Goal: Task Accomplishment & Management: Complete application form

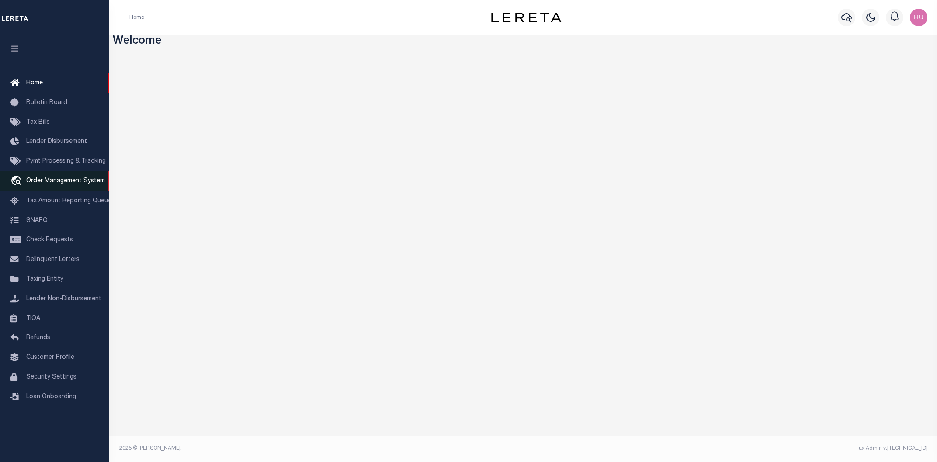
click at [53, 182] on span "Order Management System" at bounding box center [65, 181] width 79 height 6
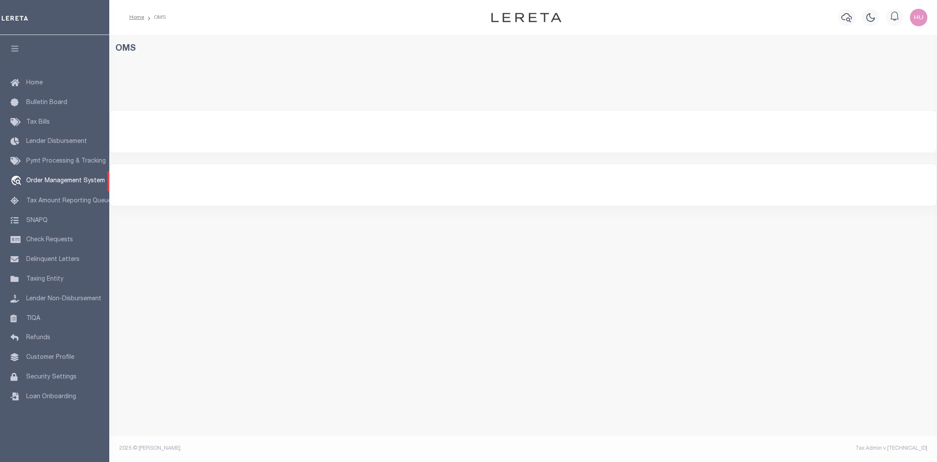
select select "200"
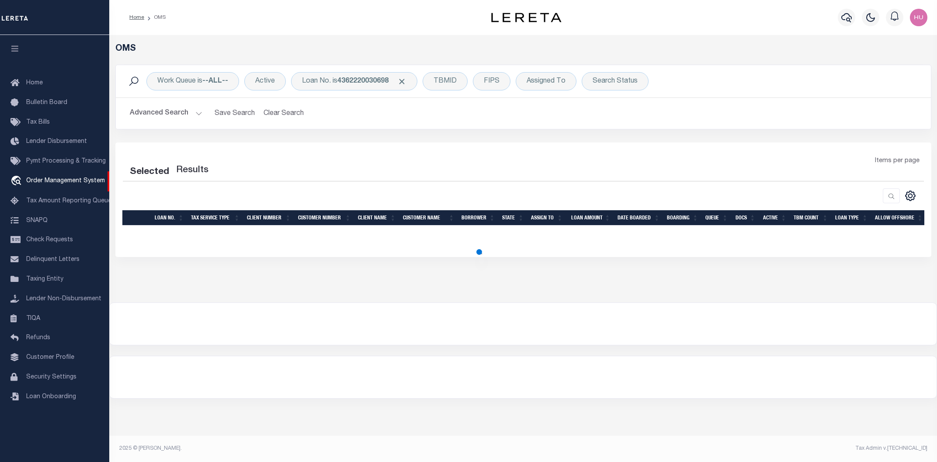
select select "200"
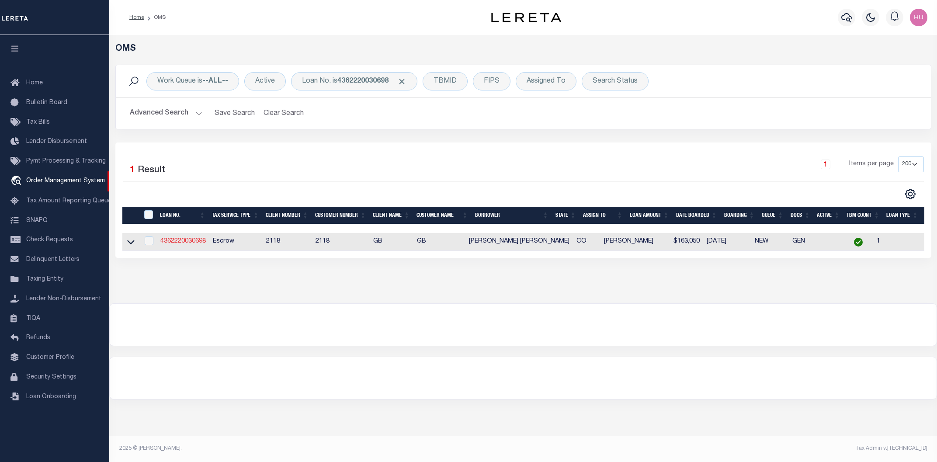
click at [185, 243] on link "4362220030698" at bounding box center [182, 241] width 45 height 6
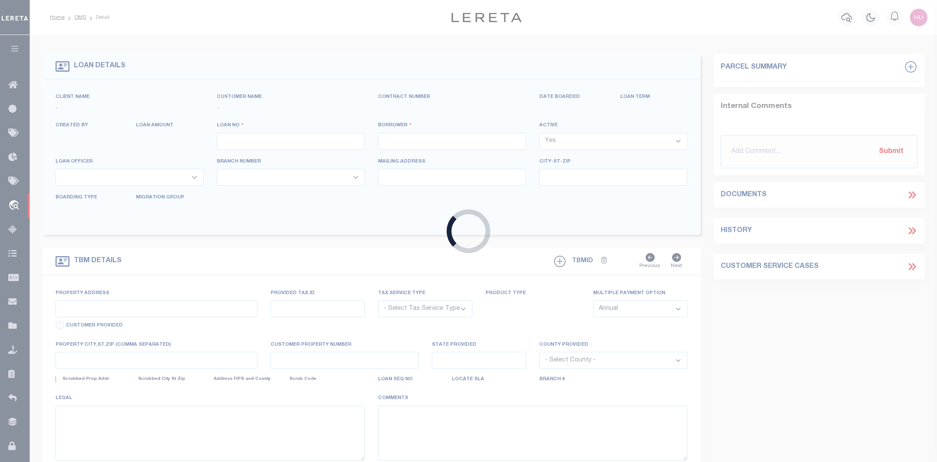
type input "4362220030698"
type input "MCNEELY JERAMY WILLI"
select select
select select "Escrow"
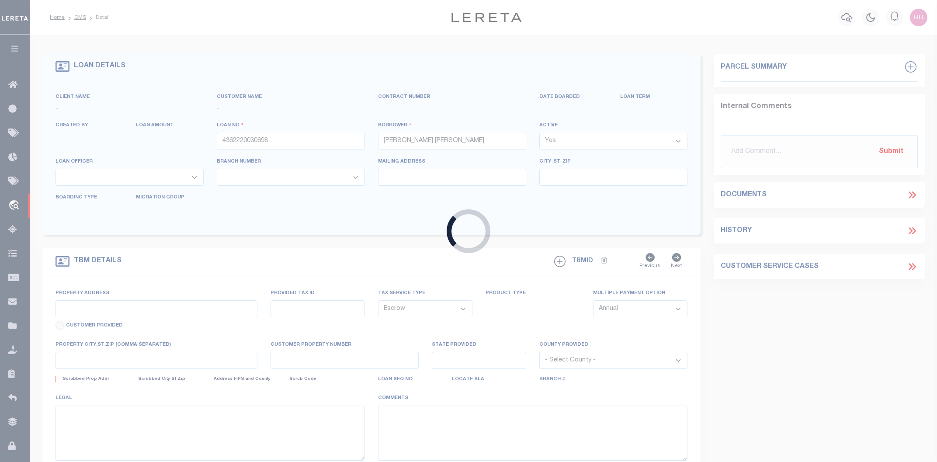
type input "1559 9TH ST"
type input "R029518"
type input "PENROSE CO 812400000"
type input "CO"
select select
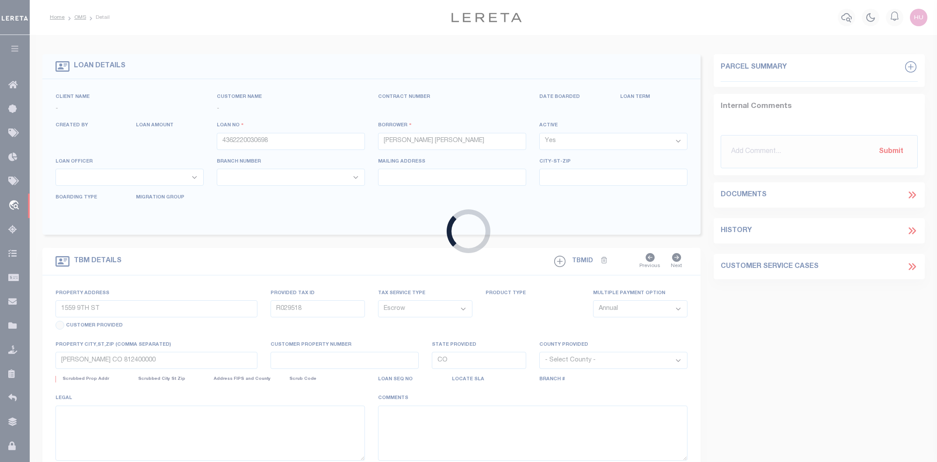
select select "3688"
select select "2"
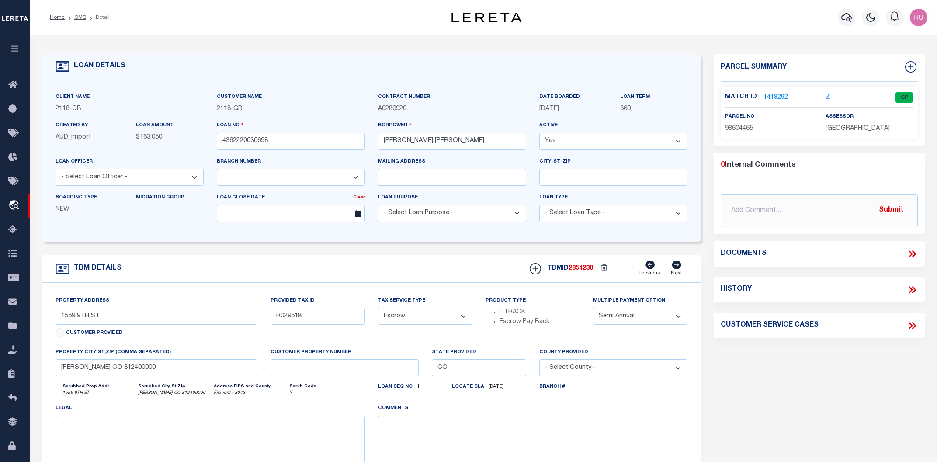
click at [770, 96] on link "1418292" at bounding box center [775, 97] width 24 height 9
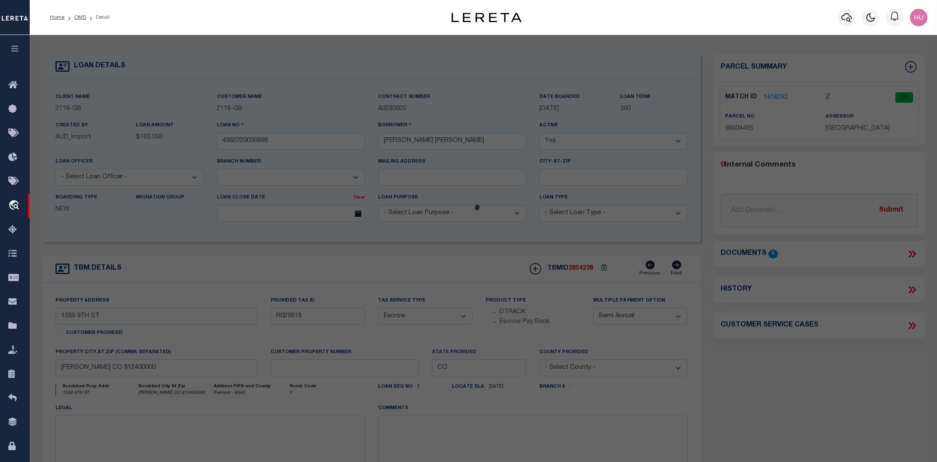
checkbox input "false"
select select "CP"
type input "MC NEELY JERAMY & LISA"
type input "R029518"
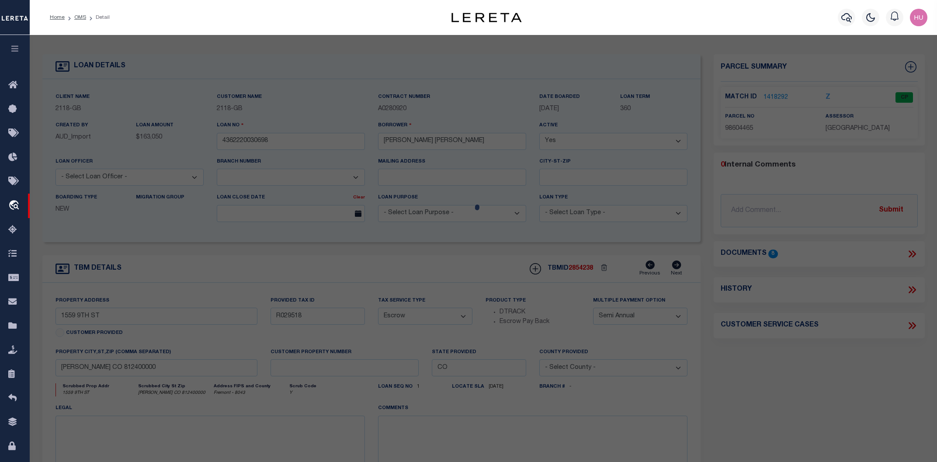
select select
type input "1559 9TH ST"
type textarea "EUBANKS ESTATES F2 LOT 1 EUBANKS ESTATES FIL #2 REF FROM 983-04-280"
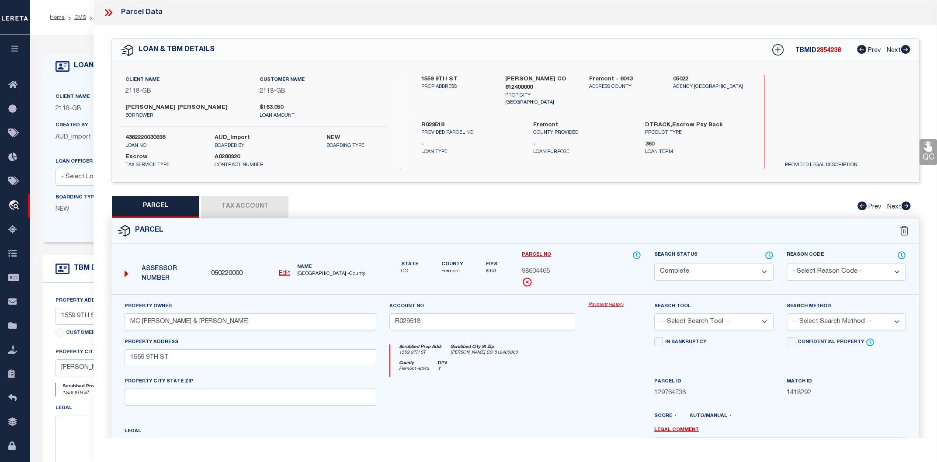
click at [599, 302] on link "Payment History" at bounding box center [614, 305] width 53 height 7
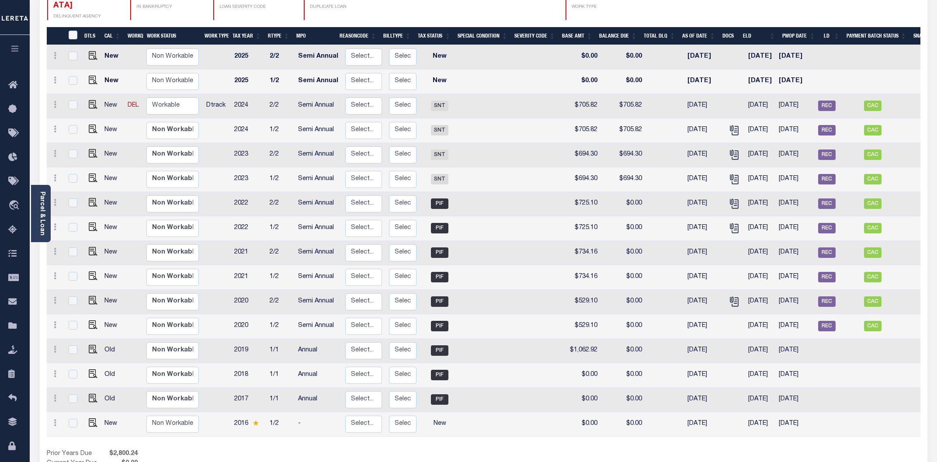
scroll to position [47, 0]
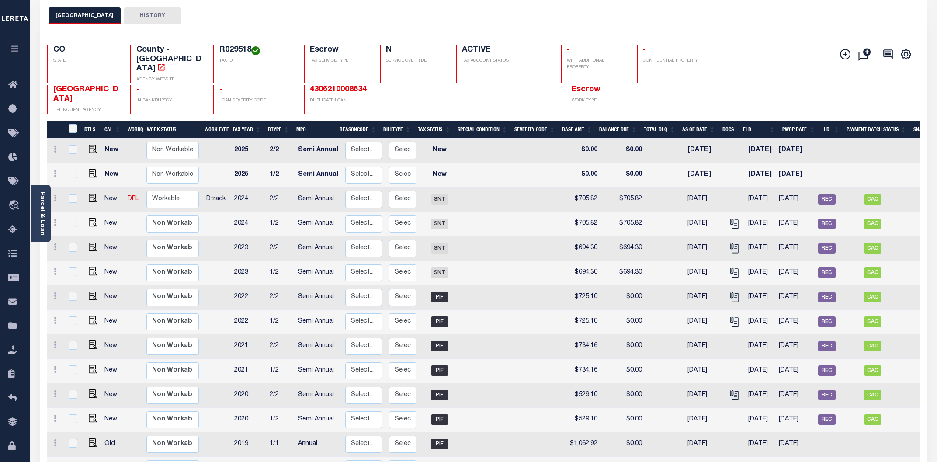
click at [692, 21] on div "FREMONT COUNTY HISTORY" at bounding box center [484, 15] width 870 height 16
click at [520, 9] on div "FREMONT COUNTY HISTORY" at bounding box center [484, 15] width 870 height 16
drag, startPoint x: 396, startPoint y: 14, endPoint x: 391, endPoint y: 14, distance: 5.2
click at [377, 12] on div "FREMONT COUNTY HISTORY" at bounding box center [484, 15] width 870 height 16
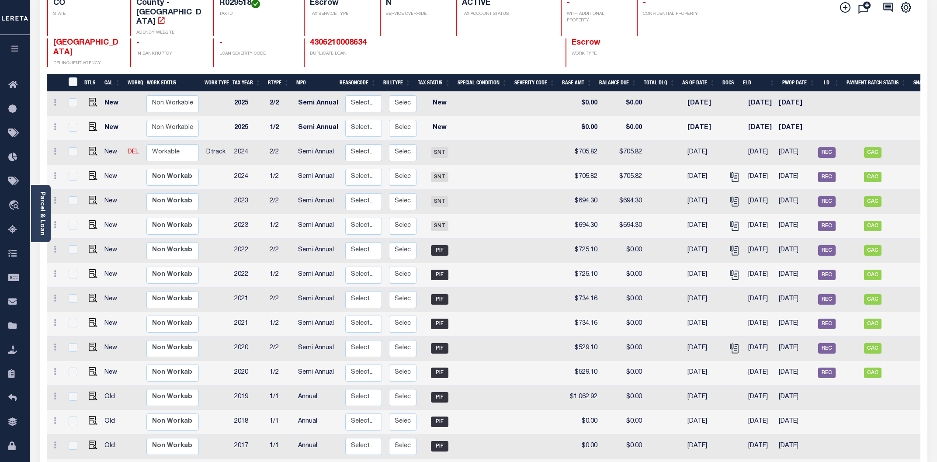
scroll to position [0, 0]
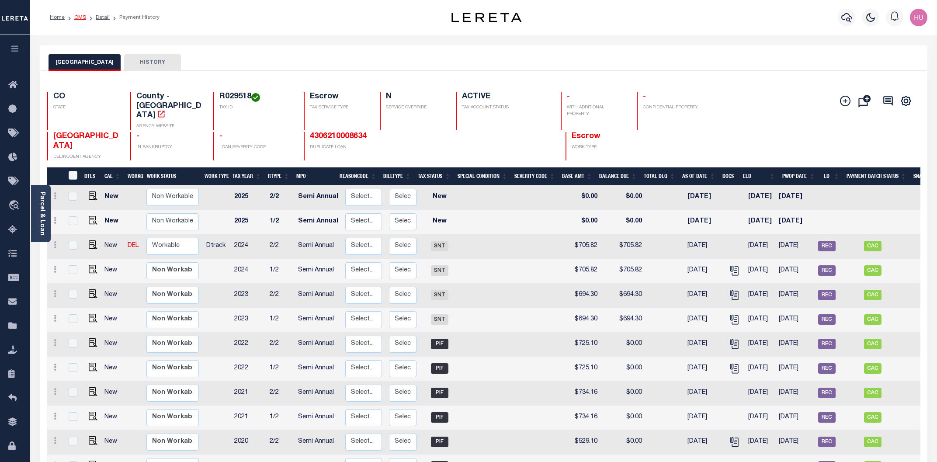
click at [78, 17] on link "OMS" at bounding box center [80, 17] width 12 height 5
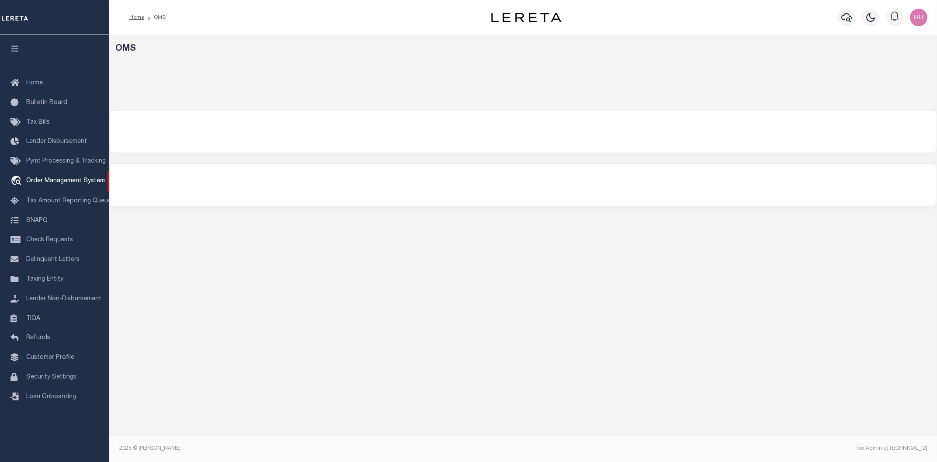
select select "200"
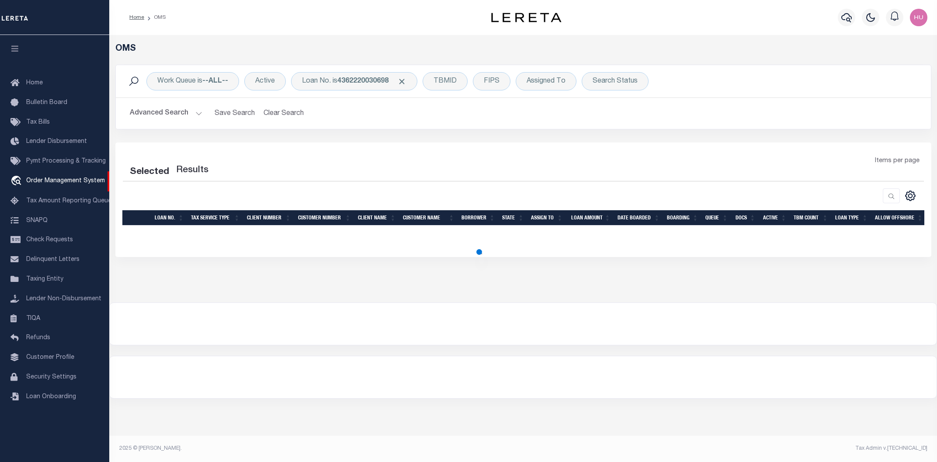
select select "200"
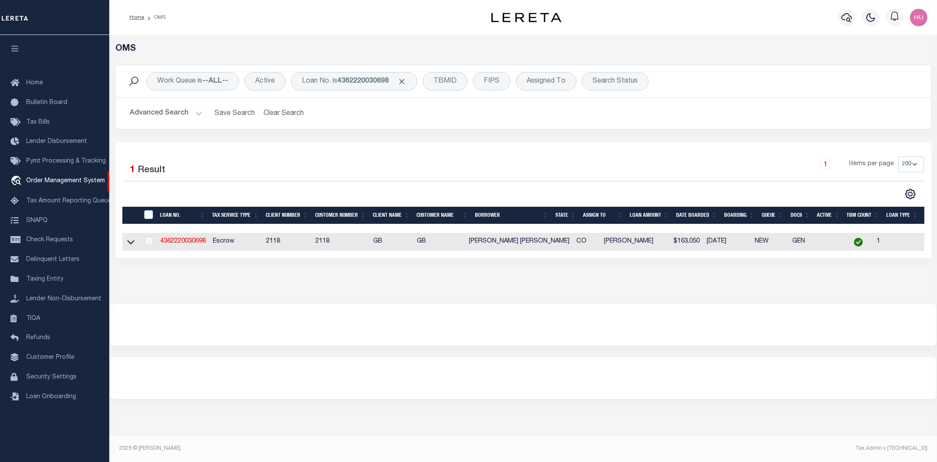
click at [485, 118] on h2 "Advanced Search Save Search Clear Search tblSearchTopScreen_dynamictable_____De…" at bounding box center [523, 113] width 801 height 17
click at [50, 361] on span "Customer Profile" at bounding box center [50, 357] width 48 height 6
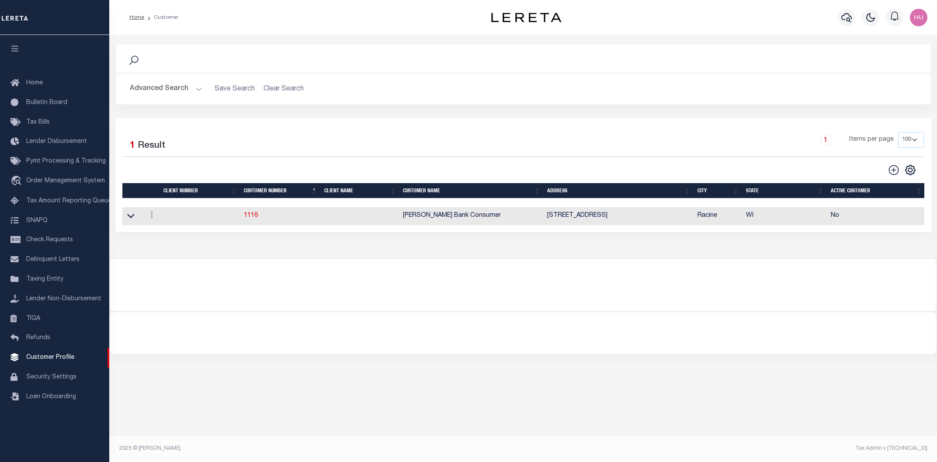
click at [194, 86] on button "Advanced Search" at bounding box center [166, 88] width 73 height 17
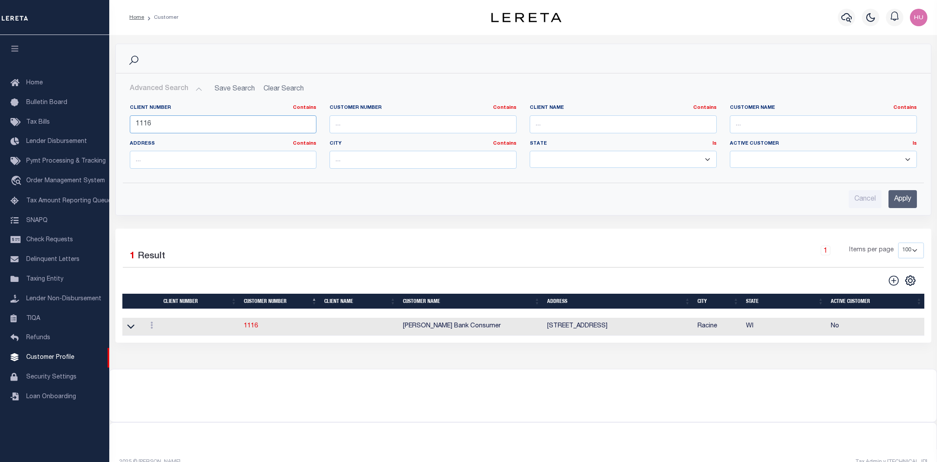
click at [145, 124] on input "1116" at bounding box center [223, 124] width 187 height 18
click at [892, 198] on input "Apply" at bounding box center [902, 199] width 28 height 18
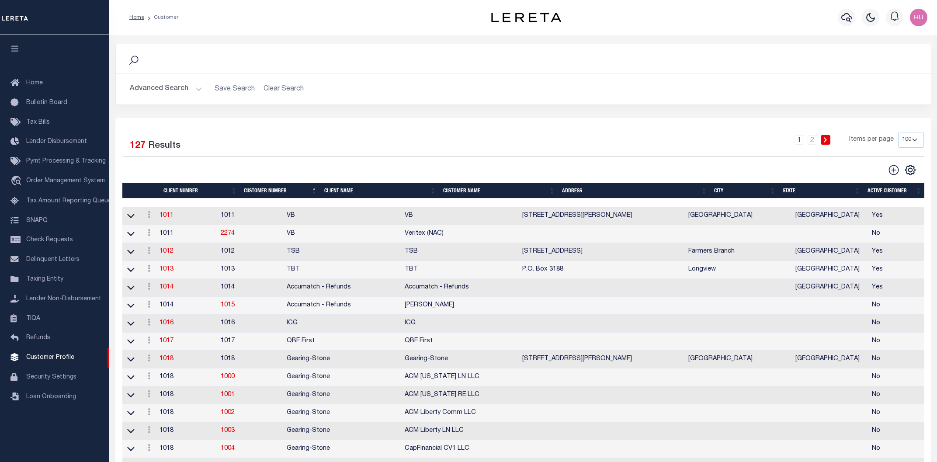
click at [179, 95] on button "Advanced Search" at bounding box center [166, 88] width 73 height 17
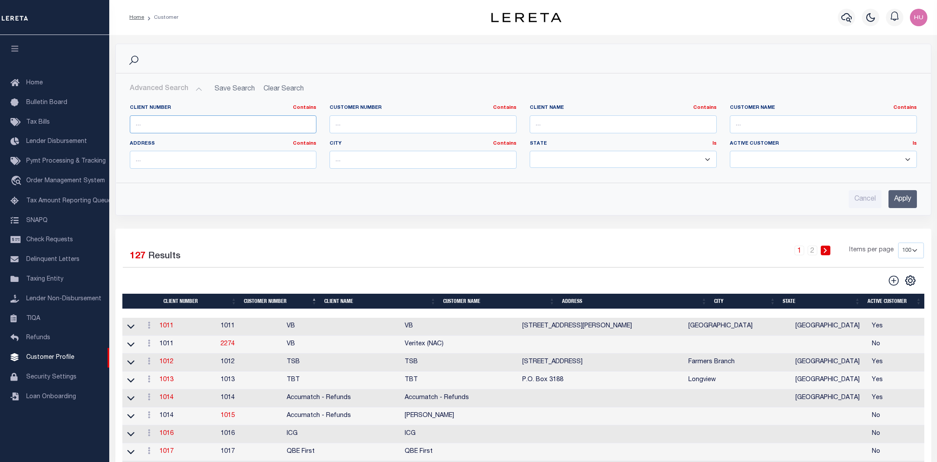
click at [165, 127] on input "text" at bounding box center [223, 124] width 187 height 18
paste input "2132"
type input "2132"
click at [897, 199] on input "Apply" at bounding box center [902, 199] width 28 height 18
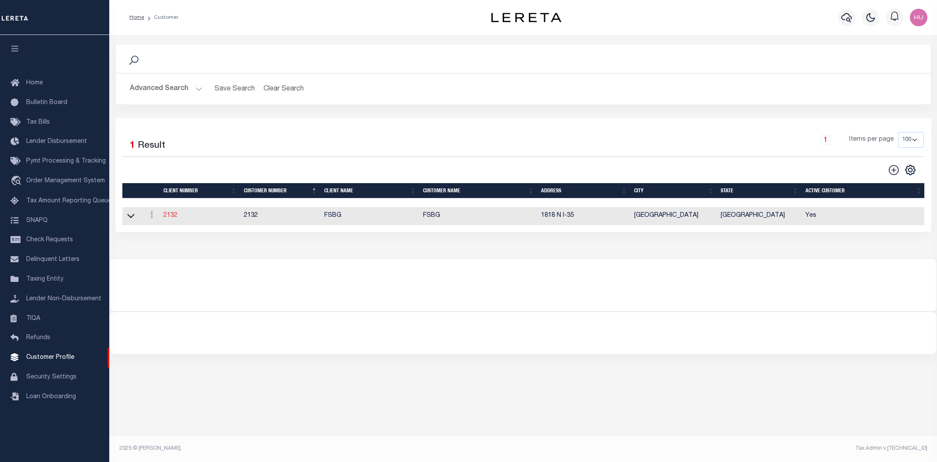
click at [172, 218] on link "2132" at bounding box center [170, 215] width 14 height 6
select select "2132"
type input "FSBG"
type input "2132"
type input "FSBG"
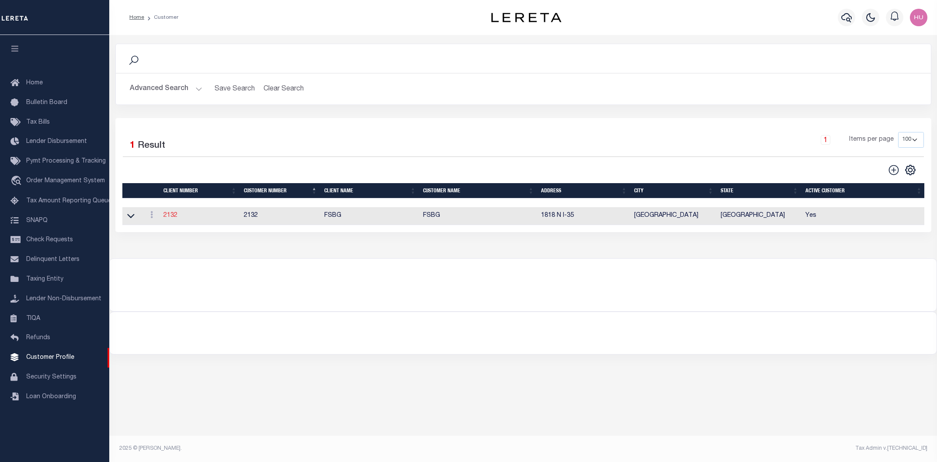
type input "Brittany"
type input "Copeland"
select select "Mixed Portfolio"
type input "Paula Kitchens"
type input "Tony Targhetta"
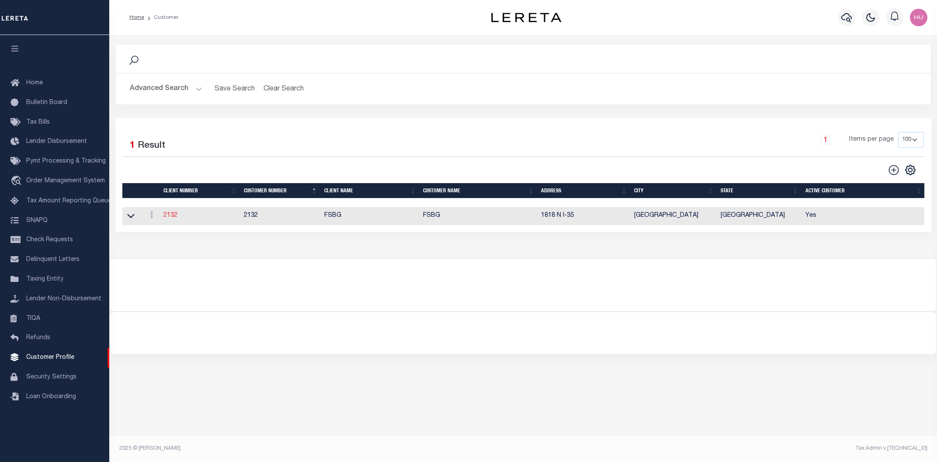
select select "JHS"
checkbox input "true"
select select
checkbox input "true"
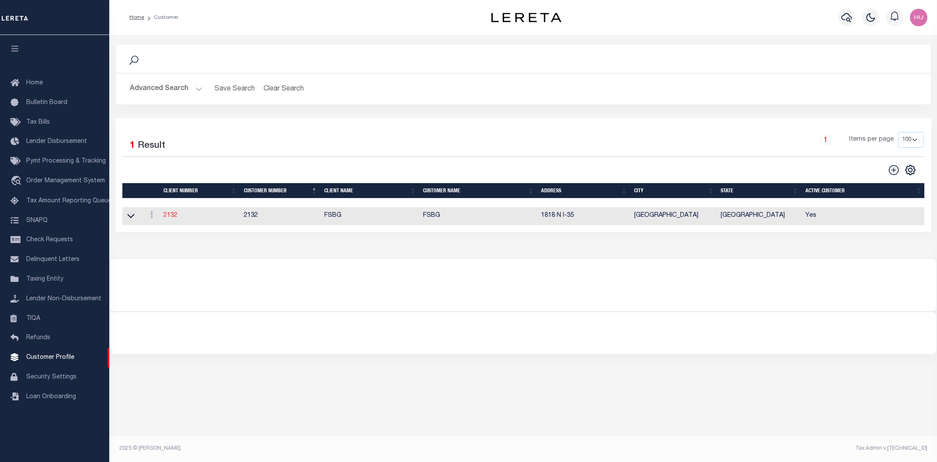
type textarea "$5.00 per parcel over 4 $40.00 prior year redemptions"
type input "22"
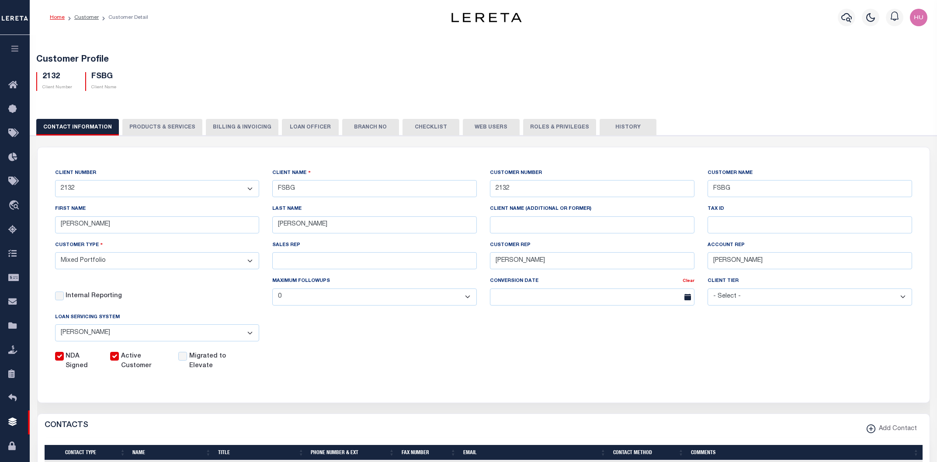
click at [183, 116] on div "CONTACT INFORMATION PRODUCTS & SERVICES PRODUCTS & SERVICES Billing & Invoicing…" at bounding box center [484, 408] width 916 height 601
click at [173, 122] on button "PRODUCTS & SERVICES" at bounding box center [162, 127] width 80 height 17
select select "STX"
radio input "true"
checkbox input "true"
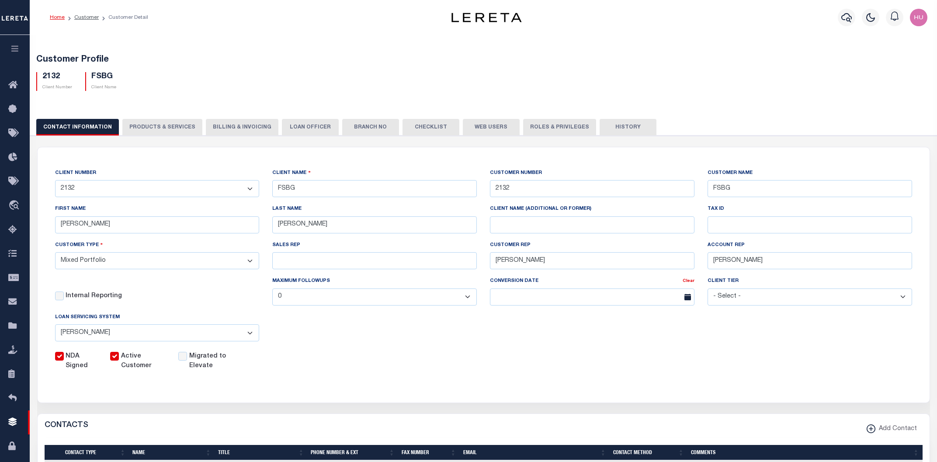
checkbox input "true"
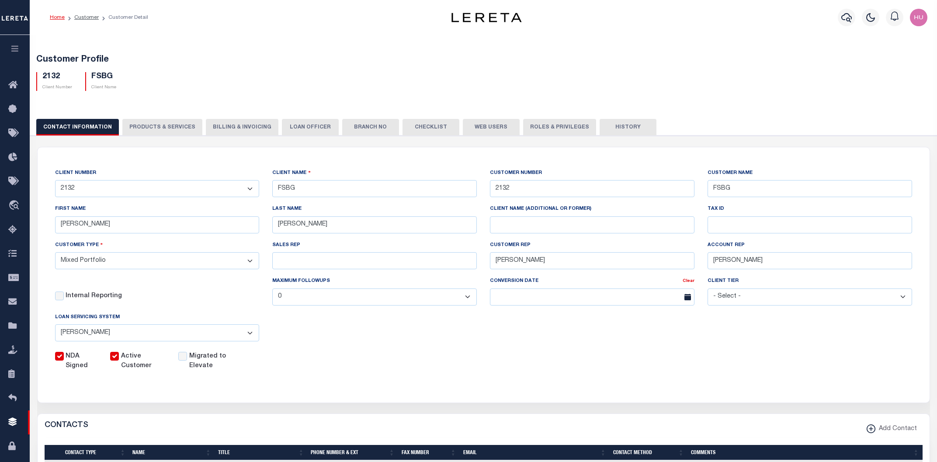
checkbox input "true"
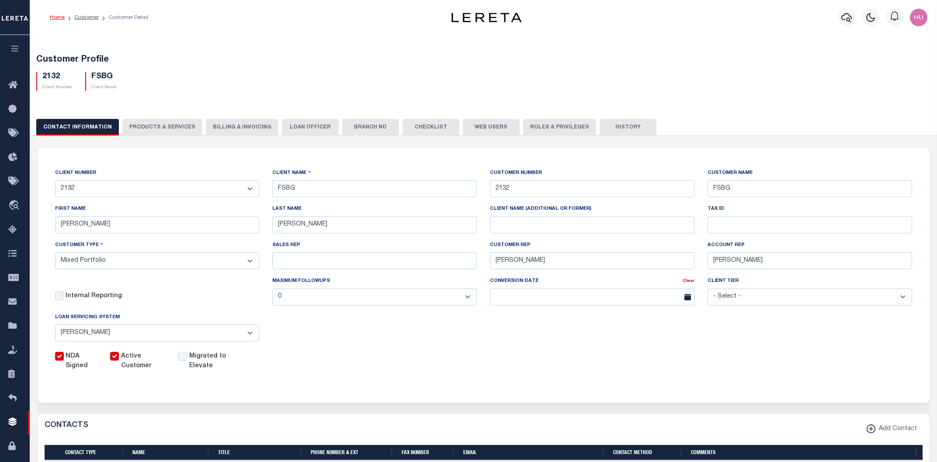
checkbox input "true"
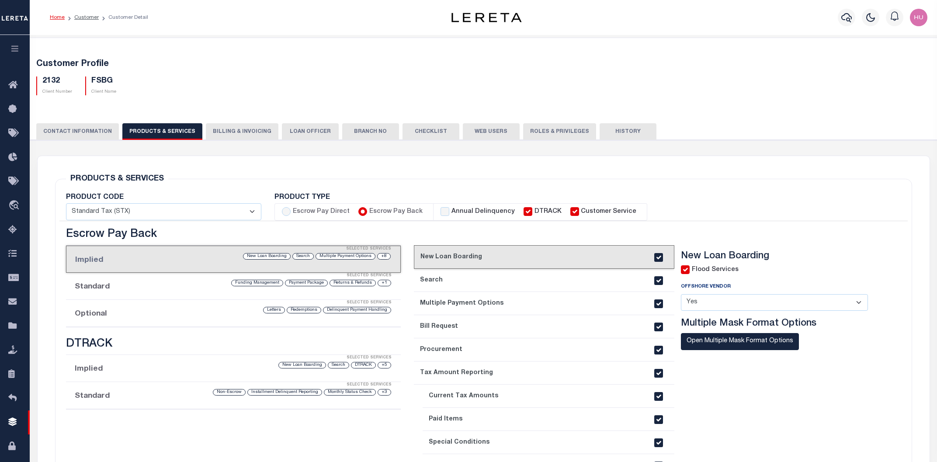
click at [172, 306] on div "Selected Services" at bounding box center [242, 302] width 335 height 17
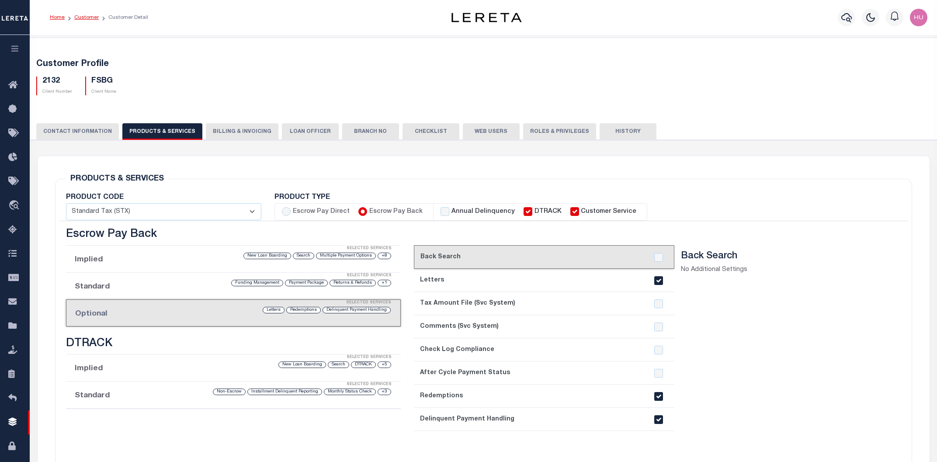
click at [84, 15] on link "Customer" at bounding box center [86, 17] width 24 height 5
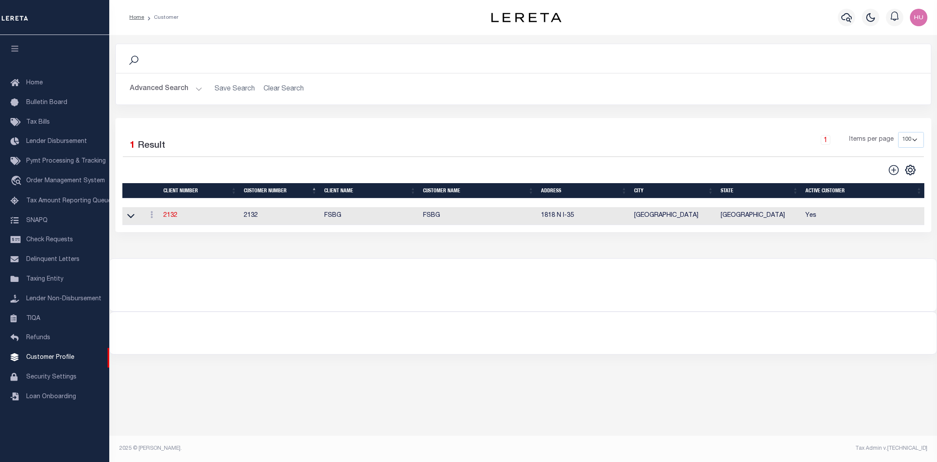
click at [180, 92] on button "Advanced Search" at bounding box center [166, 88] width 73 height 17
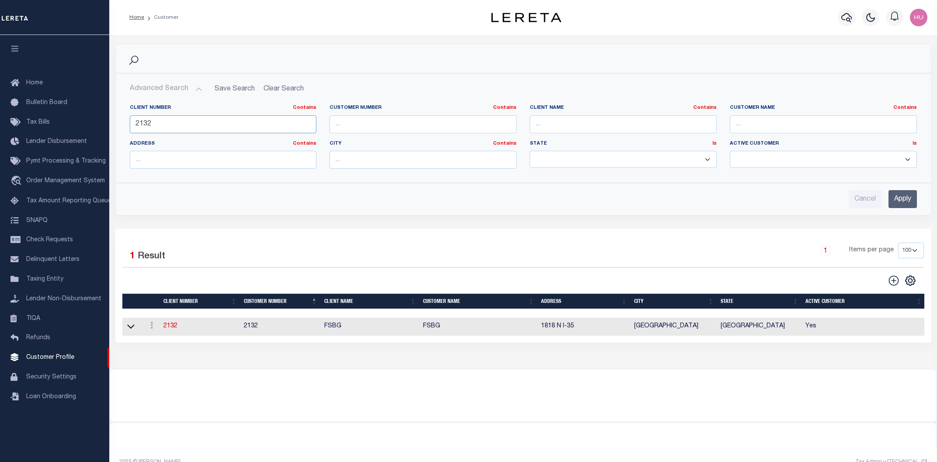
click at [149, 120] on input "2132" at bounding box center [223, 124] width 187 height 18
paste input "240"
type input "2240"
click at [904, 198] on input "Apply" at bounding box center [902, 199] width 28 height 18
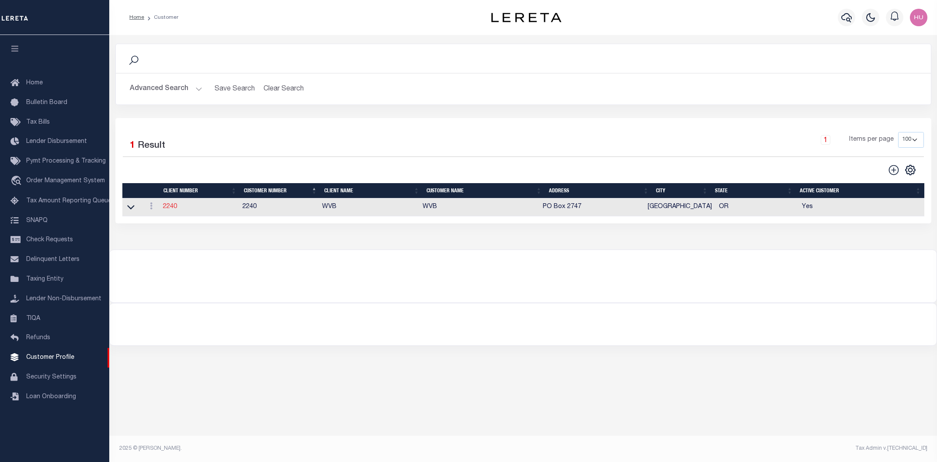
click at [168, 208] on link "2240" at bounding box center [170, 207] width 14 height 6
select select "2240"
type input "WVB"
type input "2240"
type input "WVB"
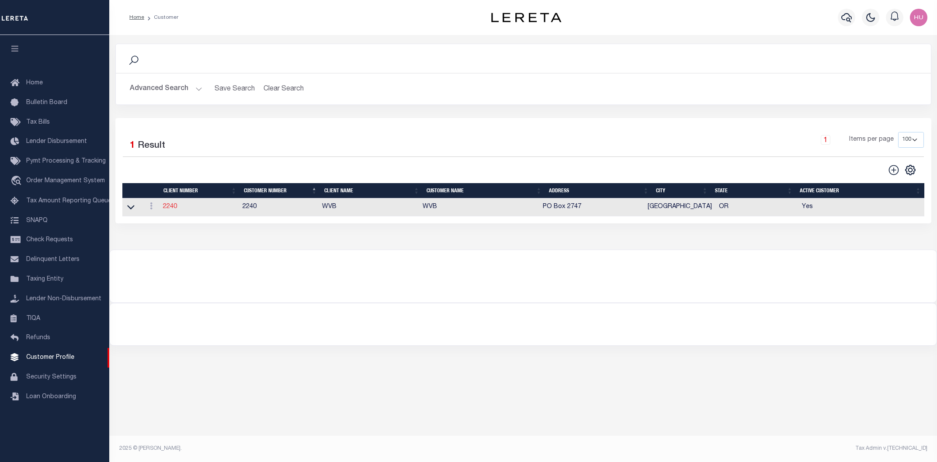
type input "Michelle"
type input "Pack"
select select "Mixed Portfolio"
type input "Lauren McBride"
type input "Paula Kitchens"
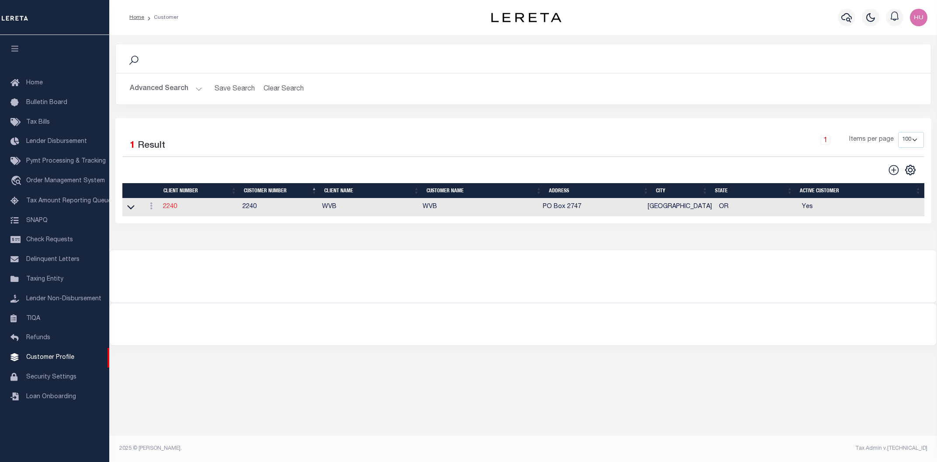
type input "Beth Wiebe"
select select "FIS"
checkbox input "true"
select select
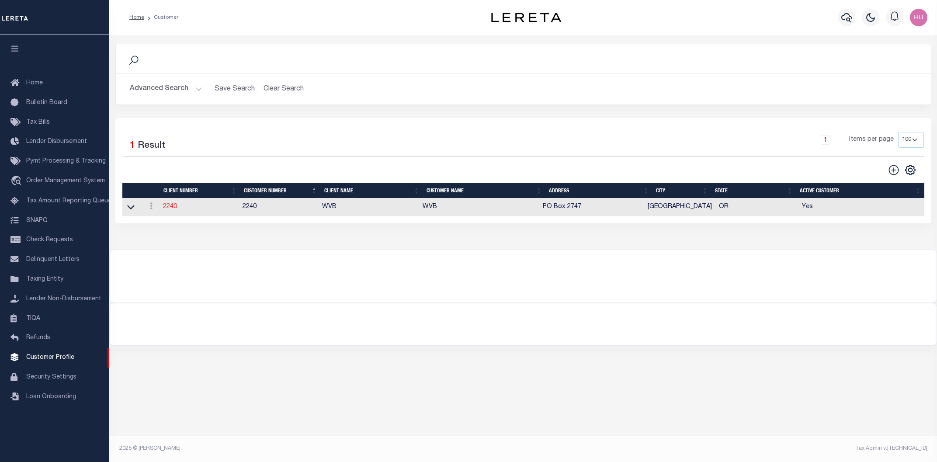
checkbox input "true"
type textarea "parcels in excess of 4 is additional $5.00 fee per parcel"
type input "1"
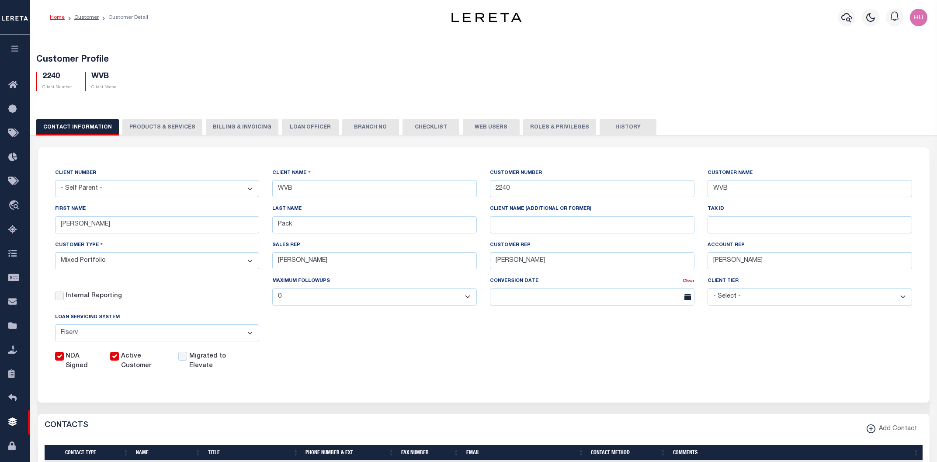
click at [150, 125] on button "PRODUCTS & SERVICES" at bounding box center [162, 127] width 80 height 17
select select "STX"
radio input "true"
checkbox input "true"
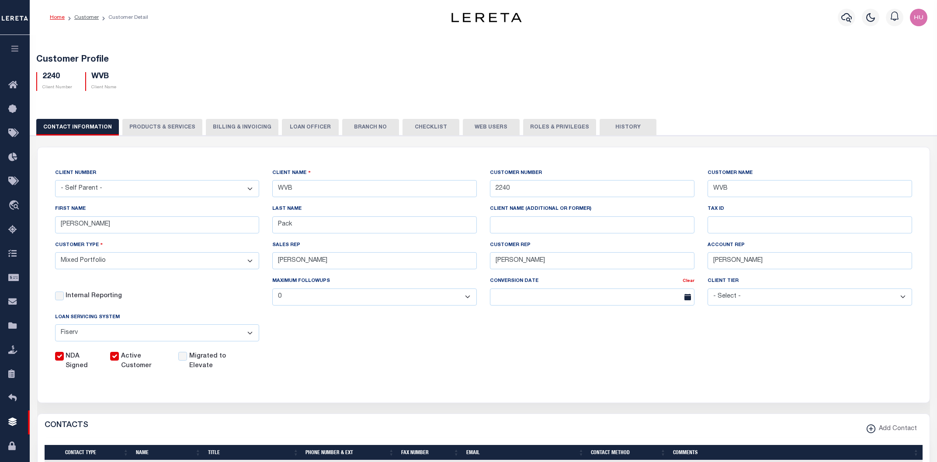
checkbox input "true"
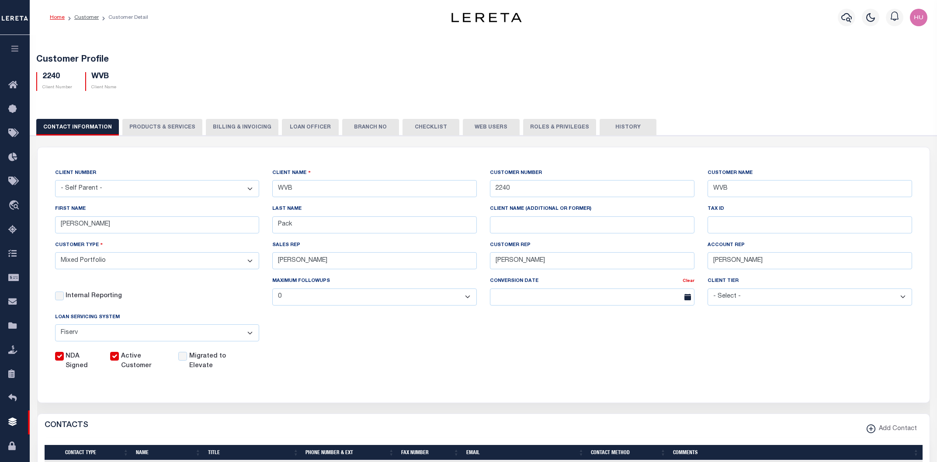
checkbox input "true"
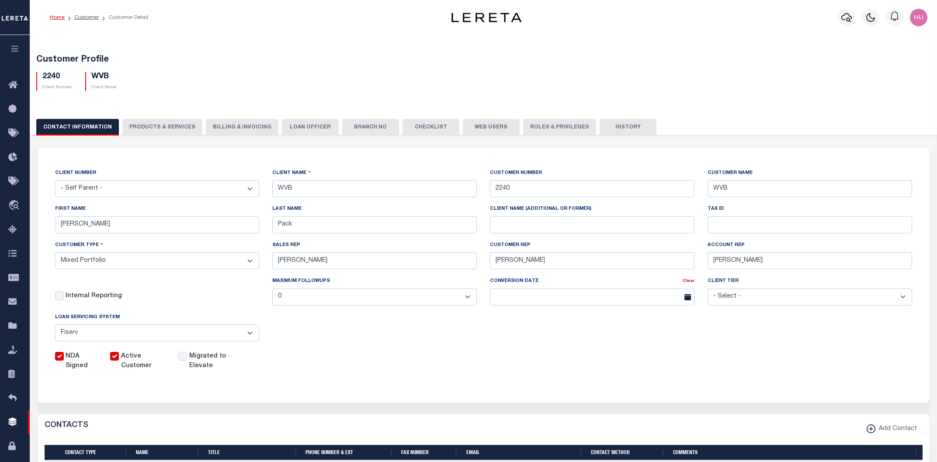
checkbox input "true"
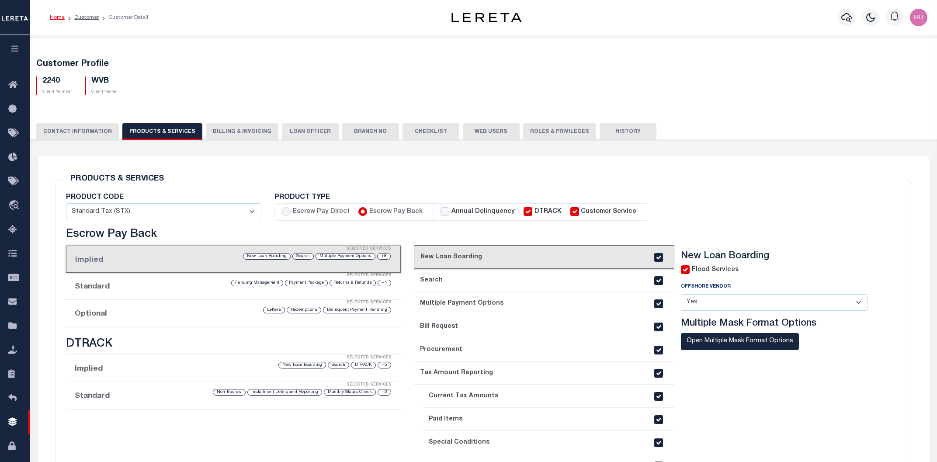
click at [209, 308] on div "Selected Services" at bounding box center [242, 302] width 335 height 17
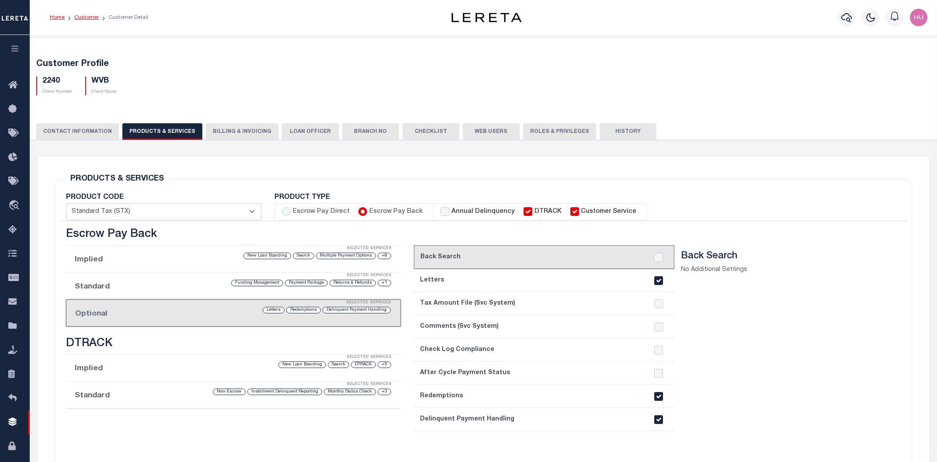
click at [81, 18] on link "Customer" at bounding box center [86, 17] width 24 height 5
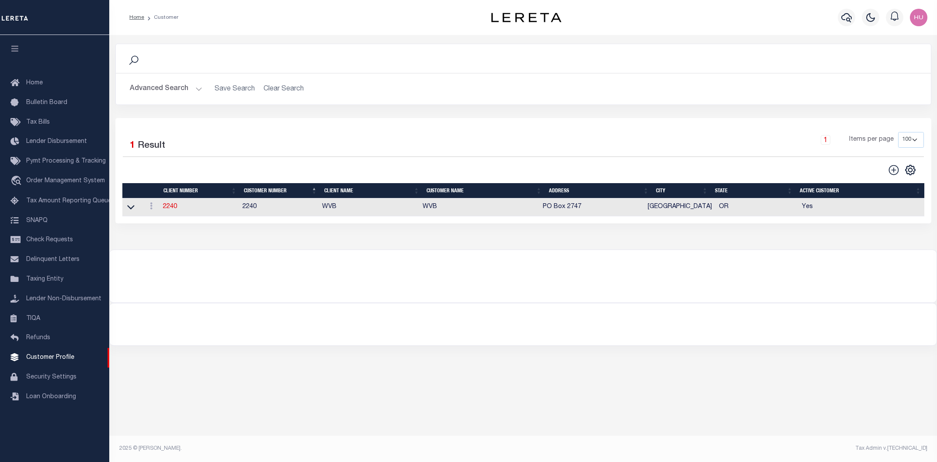
click at [156, 89] on button "Advanced Search" at bounding box center [166, 88] width 73 height 17
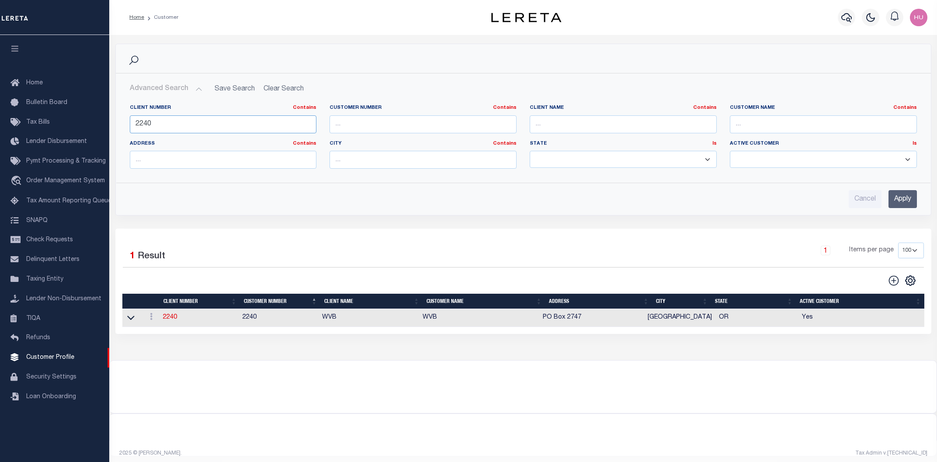
click at [146, 125] on input "2240" at bounding box center [223, 124] width 187 height 18
paste input "05"
type input "2205"
click at [895, 201] on input "Apply" at bounding box center [902, 199] width 28 height 18
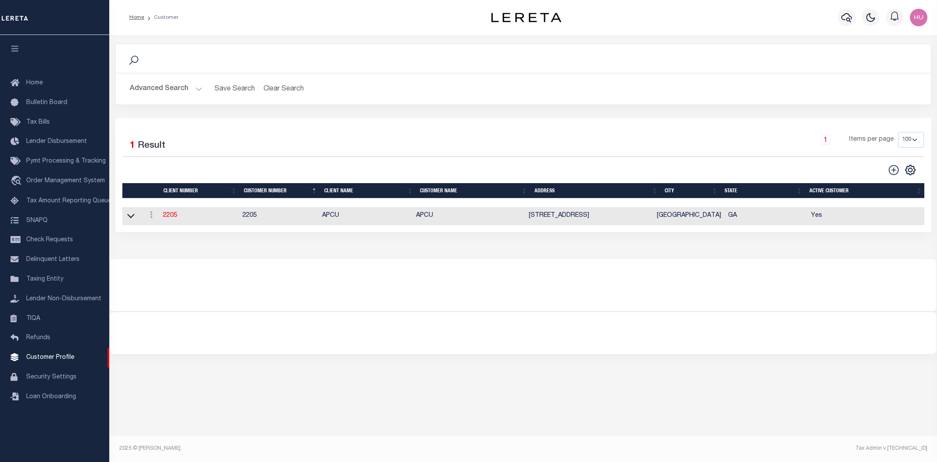
click at [393, 275] on div at bounding box center [523, 280] width 827 height 42
click at [168, 219] on link "2205" at bounding box center [170, 215] width 14 height 6
select select "2205"
type input "APCU"
type input "2205"
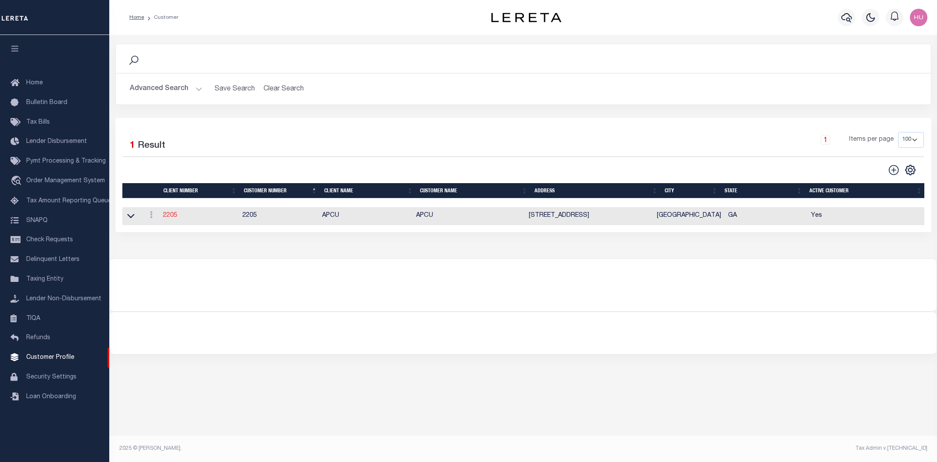
type input "APCU"
type input "John"
type input "Anderson"
select select "Mixed Portfolio"
type input "Lauren McBride"
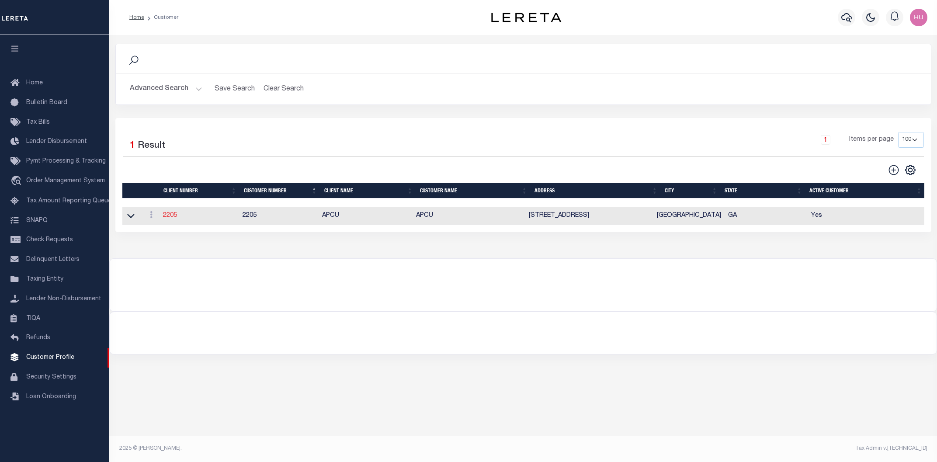
type input "Paula Kitchens"
type input "Beth Wiebe"
checkbox input "true"
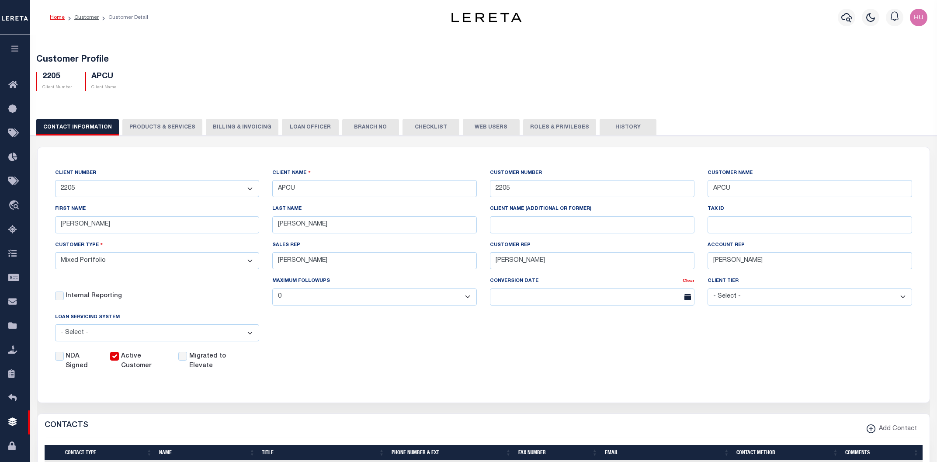
click at [164, 125] on button "PRODUCTS & SERVICES" at bounding box center [162, 127] width 80 height 17
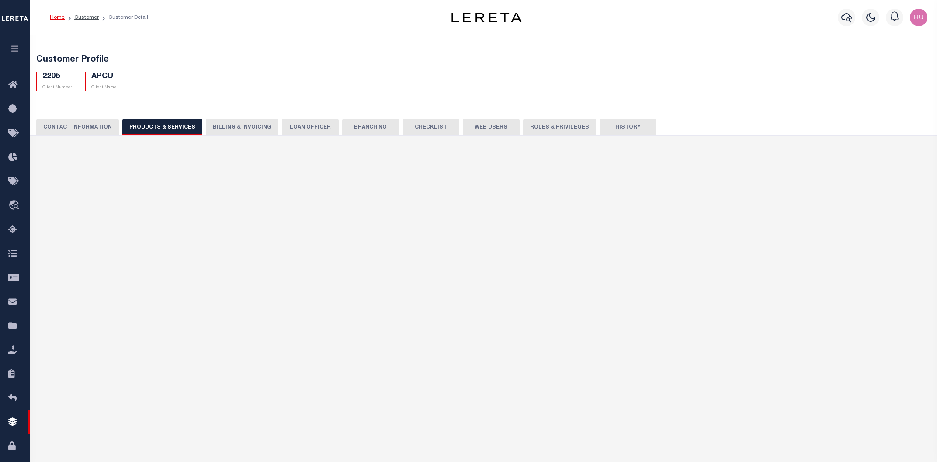
select select "STX"
radio input "true"
checkbox input "true"
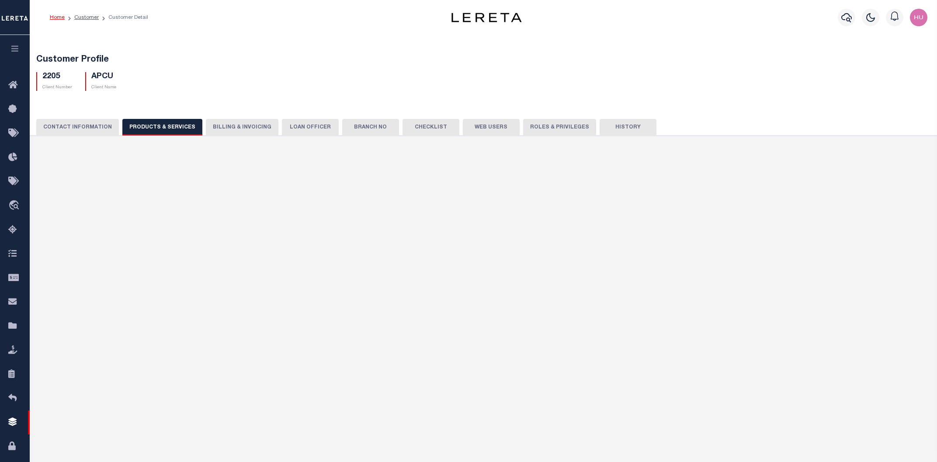
checkbox input "true"
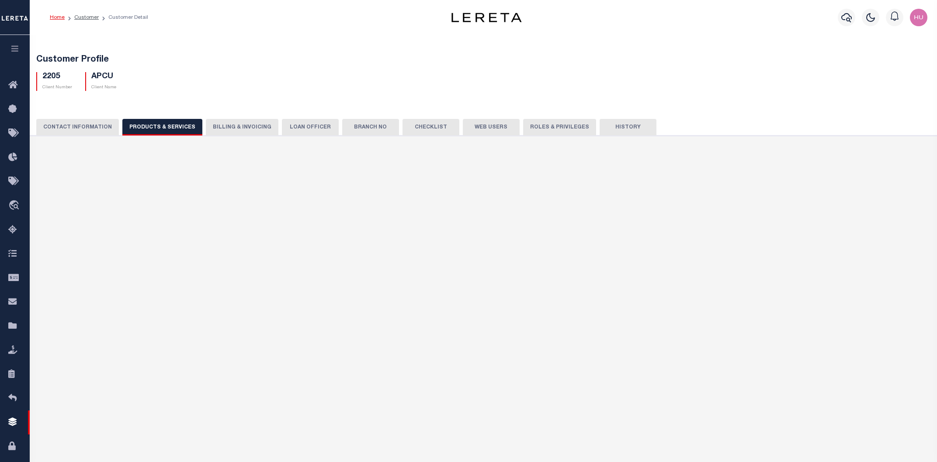
checkbox input "true"
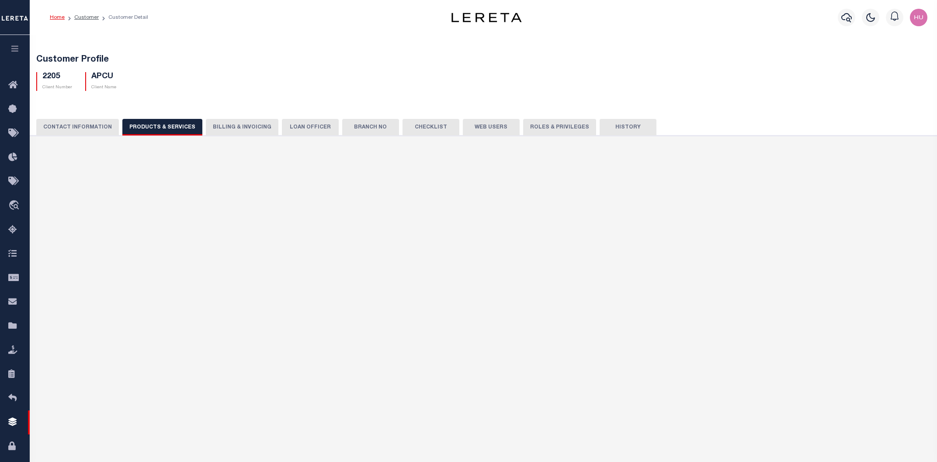
checkbox input "true"
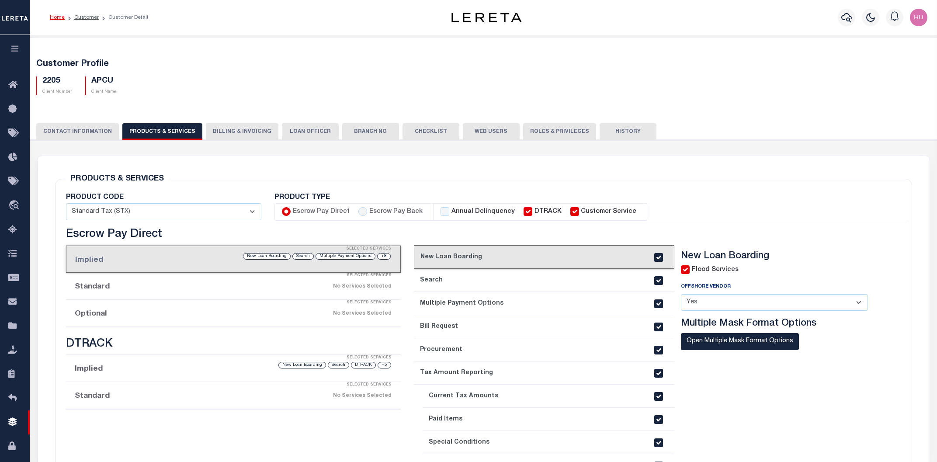
click at [168, 313] on div "No Services Selected" at bounding box center [273, 313] width 238 height 15
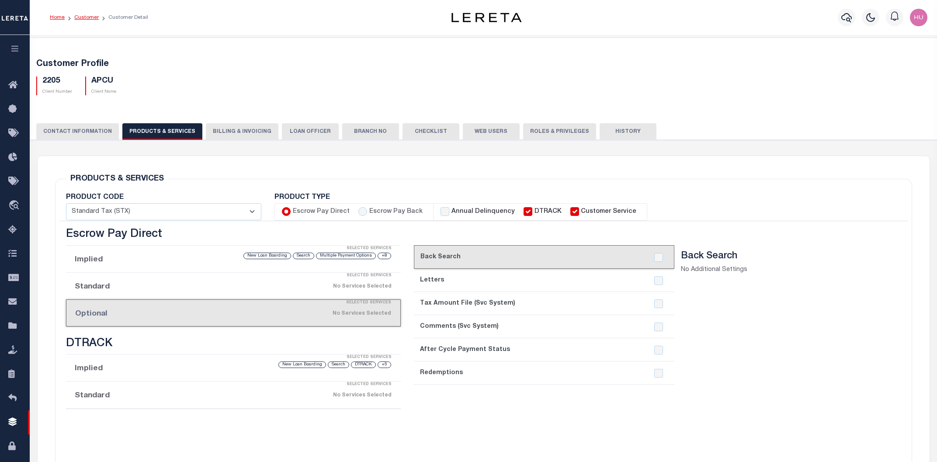
click at [88, 15] on link "Customer" at bounding box center [86, 17] width 24 height 5
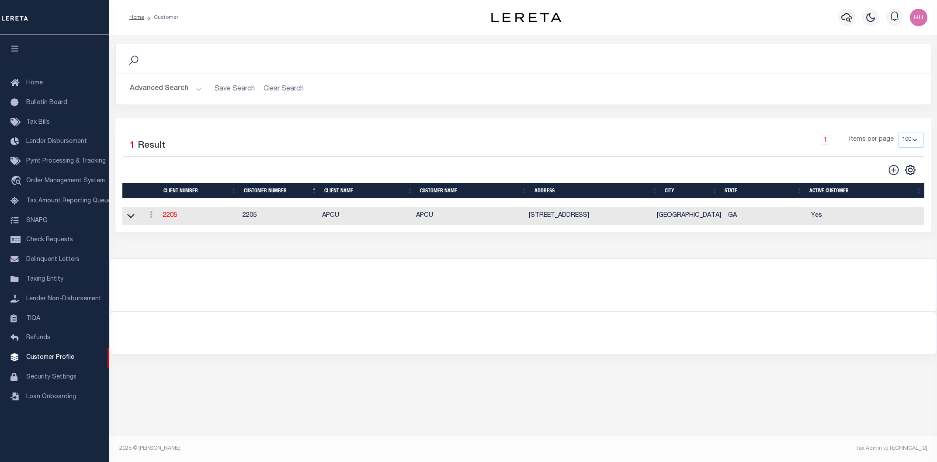
click at [142, 81] on button "Advanced Search" at bounding box center [166, 88] width 73 height 17
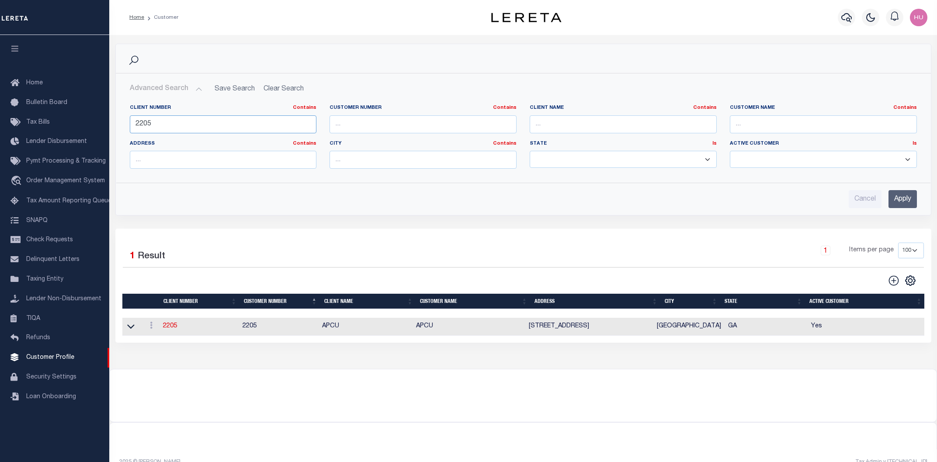
click at [141, 121] on input "2205" at bounding box center [223, 124] width 187 height 18
paste input "99023"
type input "99023"
click at [897, 198] on input "Apply" at bounding box center [902, 199] width 28 height 18
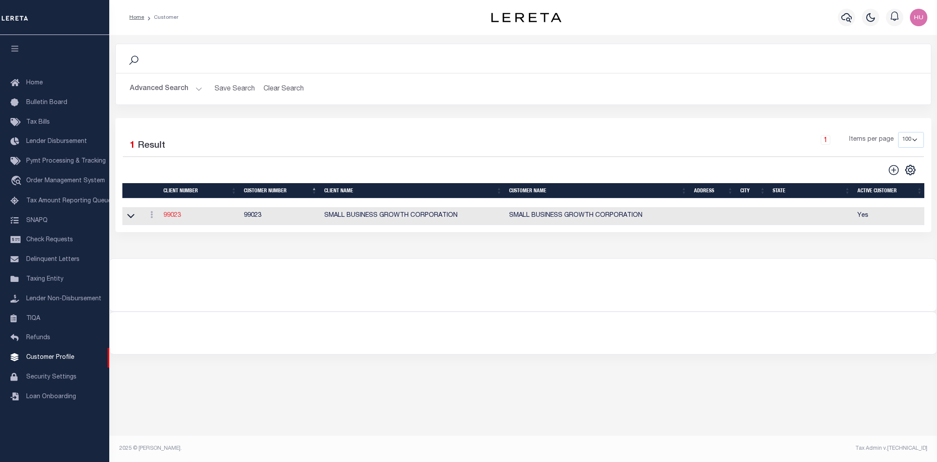
click at [172, 216] on link "99023" at bounding box center [171, 215] width 17 height 6
select select "2472"
type input "SMALL BUSINESS GROWTH CORPORATION"
type input "99023"
type input "SMALL BUSINESS GROWTH CORPORATION"
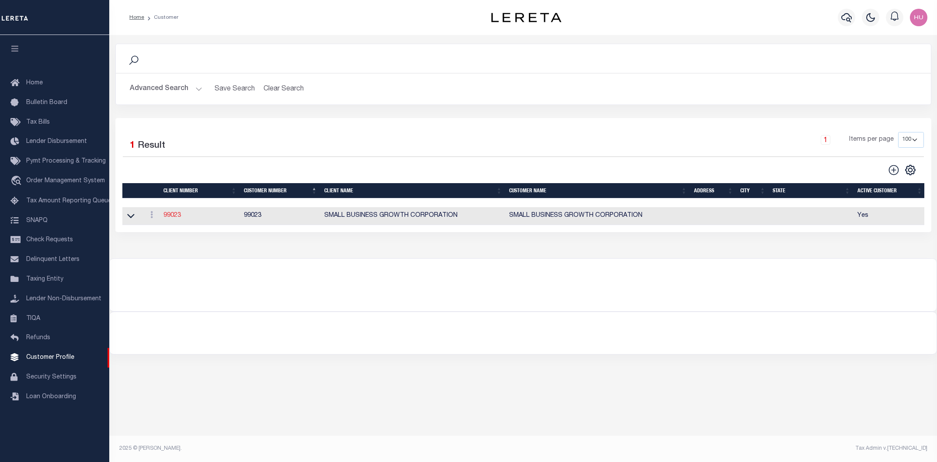
select select "Mixed Portfolio"
type input "INS4 ,INS4"
type input "CUSTOMER SERVICE"
type input "[DATE]"
select select
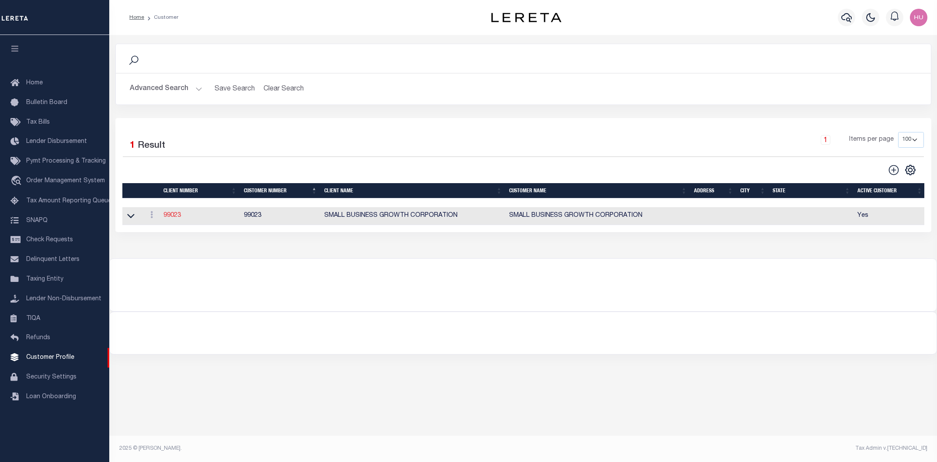
checkbox input "true"
select select
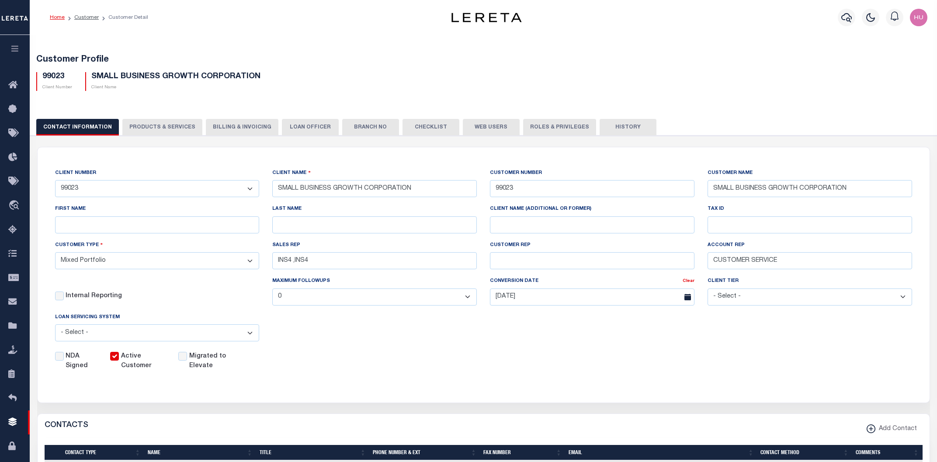
click at [161, 126] on button "PRODUCTS & SERVICES" at bounding box center [162, 127] width 80 height 17
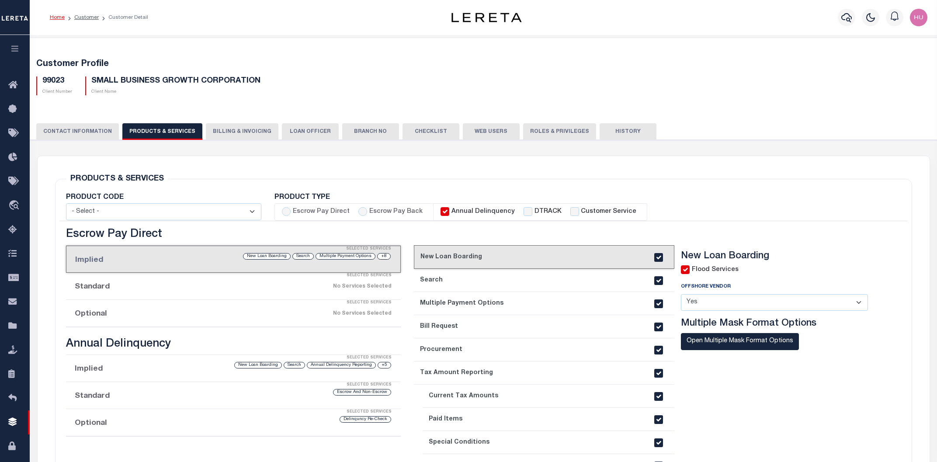
radio input "true"
checkbox input "true"
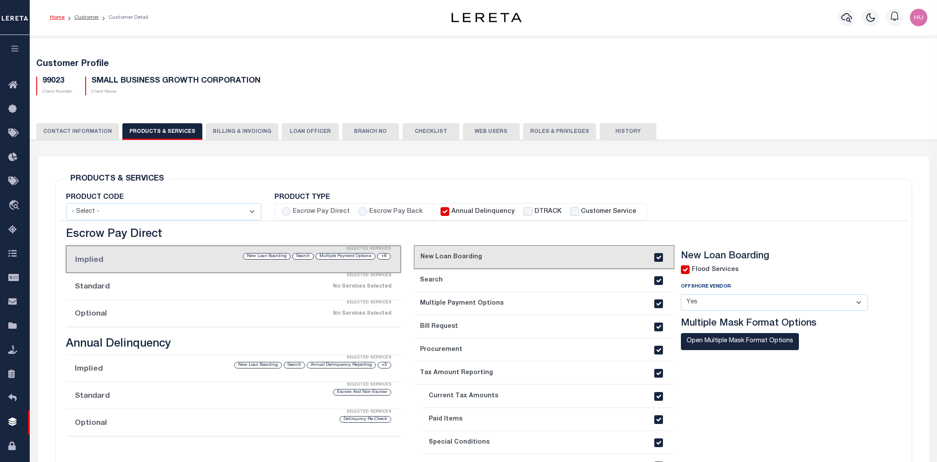
checkbox input "true"
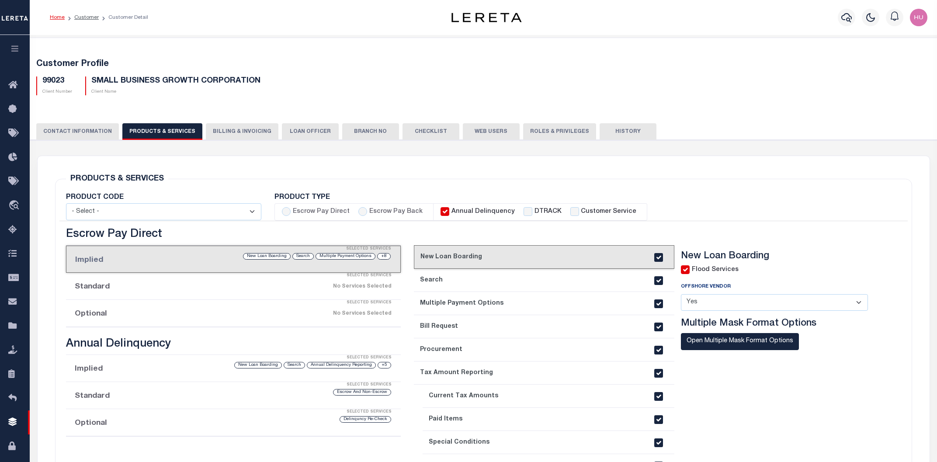
checkbox input "true"
click at [163, 315] on div "No Services Selected" at bounding box center [273, 313] width 238 height 15
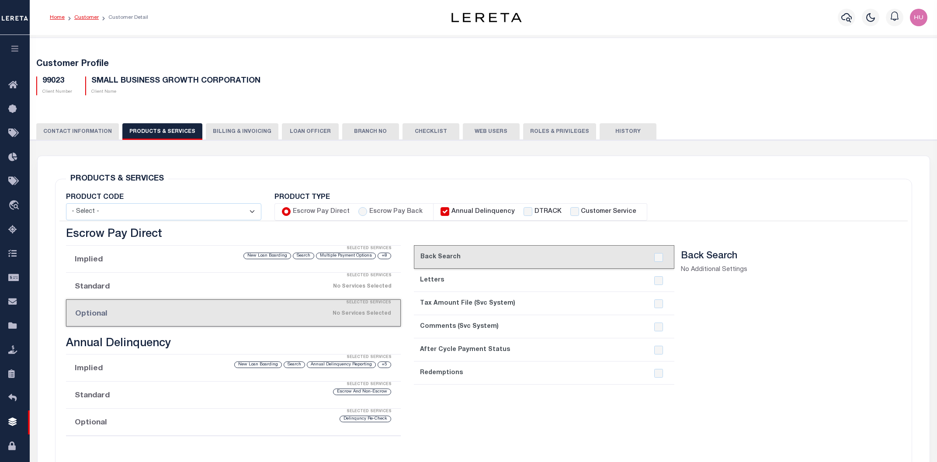
click at [88, 17] on link "Customer" at bounding box center [86, 17] width 24 height 5
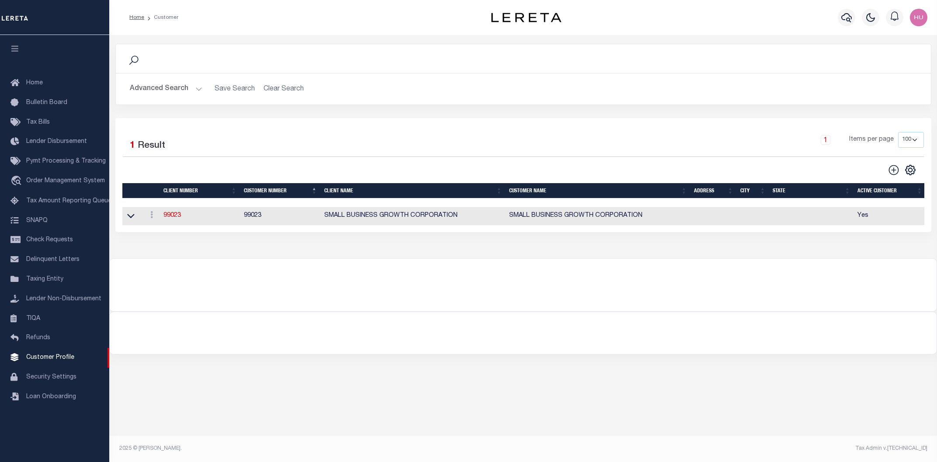
click at [181, 84] on button "Advanced Search" at bounding box center [166, 88] width 73 height 17
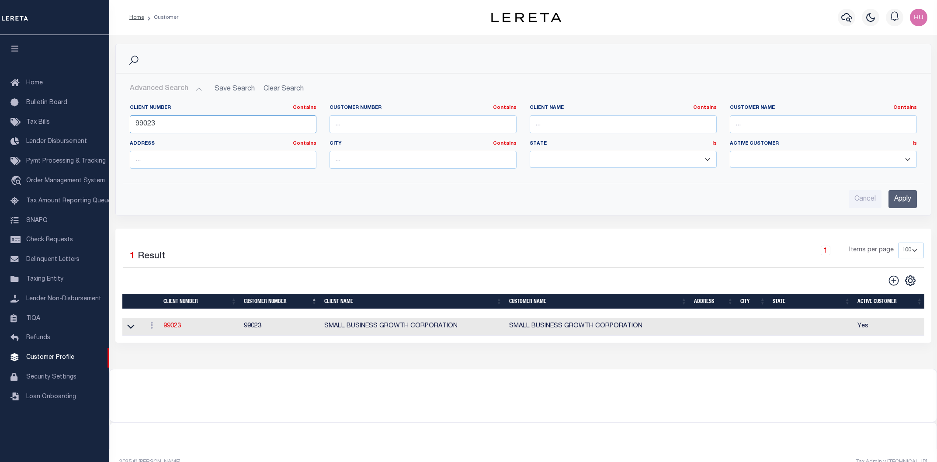
click at [138, 125] on input "99023" at bounding box center [223, 124] width 187 height 18
paste input "1067"
type input "1067"
click at [899, 199] on input "Apply" at bounding box center [902, 199] width 28 height 18
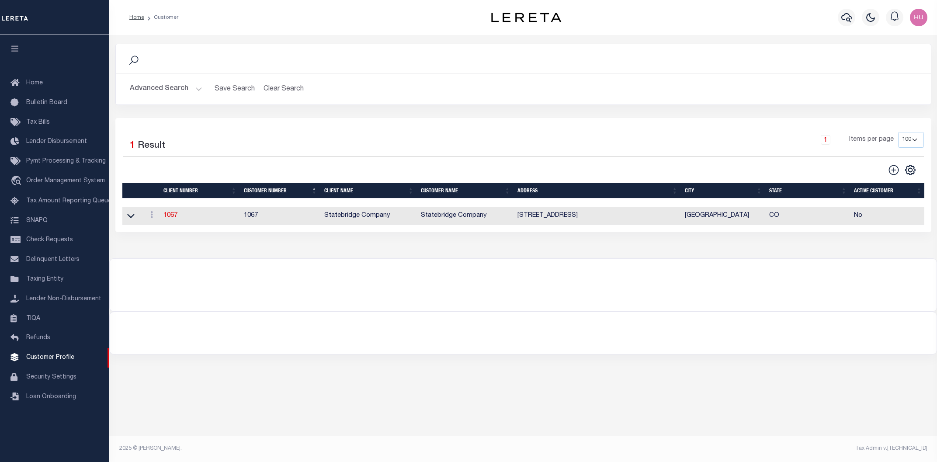
click at [608, 291] on div at bounding box center [523, 280] width 827 height 42
click at [171, 218] on link "1067" at bounding box center [170, 215] width 14 height 6
select select "1067"
type input "Statebridge Company"
type input "1067"
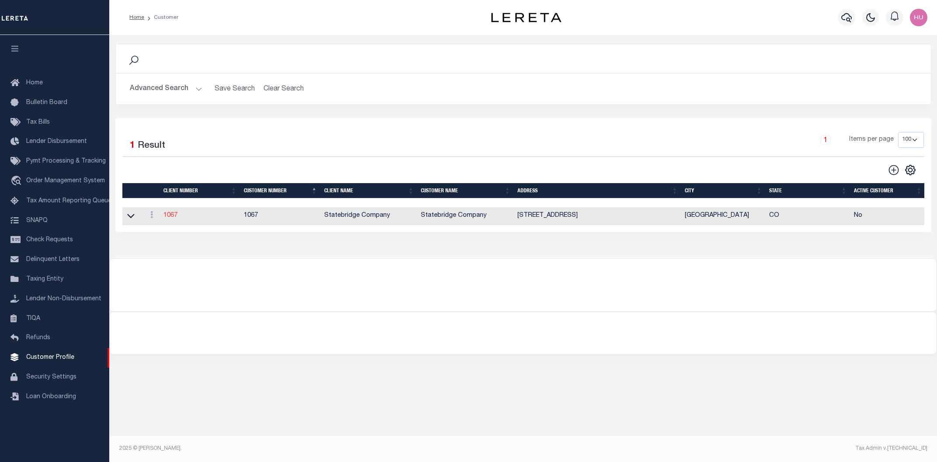
type input "Statebridge Company"
type input "James"
type input "Rollner"
checkbox input "true"
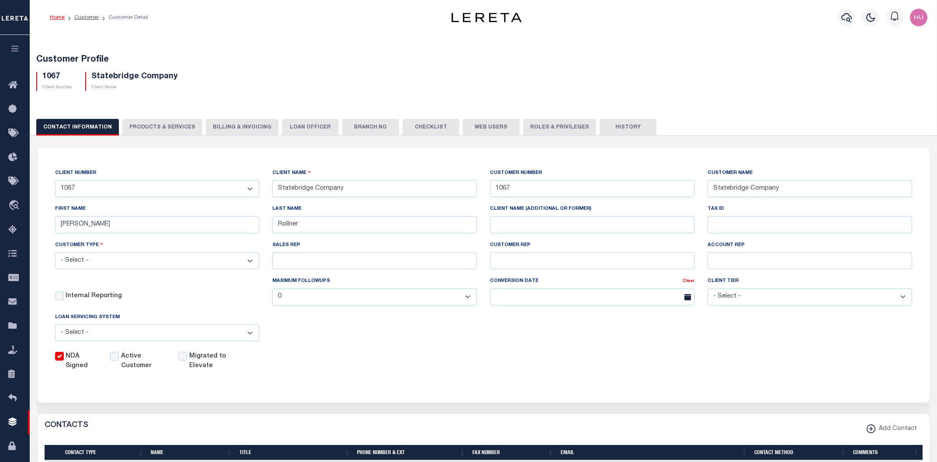
click at [189, 127] on button "PRODUCTS & SERVICES" at bounding box center [162, 127] width 80 height 17
select select "STX"
radio input "true"
checkbox input "true"
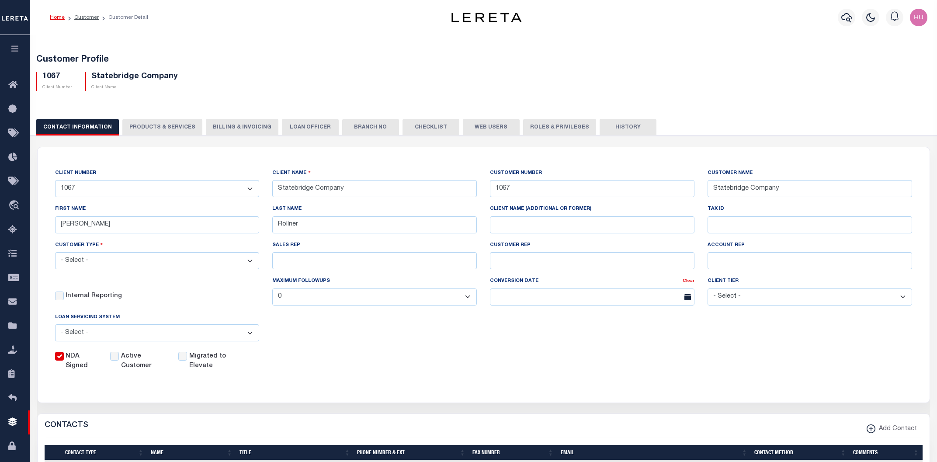
checkbox input "true"
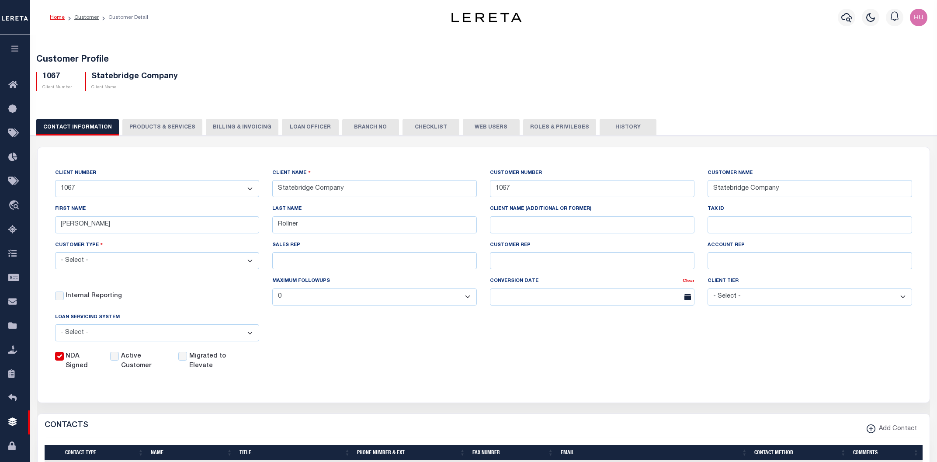
checkbox input "true"
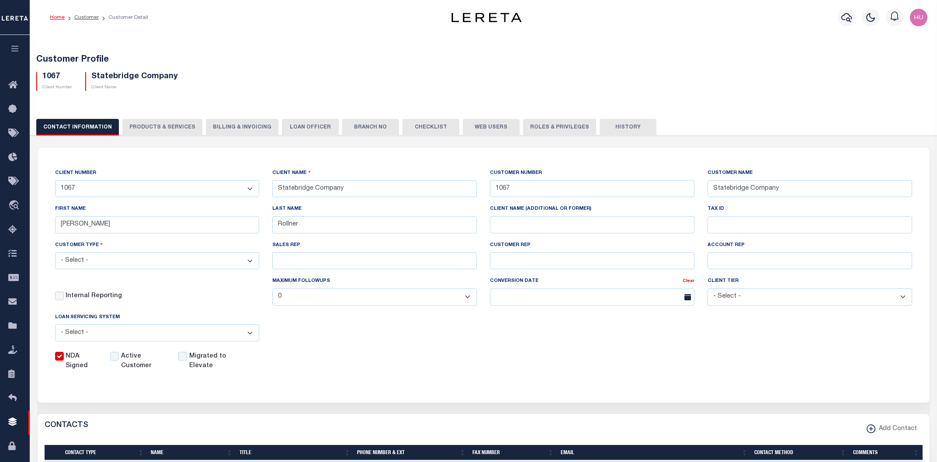
checkbox input "true"
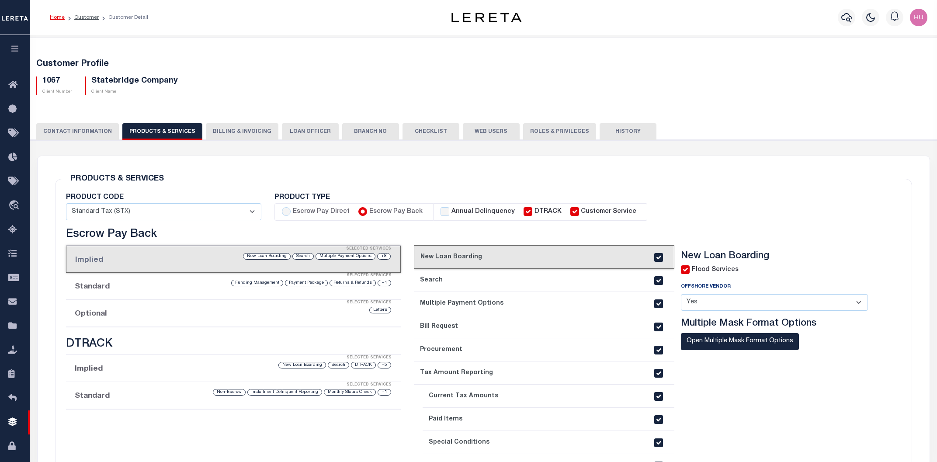
click at [159, 302] on div "Selected Services" at bounding box center [242, 302] width 335 height 17
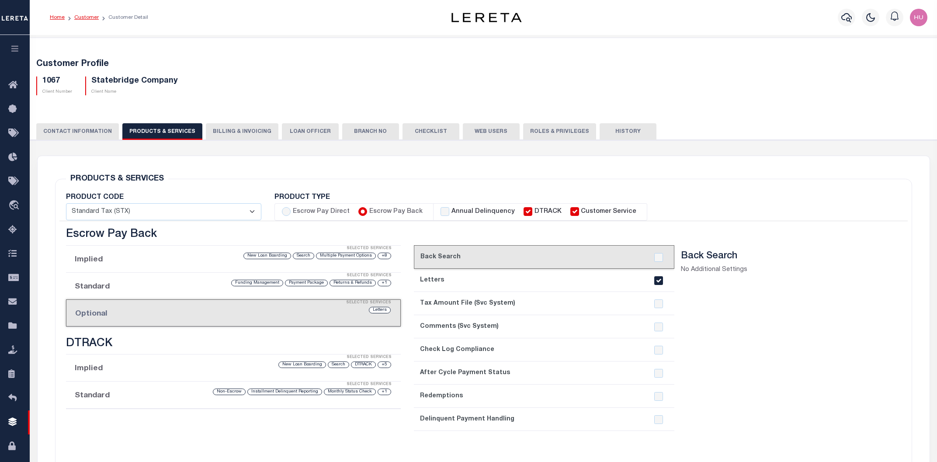
click at [88, 17] on link "Customer" at bounding box center [86, 17] width 24 height 5
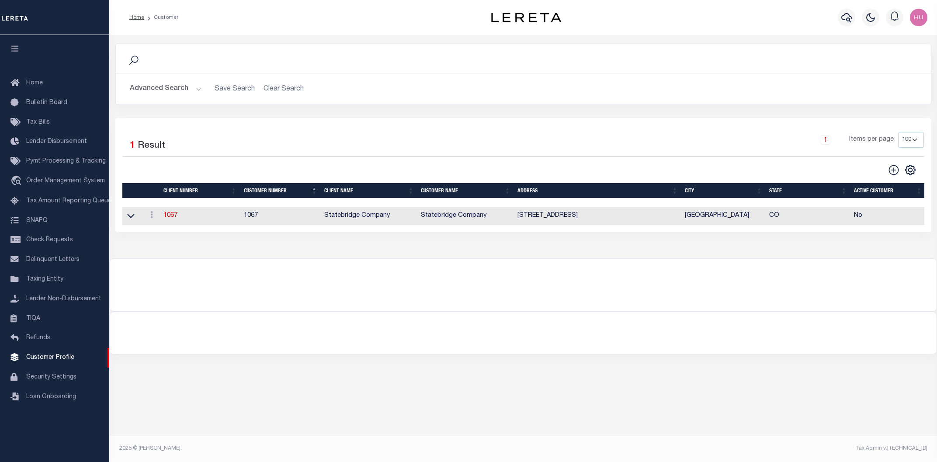
click at [171, 91] on button "Advanced Search" at bounding box center [166, 88] width 73 height 17
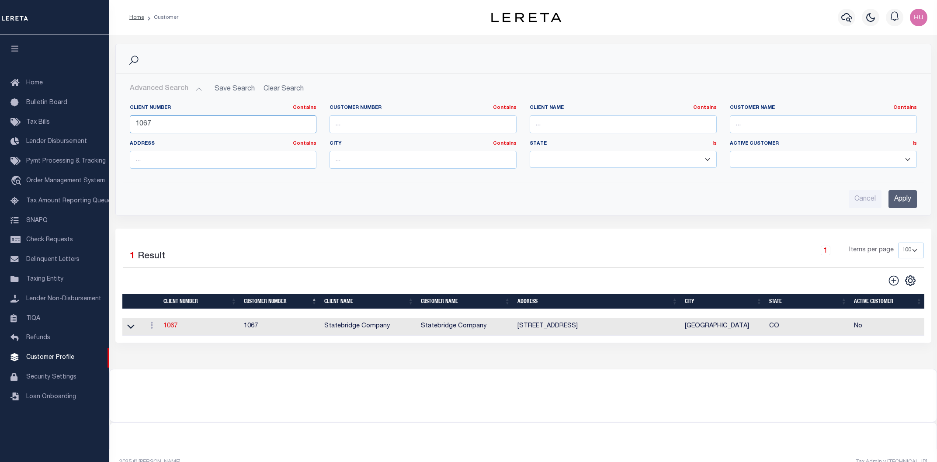
click at [141, 124] on input "1067" at bounding box center [223, 124] width 187 height 18
click at [140, 124] on input "1067" at bounding box center [223, 124] width 187 height 18
paste input "2175"
type input "2175"
click at [895, 197] on input "Apply" at bounding box center [902, 199] width 28 height 18
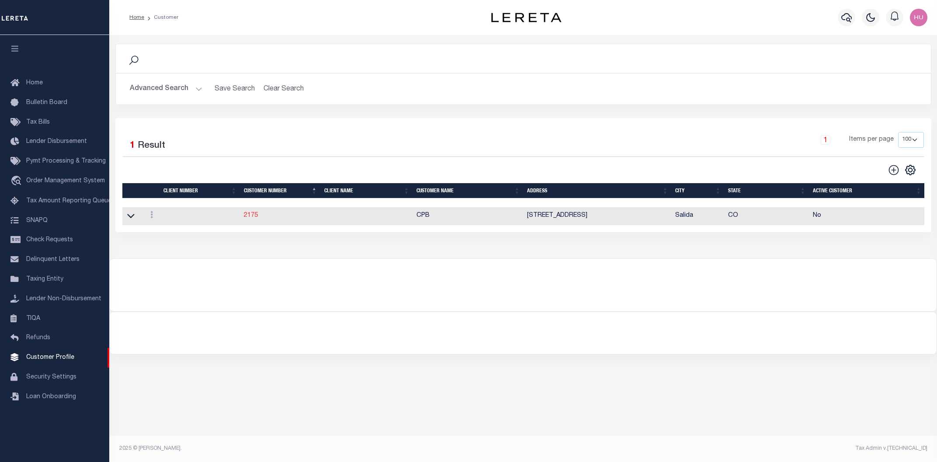
click at [254, 215] on link "2175" at bounding box center [251, 215] width 14 height 6
select select "2170"
type input "GLBC"
type input "2175"
type input "CPB"
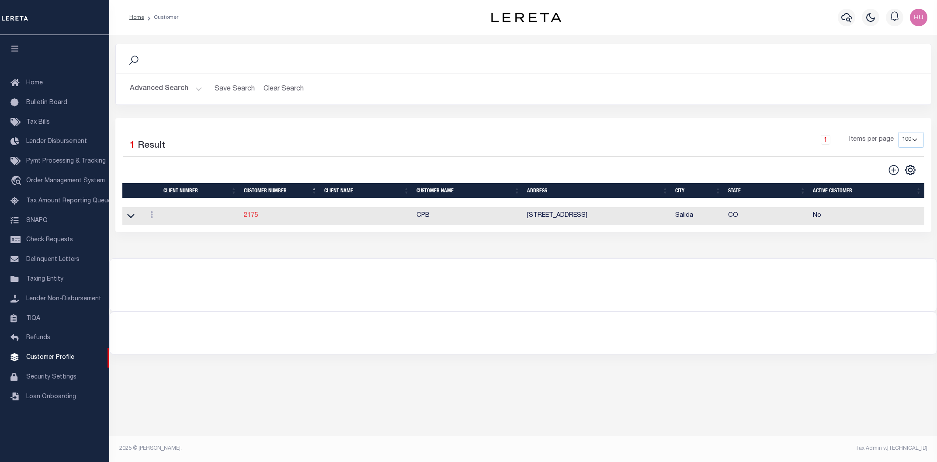
type input "Cathi"
type input "Toler"
select select
type textarea "Delinquent - $5.00 per loan added to LOL fee After 4 parcels - $5.00 Same contr…"
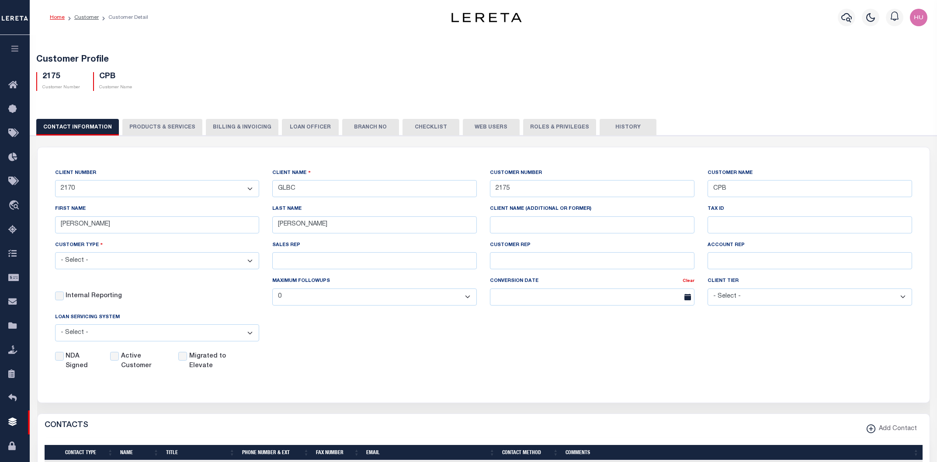
click at [158, 124] on button "PRODUCTS & SERVICES" at bounding box center [162, 127] width 80 height 17
select select "STX"
radio input "true"
checkbox input "true"
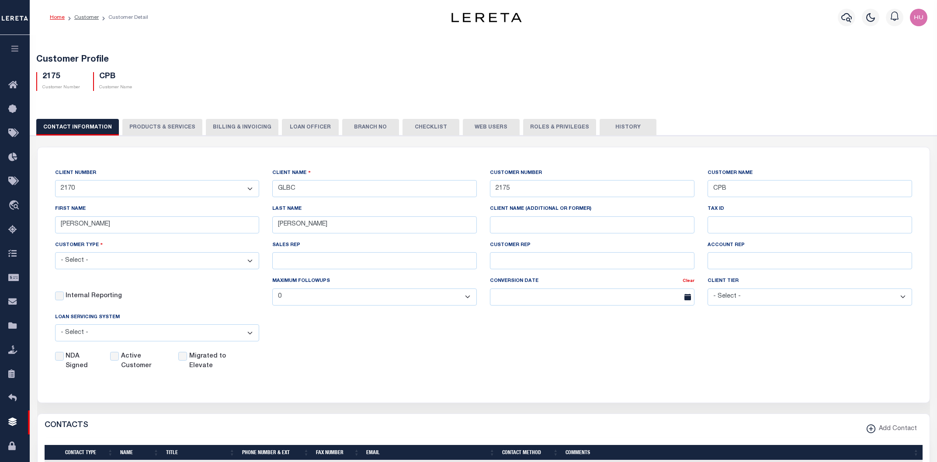
checkbox input "true"
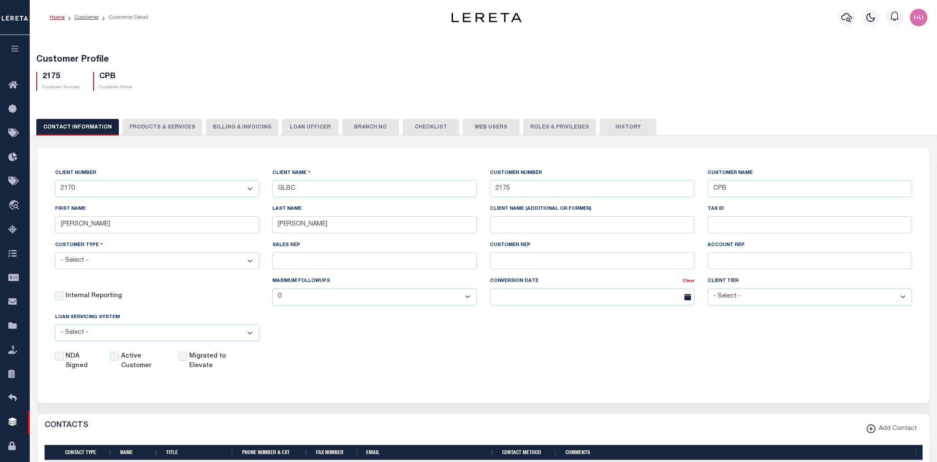
checkbox input "true"
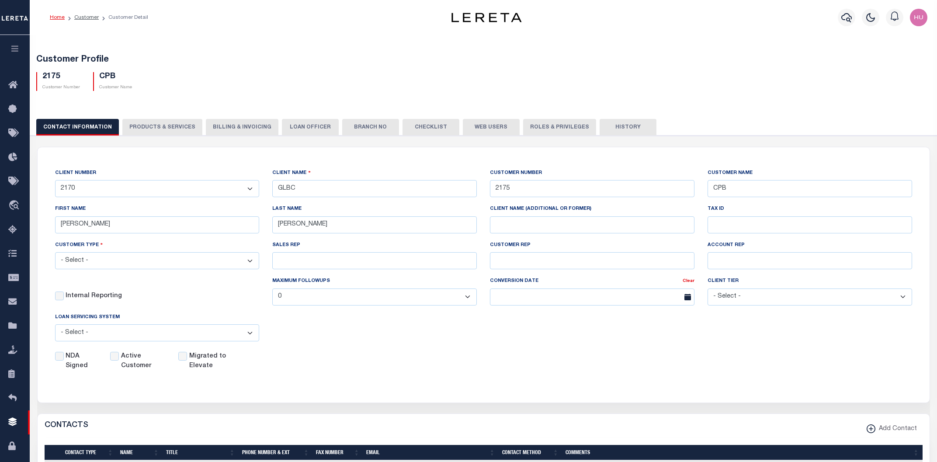
checkbox input "true"
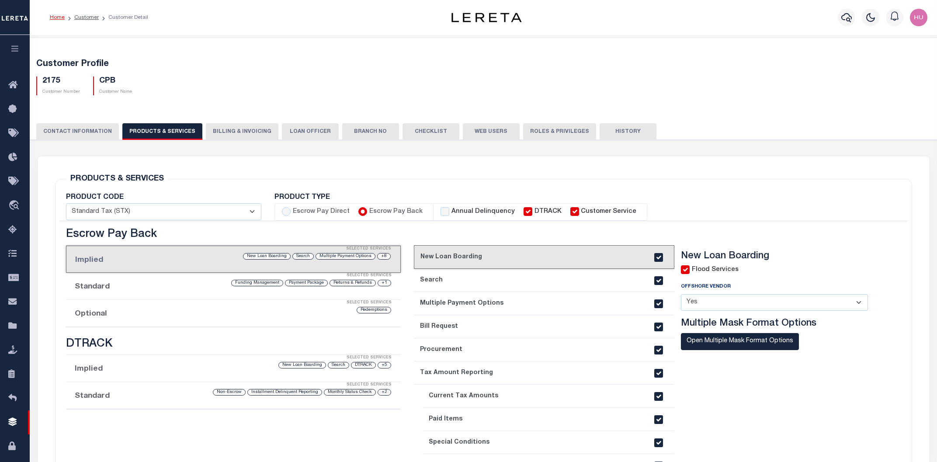
click at [263, 308] on div "Selected Services" at bounding box center [242, 302] width 335 height 17
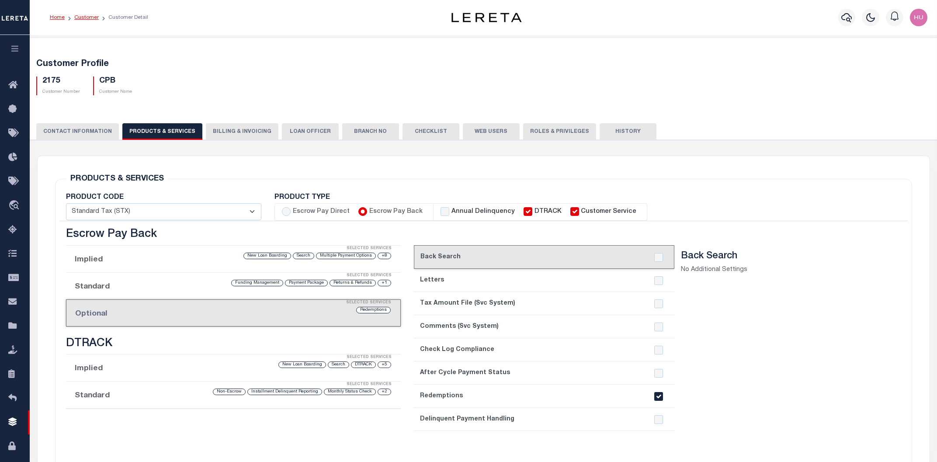
click at [82, 17] on link "Customer" at bounding box center [86, 17] width 24 height 5
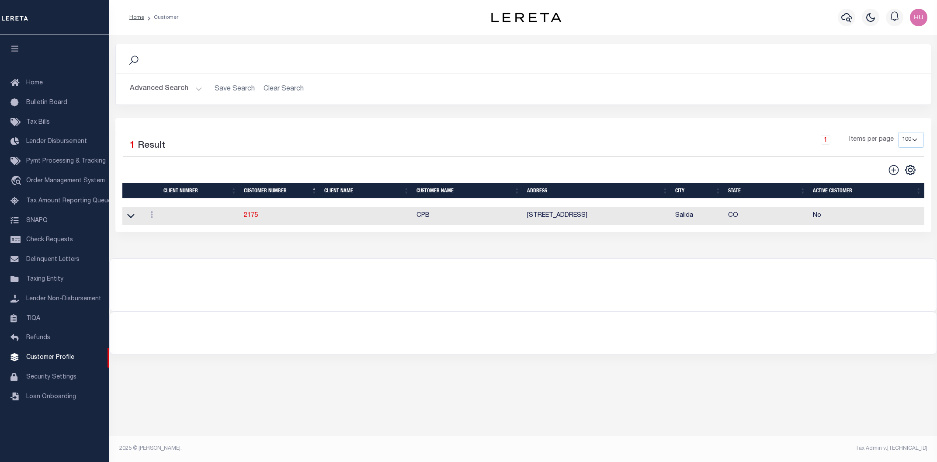
click at [163, 92] on button "Advanced Search" at bounding box center [166, 88] width 73 height 17
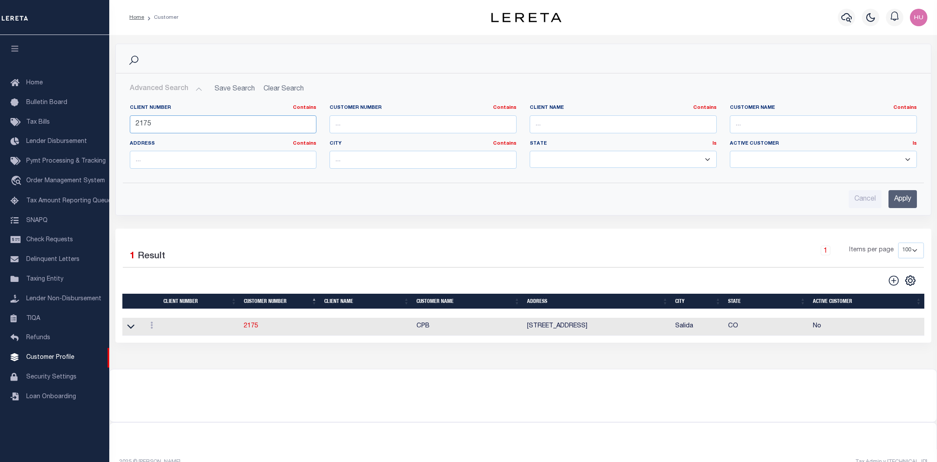
click at [142, 125] on input "2175" at bounding box center [223, 124] width 187 height 18
paste input "1041"
type input "1041"
click at [899, 198] on input "Apply" at bounding box center [902, 199] width 28 height 18
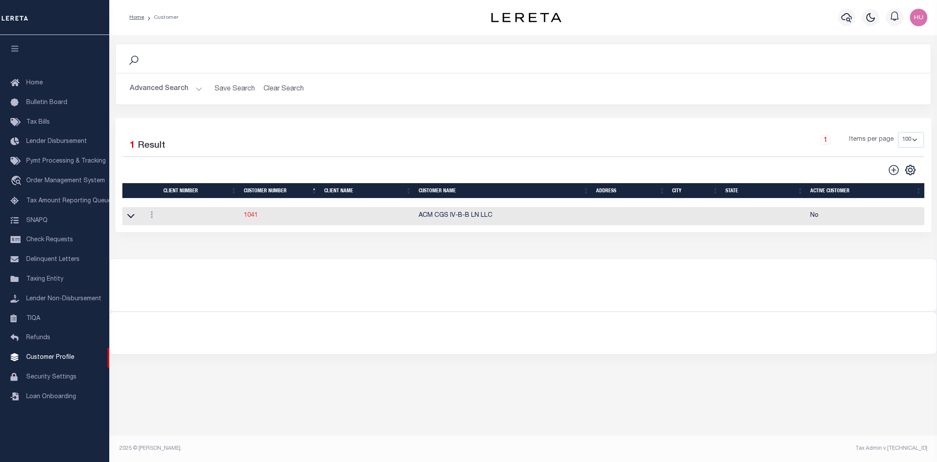
click at [253, 216] on link "1041" at bounding box center [251, 215] width 14 height 6
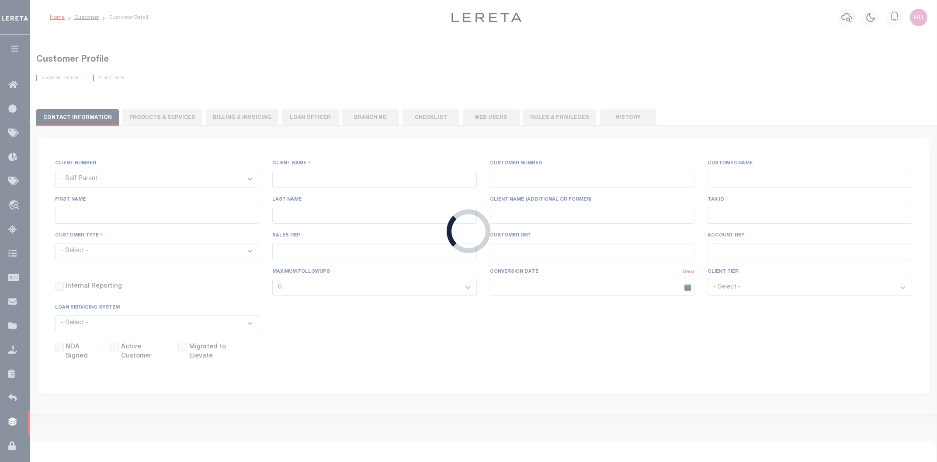
select select "1018"
type input "Gearing-Stone"
type input "1041"
type input "ACM CGS IV-B-B LN LLC"
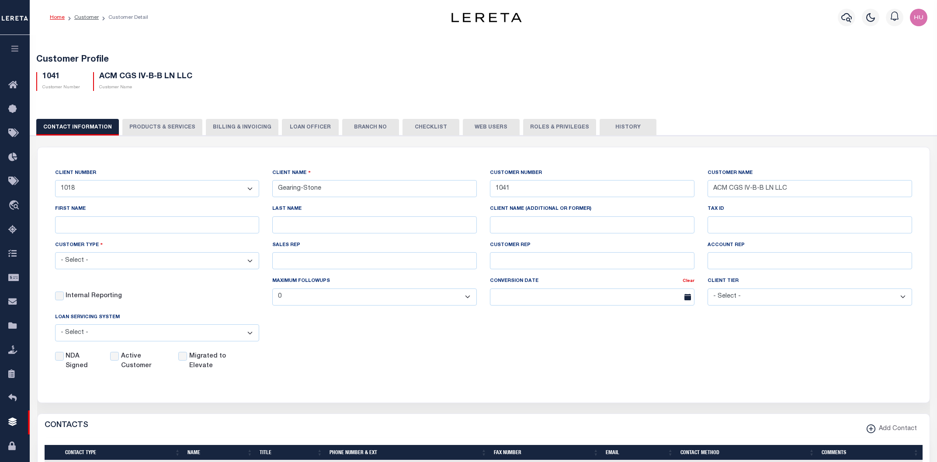
click at [168, 123] on button "PRODUCTS & SERVICES" at bounding box center [162, 127] width 80 height 17
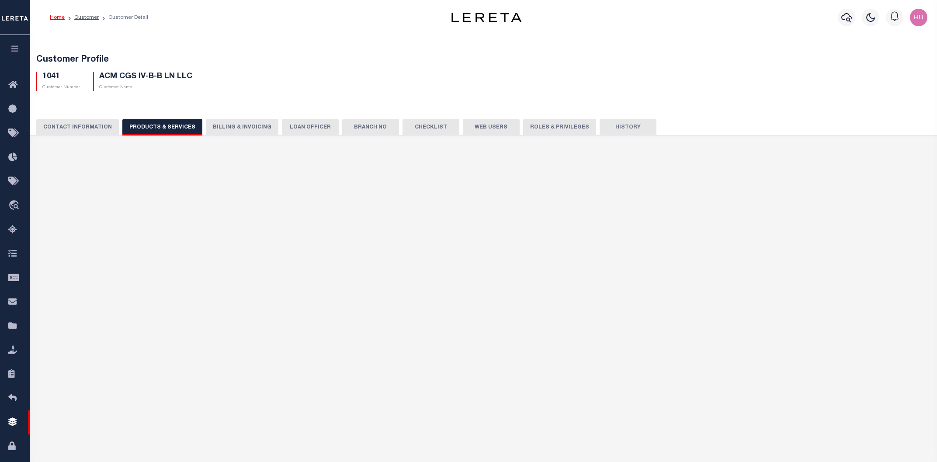
select select "STX"
radio input "true"
checkbox input "true"
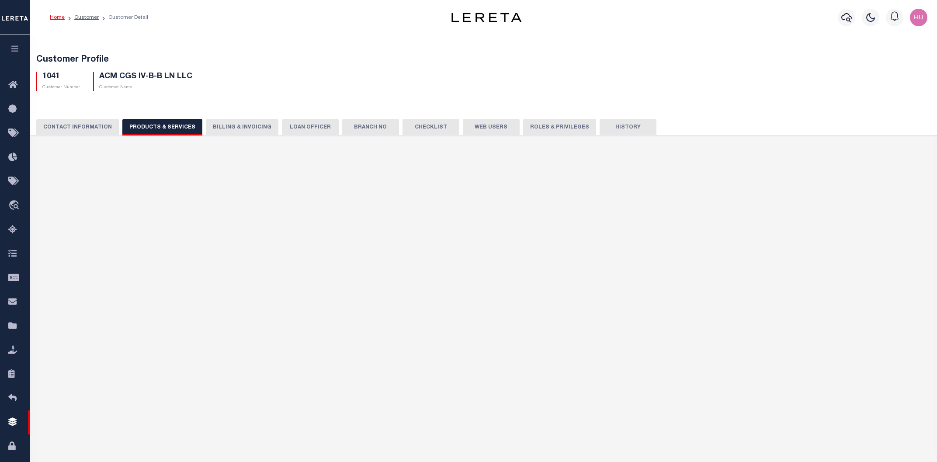
checkbox input "true"
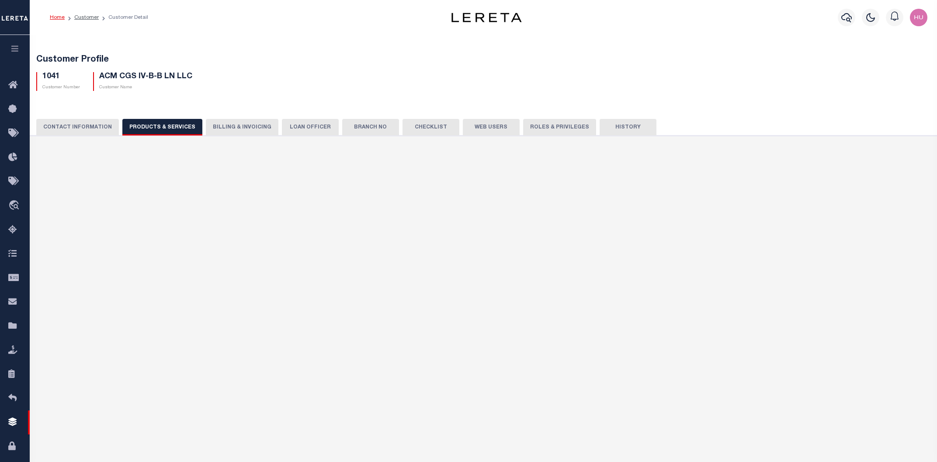
checkbox input "true"
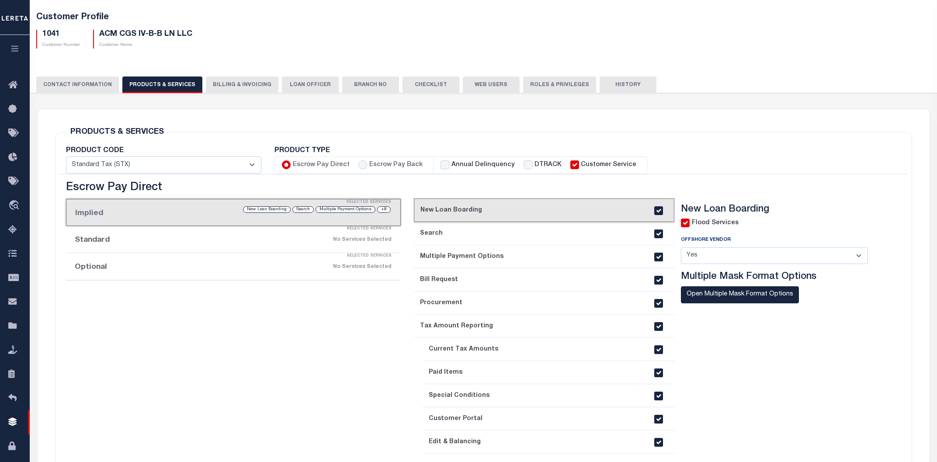
scroll to position [94, 0]
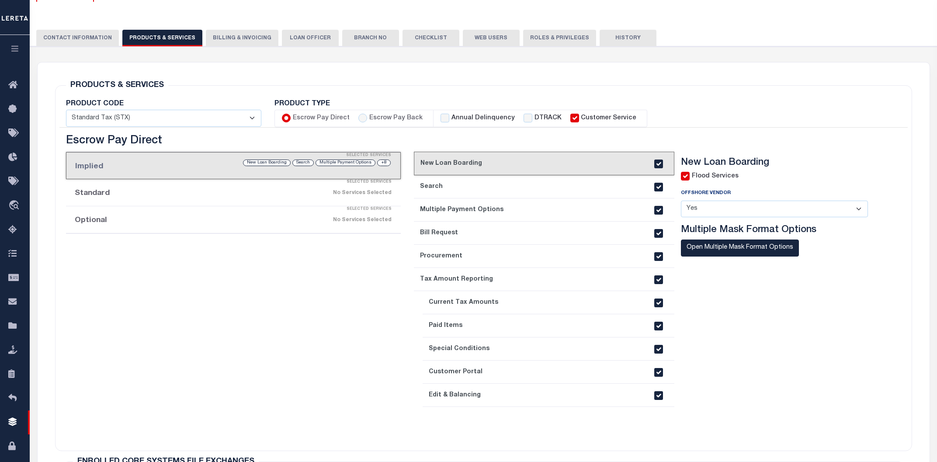
click at [198, 223] on div "No Services Selected" at bounding box center [273, 219] width 238 height 15
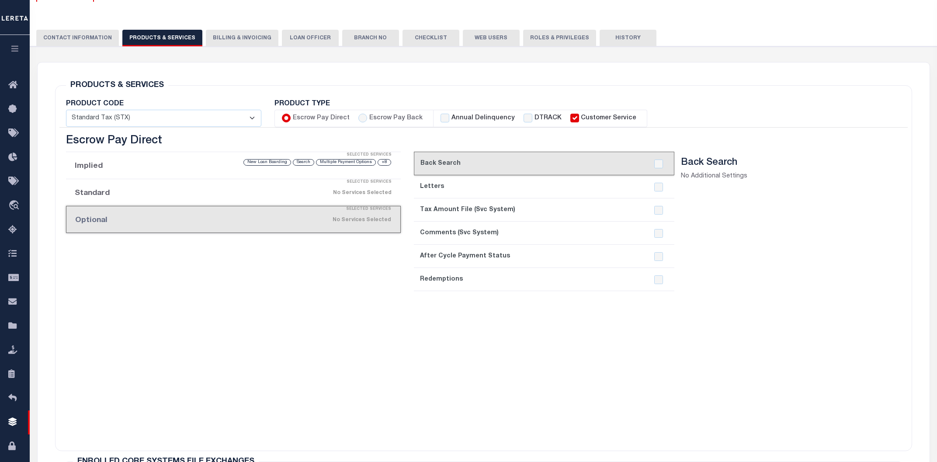
scroll to position [0, 0]
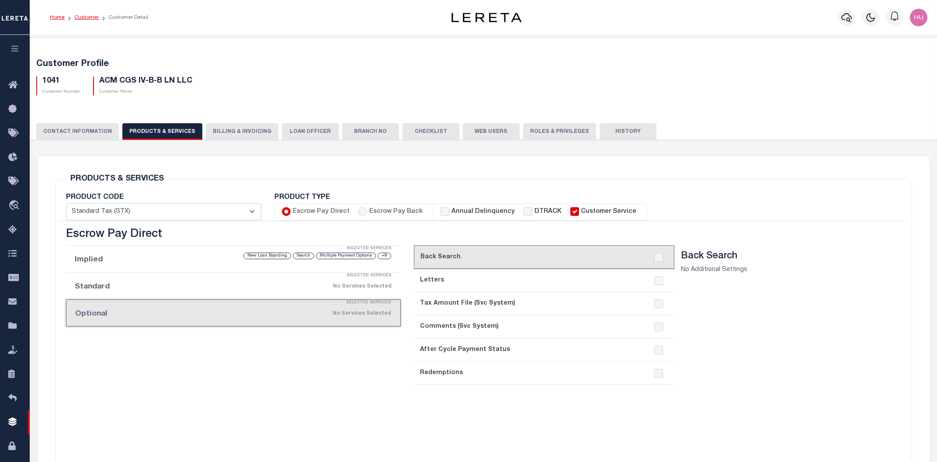
click at [86, 16] on link "Customer" at bounding box center [86, 17] width 24 height 5
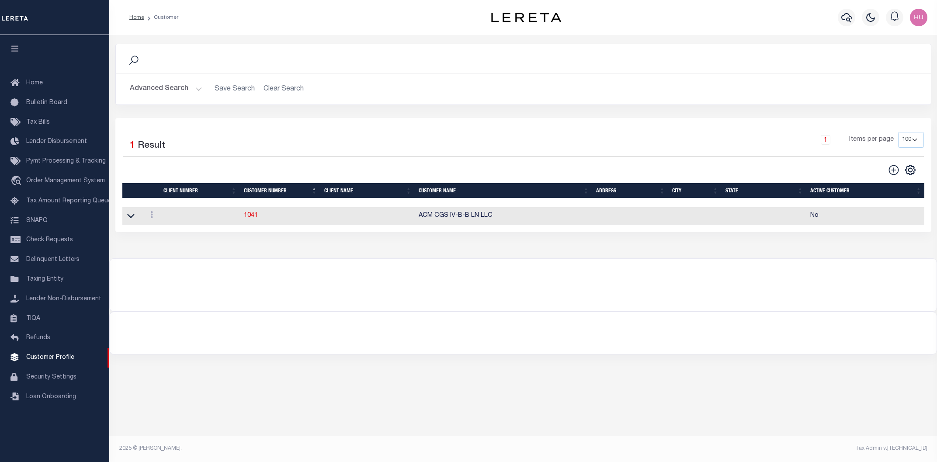
click at [153, 87] on button "Advanced Search" at bounding box center [166, 88] width 73 height 17
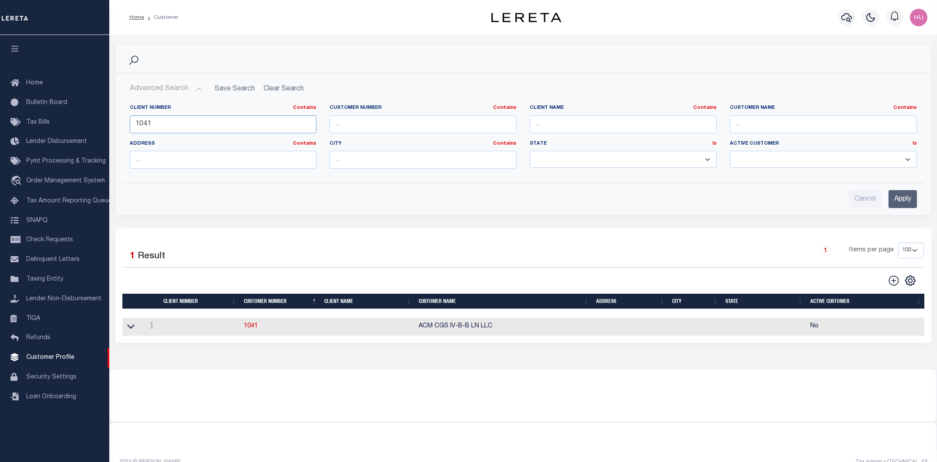
click at [141, 123] on input "1041" at bounding box center [223, 124] width 187 height 18
paste input "116"
type input "1116"
click at [905, 195] on input "Apply" at bounding box center [902, 199] width 28 height 18
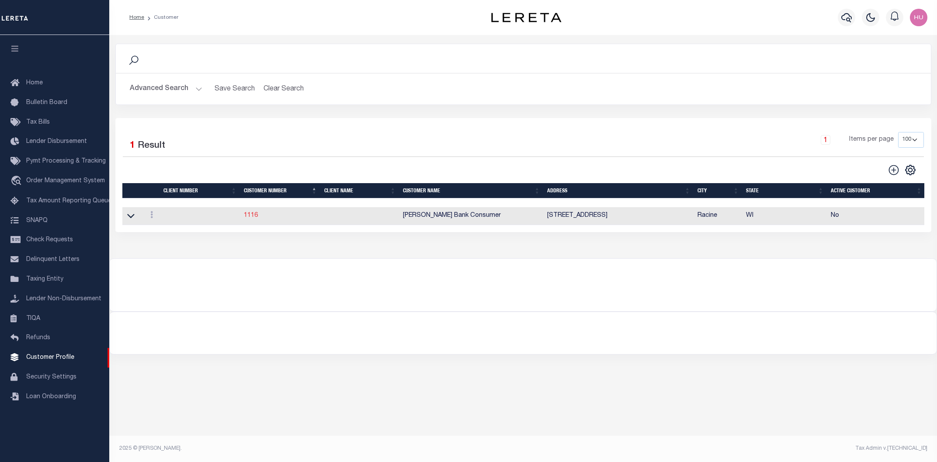
click at [251, 215] on link "1116" at bounding box center [251, 215] width 14 height 6
select select "1111"
type input "Johnson Bank"
type input "1116"
type input "Johnson Bank Consumer"
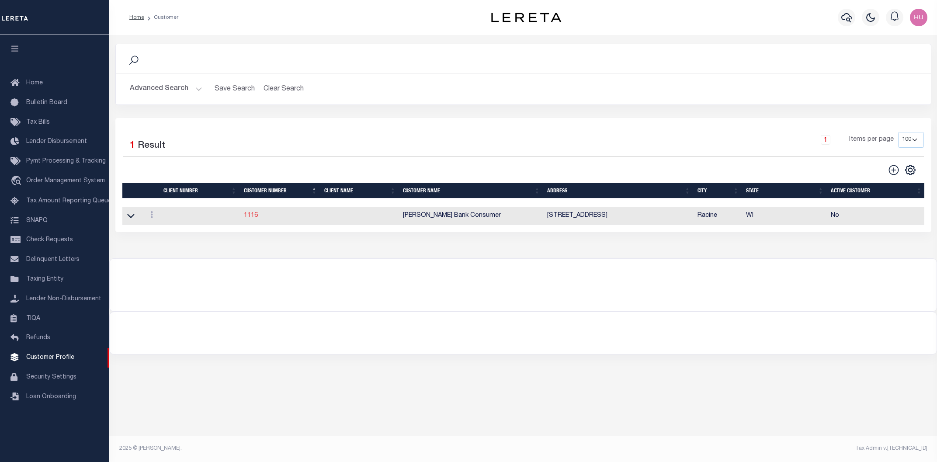
type input "Robin"
type input "Birdsall"
type input "Lisa Castillo-Coldwell"
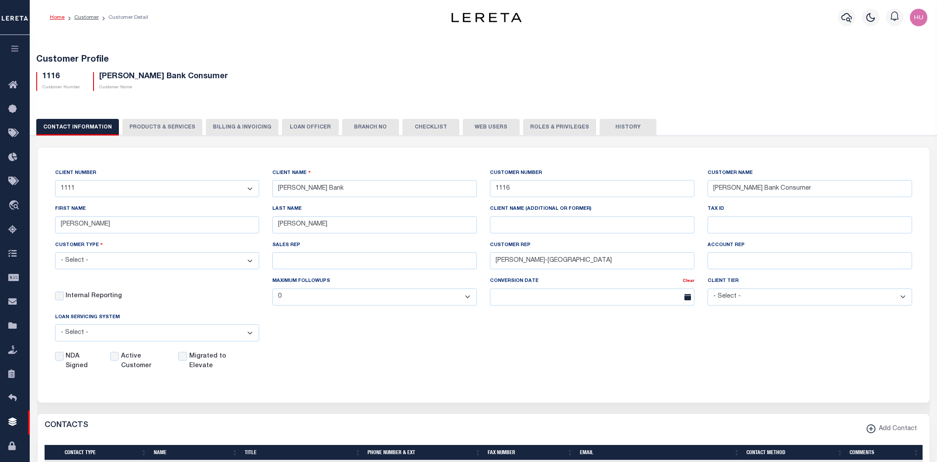
click at [167, 126] on button "PRODUCTS & SERVICES" at bounding box center [162, 127] width 80 height 17
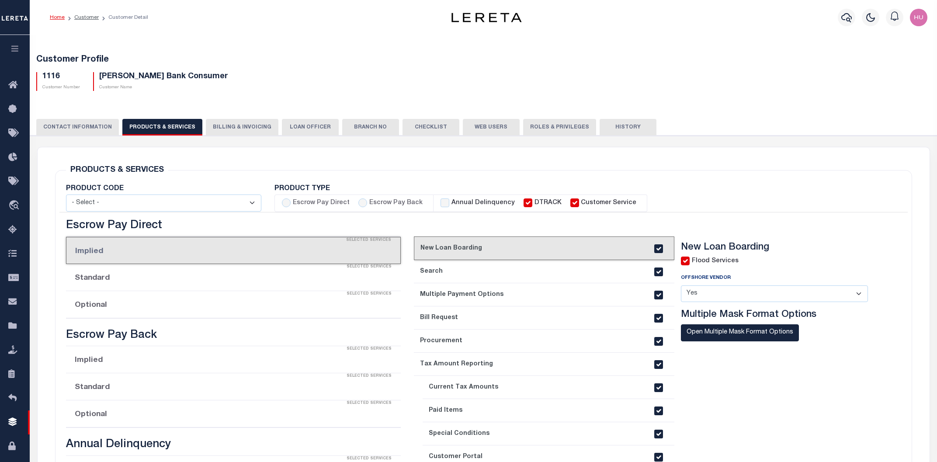
select select "STX"
radio input "true"
checkbox input "true"
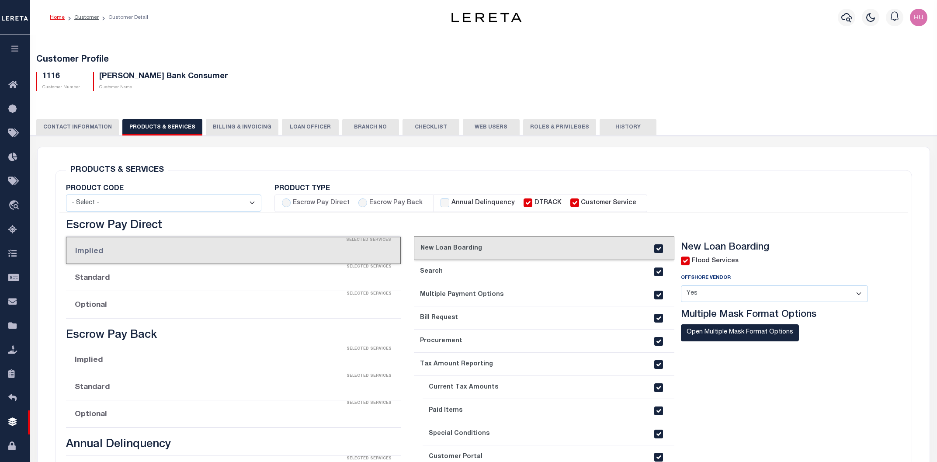
checkbox input "true"
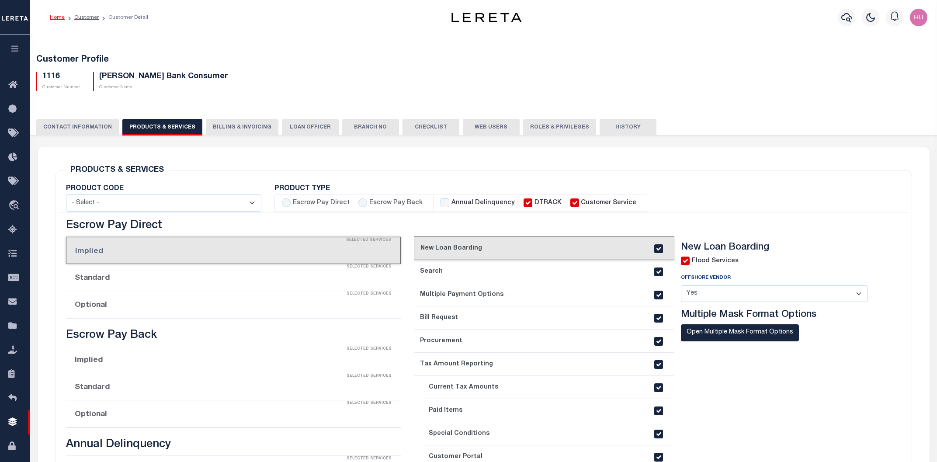
checkbox input "true"
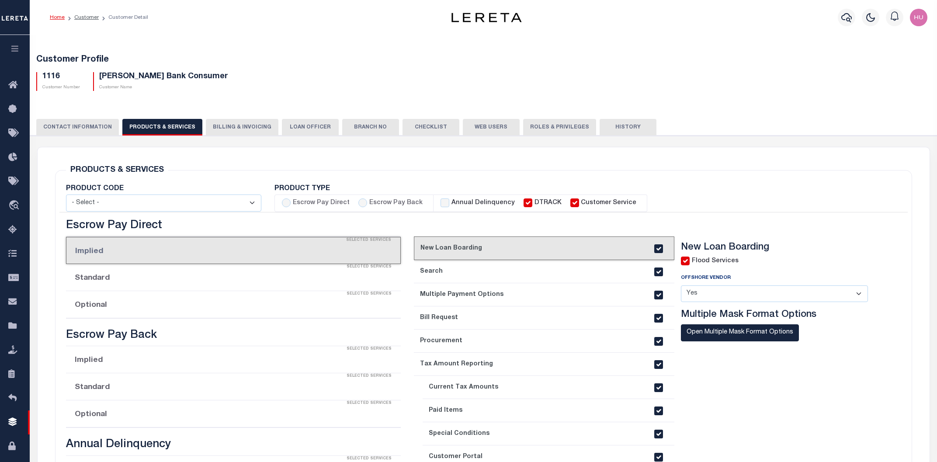
checkbox input "true"
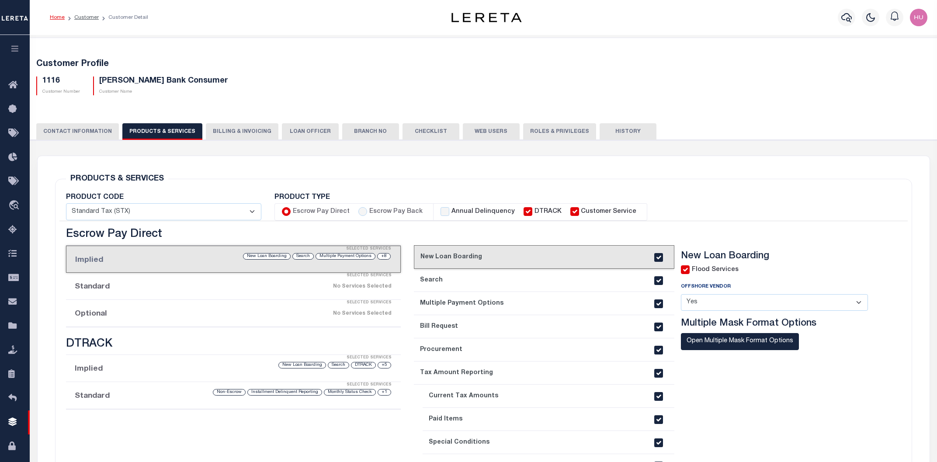
click at [189, 317] on div "No Services Selected" at bounding box center [273, 313] width 238 height 15
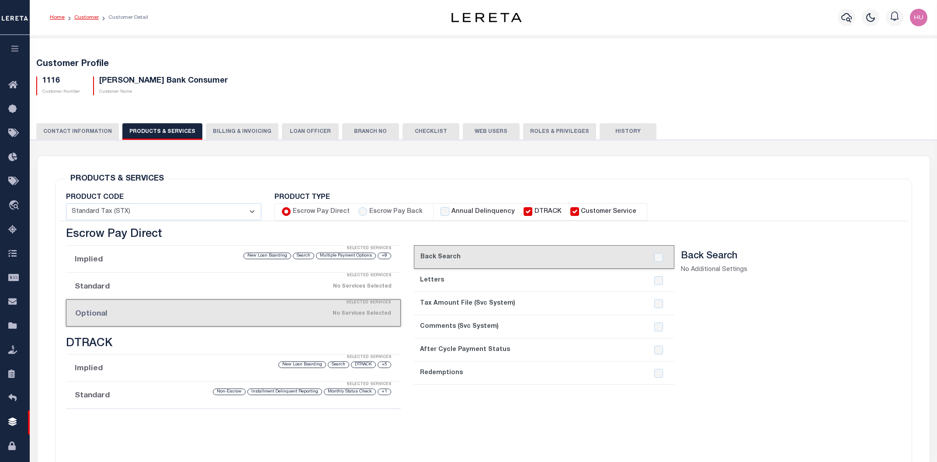
click at [85, 18] on link "Customer" at bounding box center [86, 17] width 24 height 5
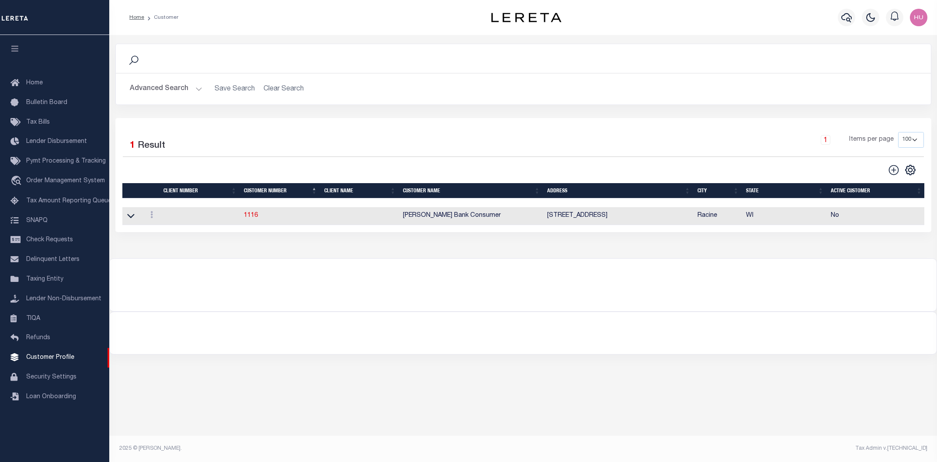
click at [156, 89] on button "Advanced Search" at bounding box center [166, 88] width 73 height 17
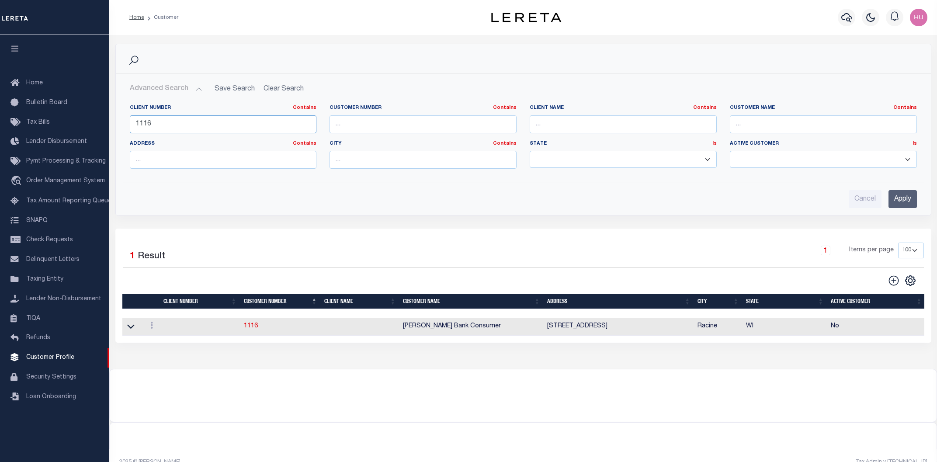
click at [150, 126] on input "1116" at bounding box center [223, 124] width 187 height 18
click at [893, 197] on input "Apply" at bounding box center [902, 199] width 28 height 18
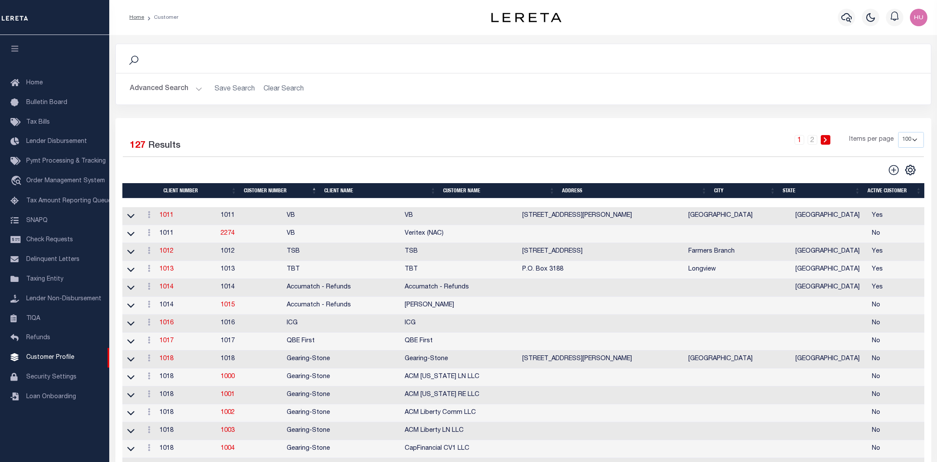
click at [377, 116] on div "Search Advanced Search Save Search Clear Search Is Is" at bounding box center [523, 81] width 829 height 74
click at [892, 173] on icon at bounding box center [893, 169] width 11 height 11
type input "0"
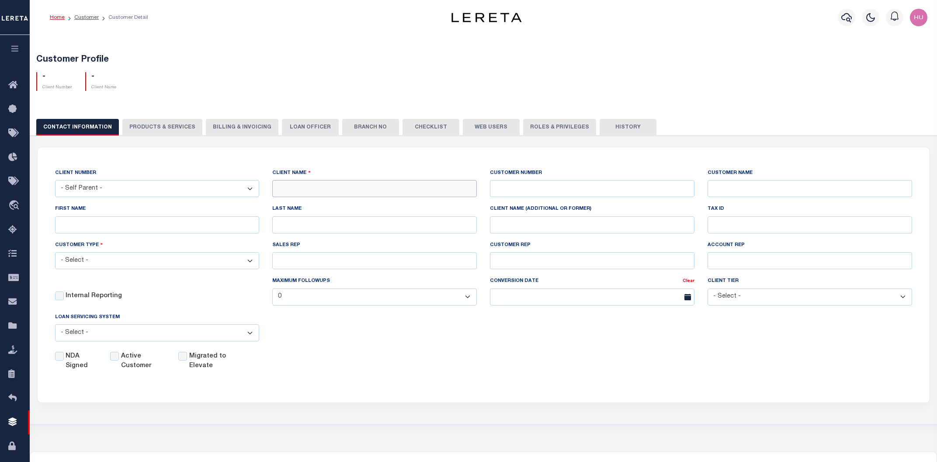
click at [305, 189] on input "text" at bounding box center [374, 188] width 205 height 17
type input "New [US_STATE] Bank2025"
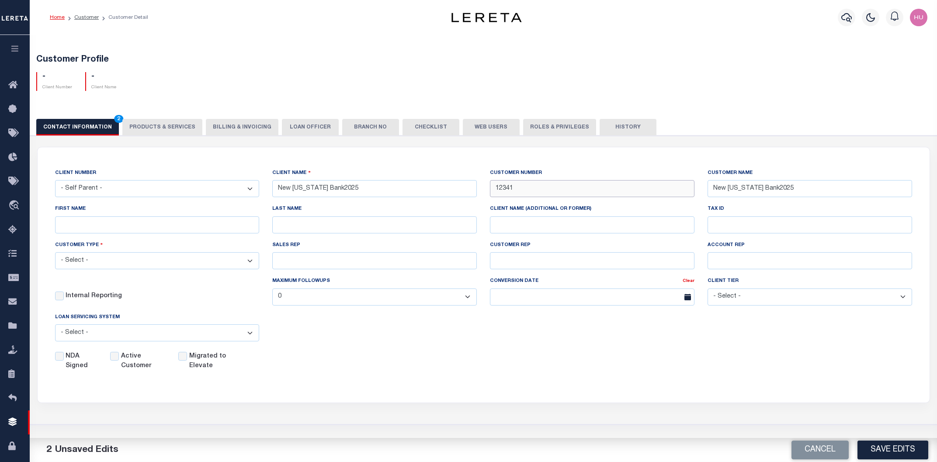
type input "12341"
click at [55, 252] on select "- Select - Residential Commercial Mixed Portfolio" at bounding box center [157, 260] width 205 height 17
select select "Residential"
click option "Residential" at bounding box center [0, 0] width 0 height 0
click at [119, 356] on input "Active Customer" at bounding box center [114, 356] width 9 height 9
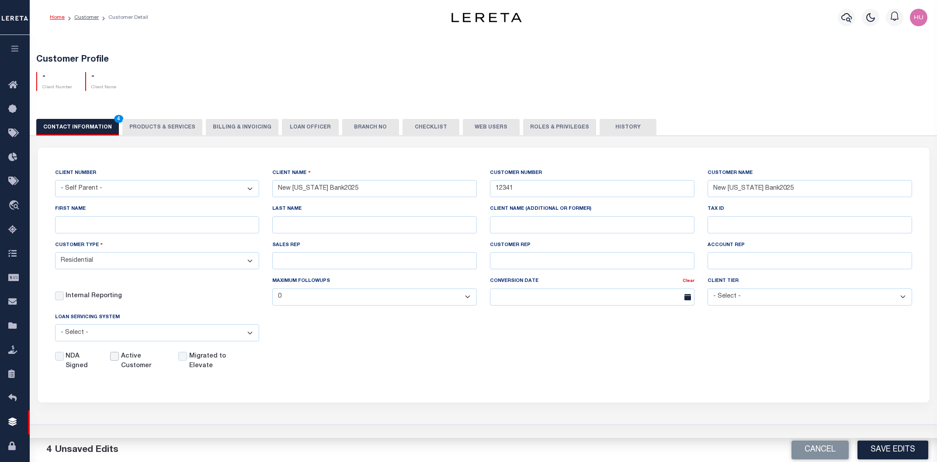
checkbox input "true"
click at [361, 341] on div "CLIENT NUMBER - Self Parent - 1011 1012 1013 1014 1016 1017 1018 101814 101862 …" at bounding box center [484, 269] width 870 height 203
click at [883, 446] on button "Save Edits" at bounding box center [892, 450] width 71 height 19
select select
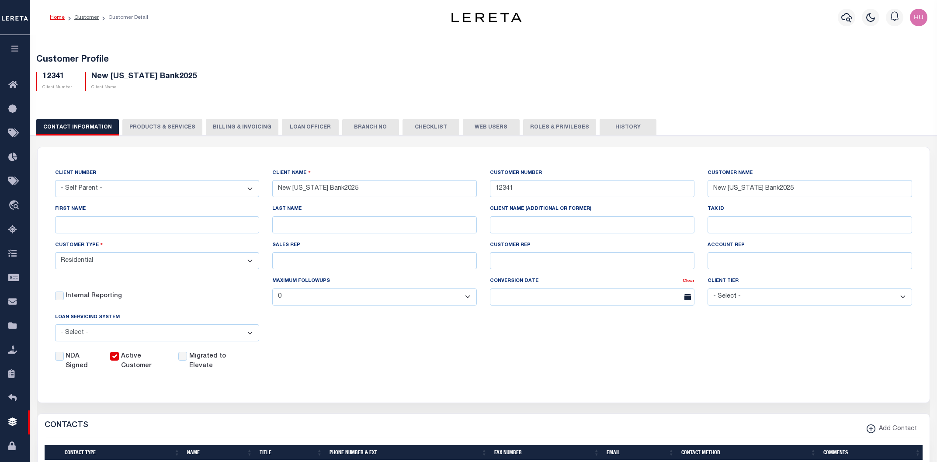
click at [648, 338] on div "CLIENT NUMBER - Self Parent - 1011 1012 1013 1014 1016 1017 1018 101814 101862 …" at bounding box center [484, 269] width 870 height 203
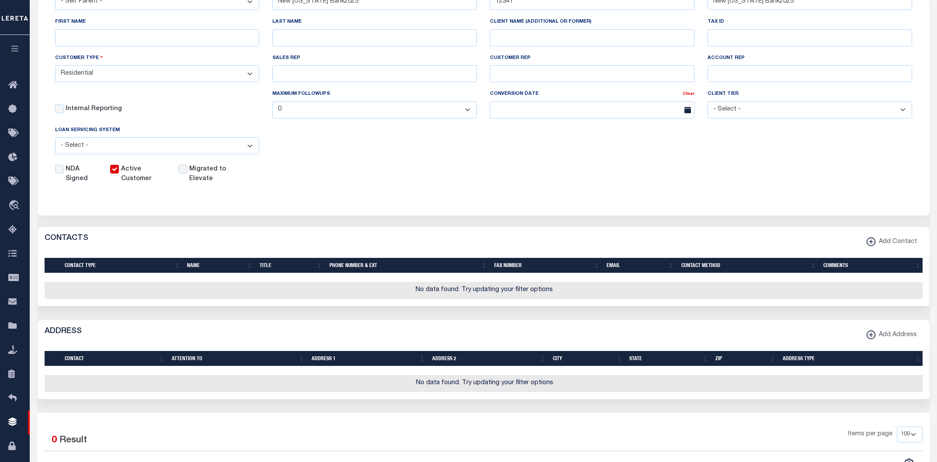
scroll to position [234, 0]
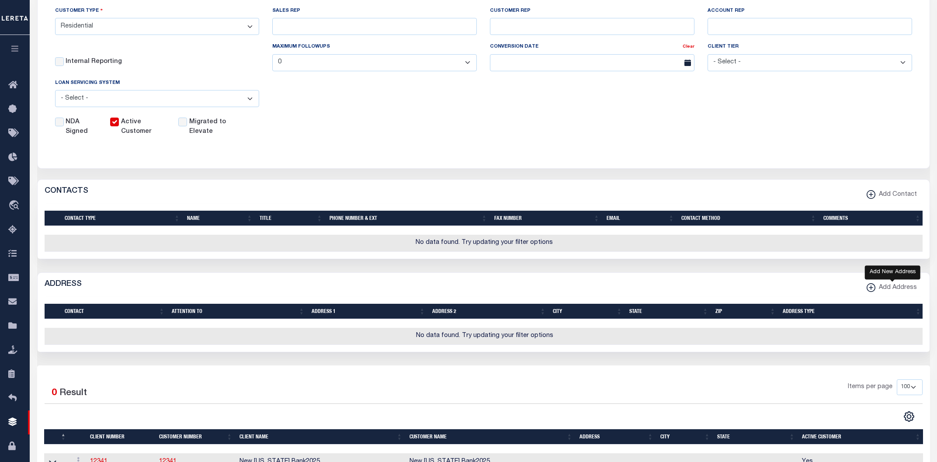
click at [893, 289] on span "Add Address" at bounding box center [896, 288] width 42 height 10
select select
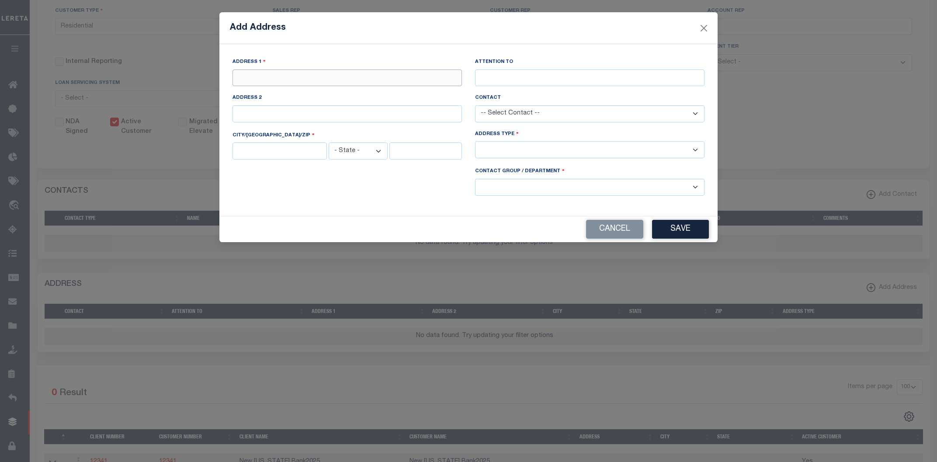
click at [330, 76] on input "text" at bounding box center [346, 77] width 229 height 17
type input "3950 S East Dr N"
click at [284, 153] on input "text" at bounding box center [279, 150] width 94 height 17
type input "Knox"
select select "IN"
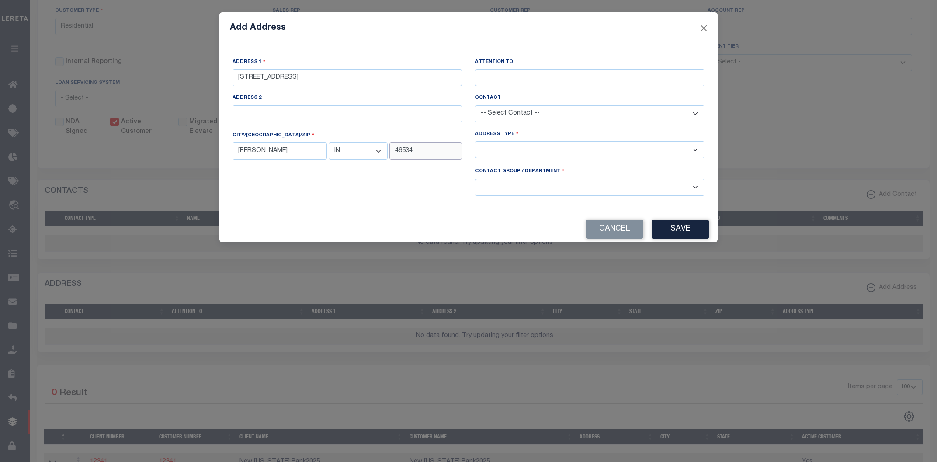
type input "46534"
click at [475, 141] on select "-- Select Address Type -- Billing Fedex Overnight Lock Box Mailing Address Phys…" at bounding box center [589, 149] width 229 height 17
select select "1"
click option "Physical Address" at bounding box center [0, 0] width 0 height 0
click at [500, 191] on select "-- Select Contact Group / Department -- Billing Corporate Delinquncy Escrow Ret…" at bounding box center [589, 187] width 229 height 17
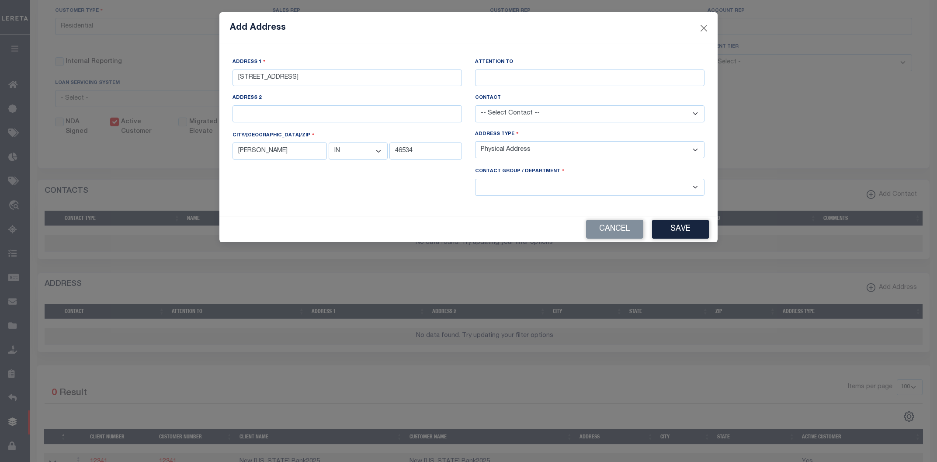
select select "1"
click option "Escrow" at bounding box center [0, 0] width 0 height 0
click at [662, 230] on button "Save" at bounding box center [680, 229] width 57 height 19
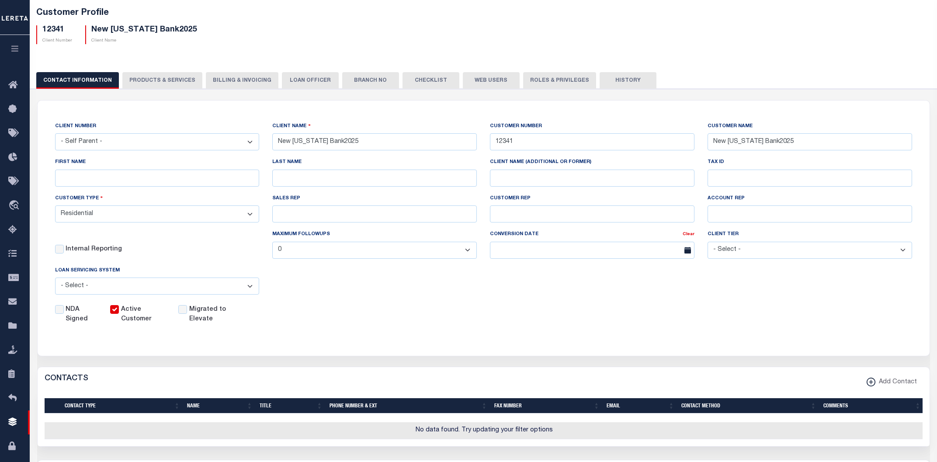
scroll to position [0, 0]
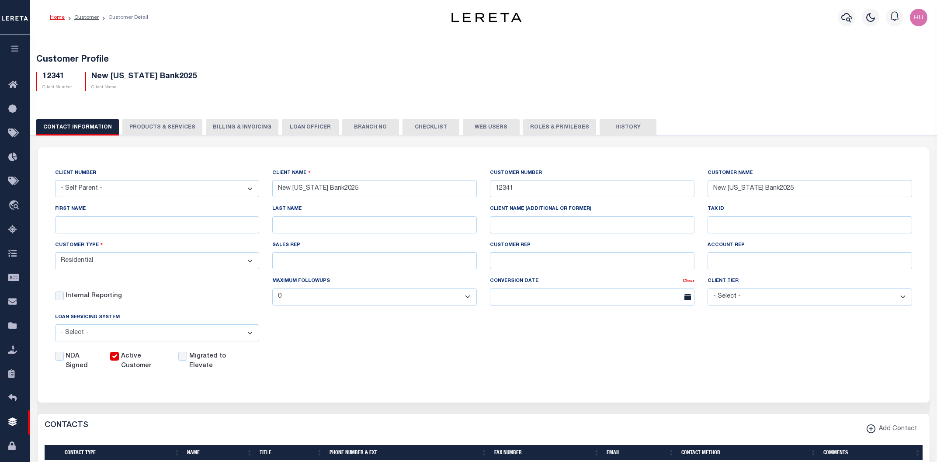
click at [150, 131] on button "PRODUCTS & SERVICES" at bounding box center [162, 127] width 80 height 17
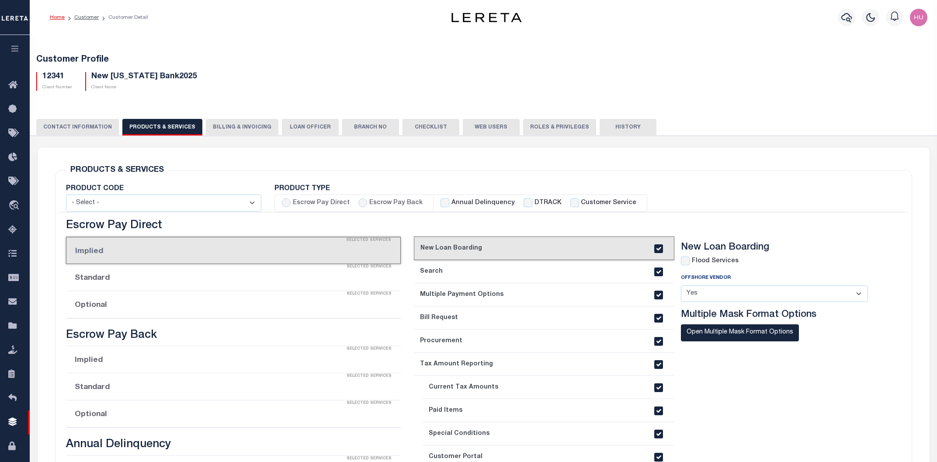
checkbox input "true"
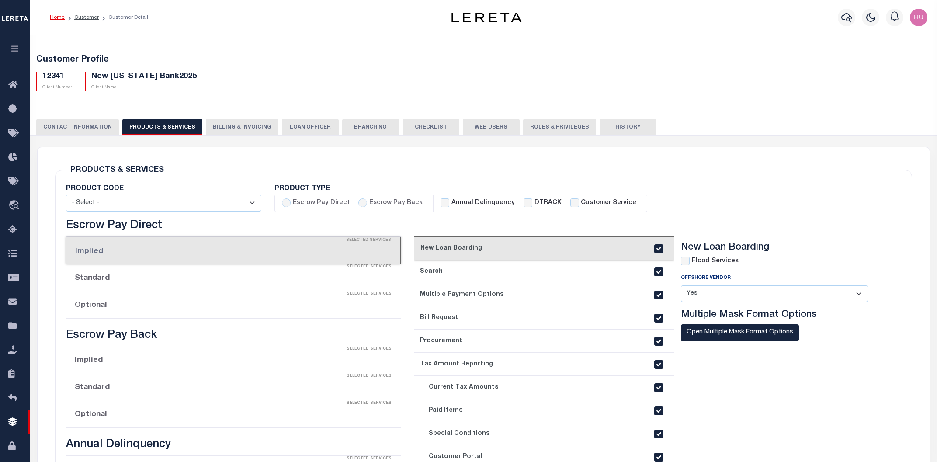
checkbox input "true"
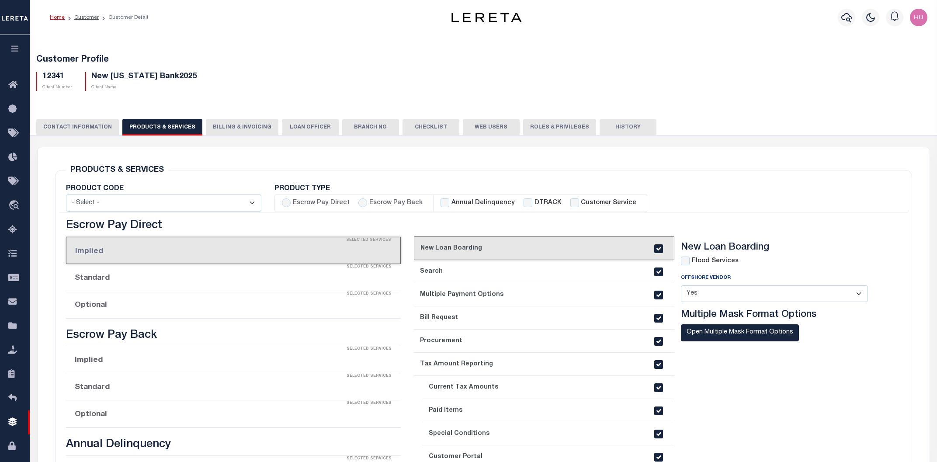
checkbox input "true"
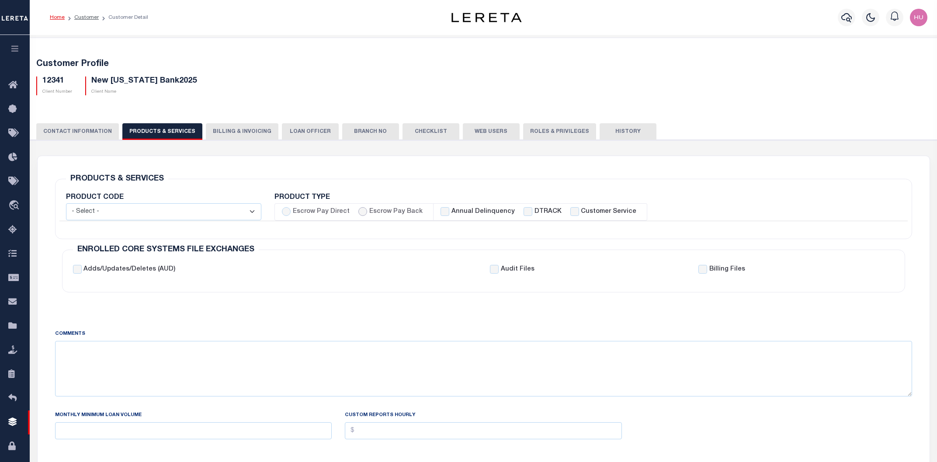
click at [361, 213] on input "Escrow Pay Back" at bounding box center [362, 211] width 9 height 9
radio input "true"
checkbox input "true"
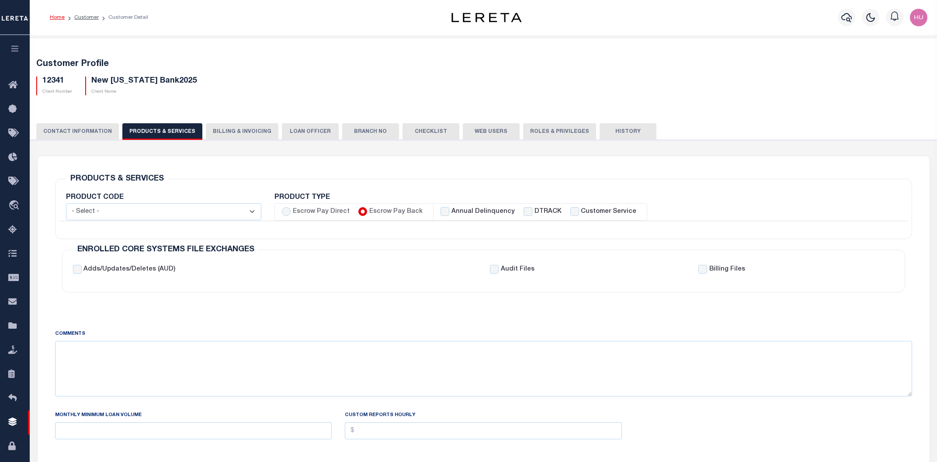
checkbox input "true"
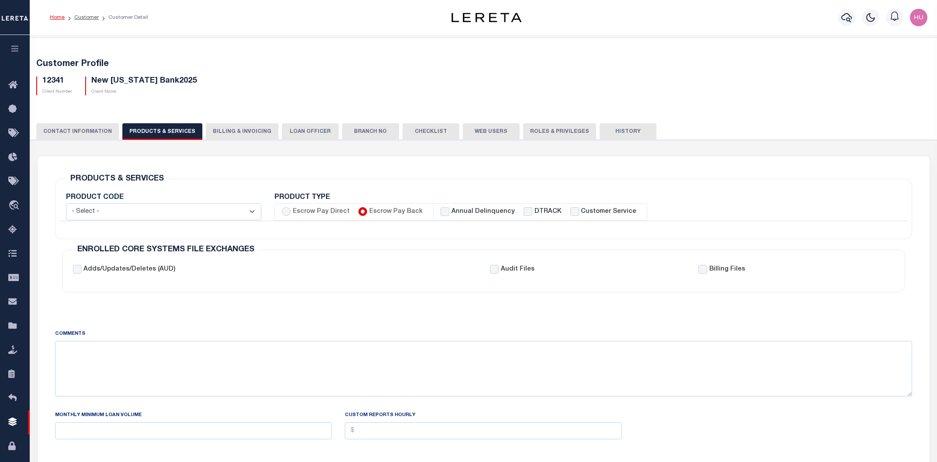
checkbox input "true"
checkbox input "false"
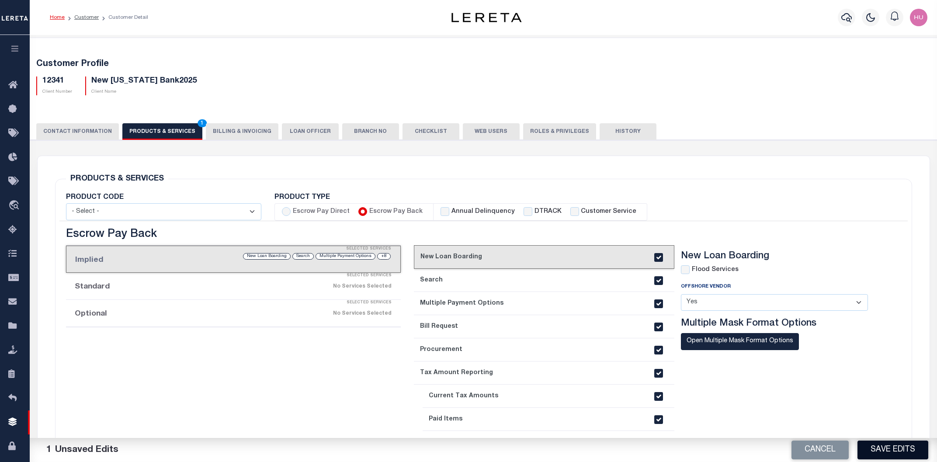
click at [886, 448] on button "Save Edits" at bounding box center [892, 450] width 71 height 19
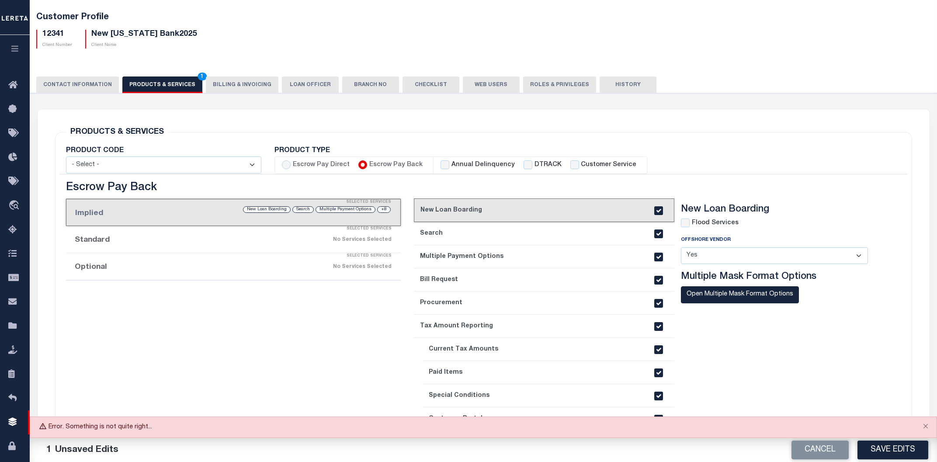
scroll to position [94, 0]
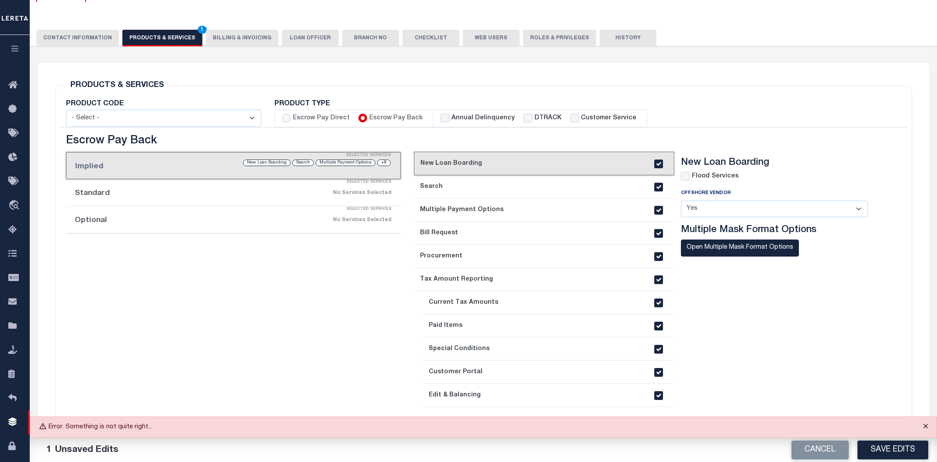
click at [925, 426] on button "Close" at bounding box center [926, 426] width 22 height 19
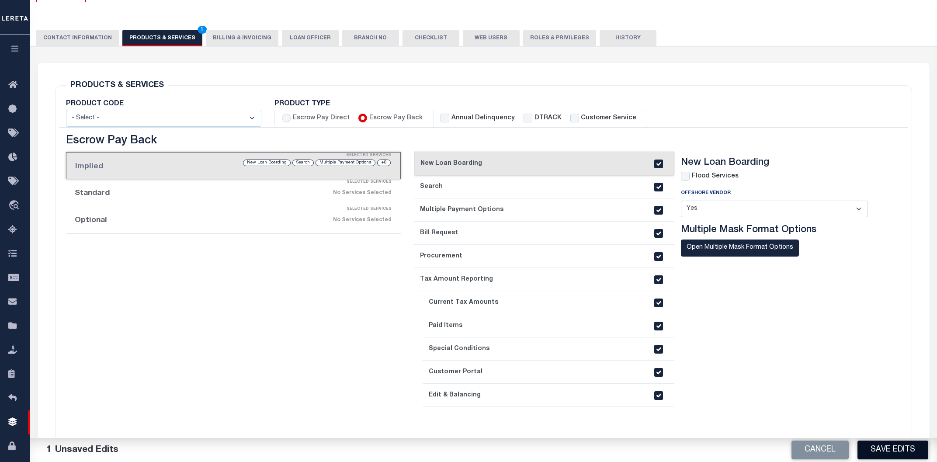
click at [881, 444] on button "Save Edits" at bounding box center [892, 450] width 71 height 19
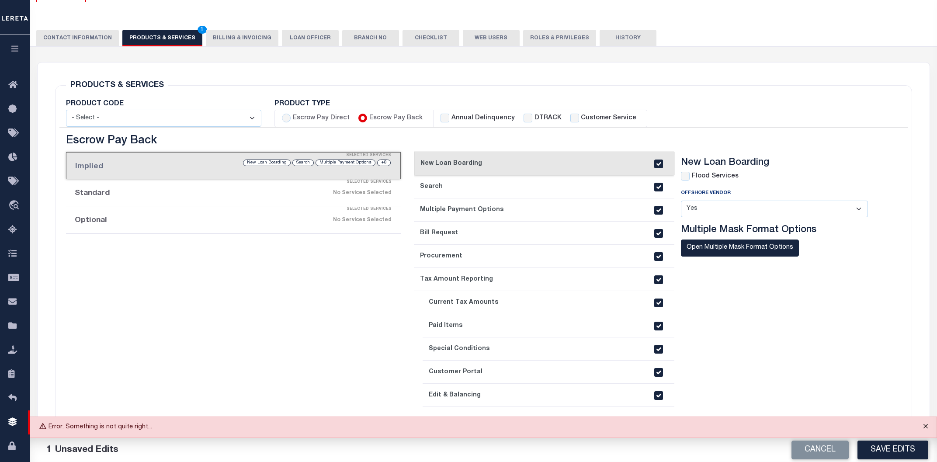
click at [925, 425] on button "Close" at bounding box center [926, 426] width 22 height 19
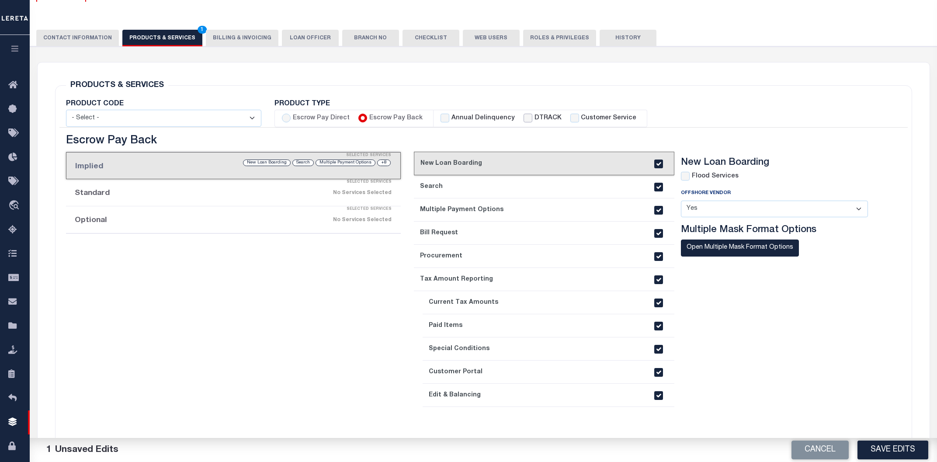
click at [524, 118] on input "DTRACK" at bounding box center [528, 118] width 9 height 9
checkbox input "true"
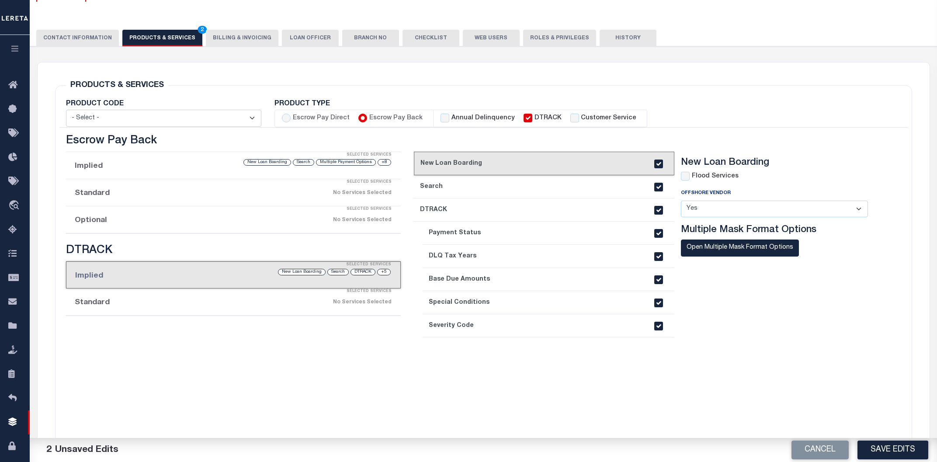
checkbox input "false"
click at [884, 447] on button "Save Edits" at bounding box center [892, 450] width 71 height 19
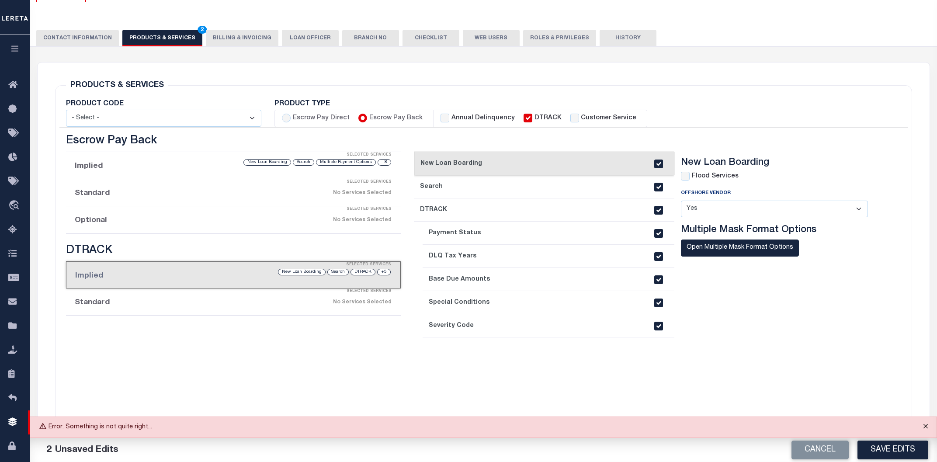
click at [923, 427] on button "Close" at bounding box center [926, 426] width 22 height 19
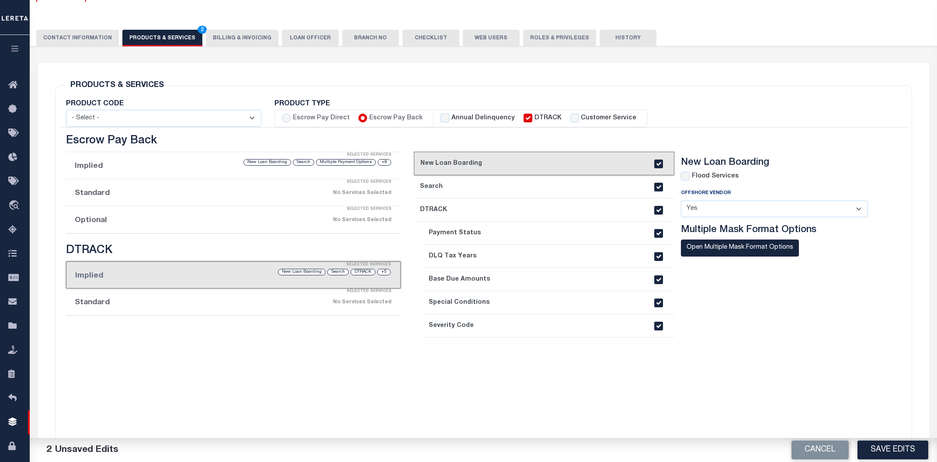
click at [188, 210] on div "Selected Services" at bounding box center [242, 209] width 335 height 17
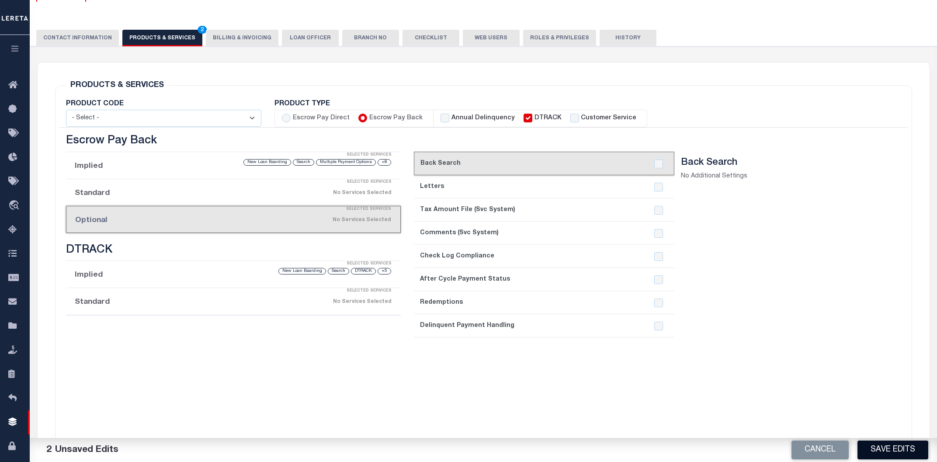
click at [892, 447] on button "Save Edits" at bounding box center [892, 450] width 71 height 19
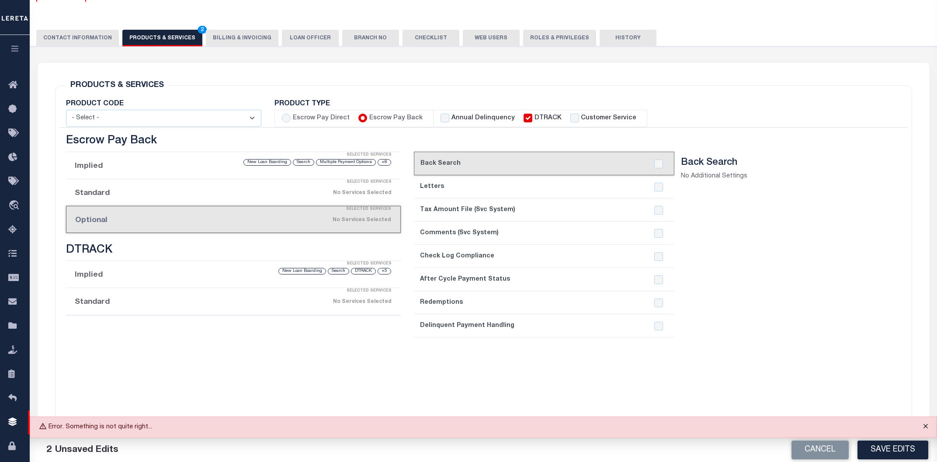
click at [921, 428] on button "Close" at bounding box center [926, 426] width 22 height 19
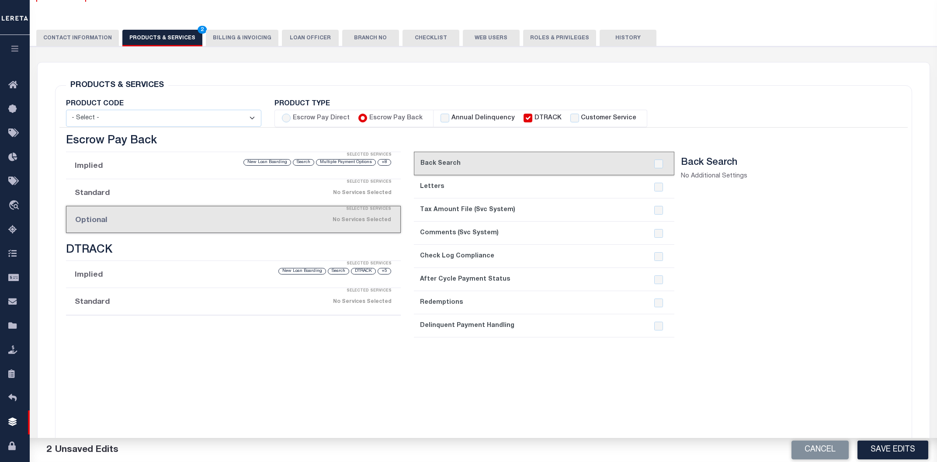
click at [143, 33] on button "PRODUCTS & SERVICES 2" at bounding box center [162, 38] width 80 height 17
radio input "false"
checkbox input "false"
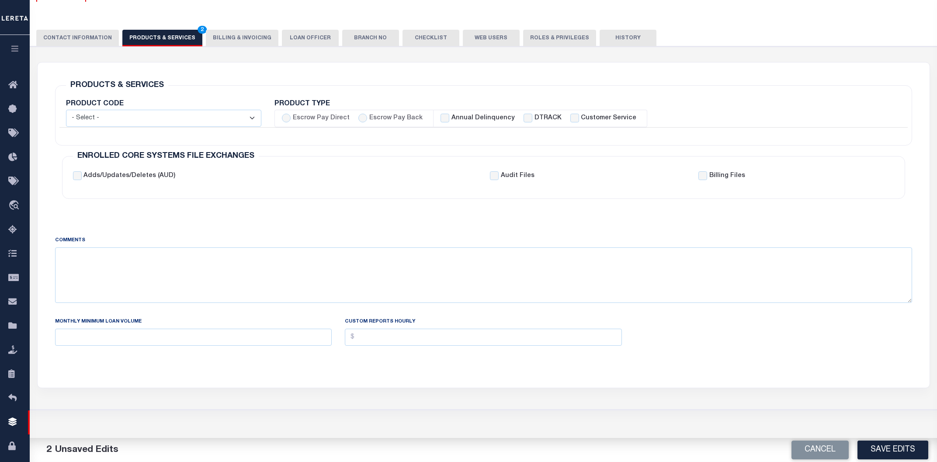
scroll to position [0, 0]
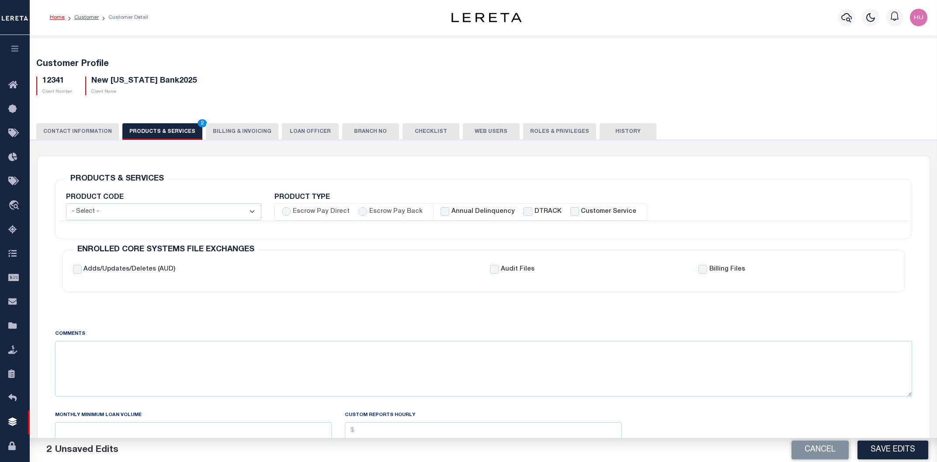
click at [94, 131] on button "CONTACT INFORMATION" at bounding box center [77, 131] width 83 height 17
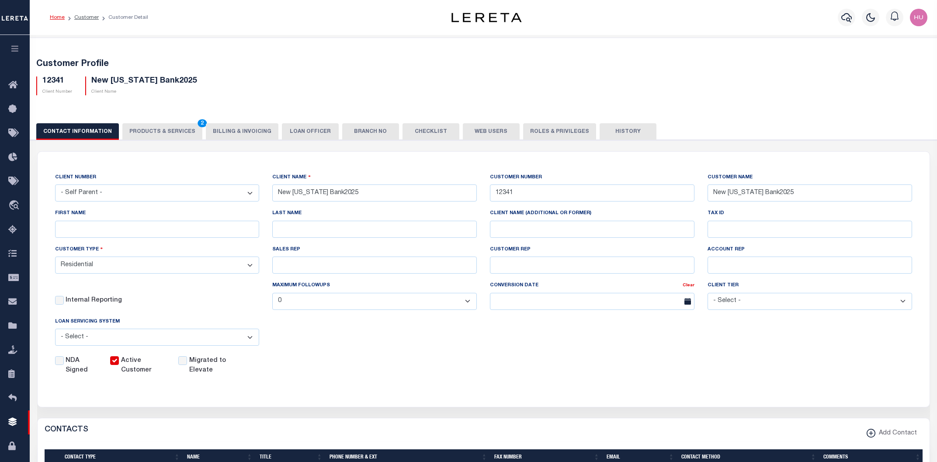
click at [161, 128] on button "PRODUCTS & SERVICES 2" at bounding box center [162, 131] width 80 height 17
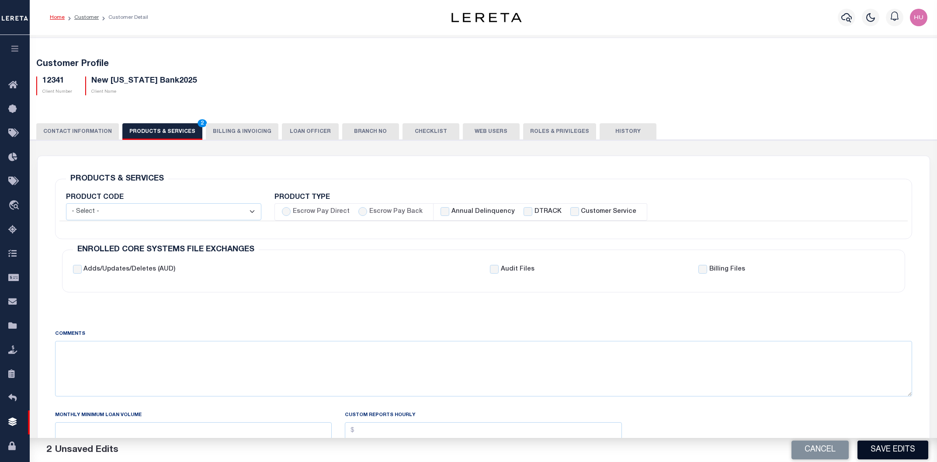
click at [878, 450] on button "Save Edits" at bounding box center [892, 450] width 71 height 19
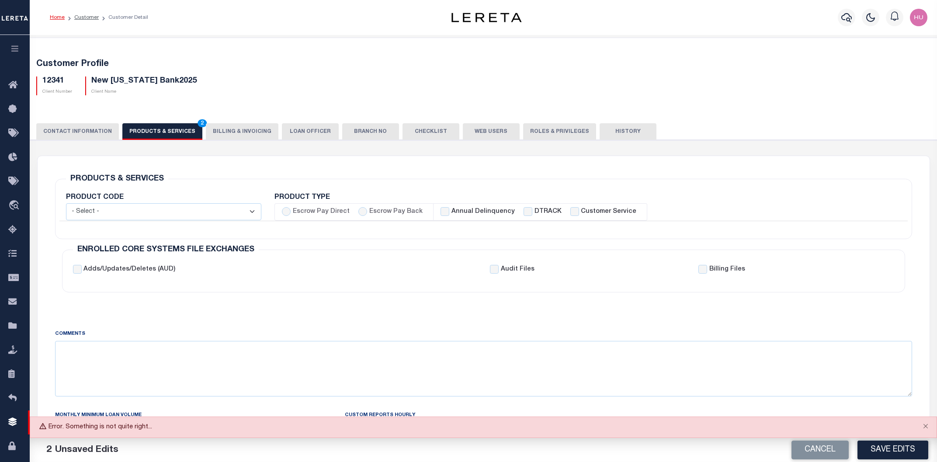
click at [486, 163] on div "PRODUCTS & SERVICES Changes to Product and Services will be applied to the loan…" at bounding box center [483, 230] width 871 height 149
click at [379, 213] on label "Escrow Pay Back" at bounding box center [395, 212] width 53 height 10
click at [367, 213] on input "Escrow Pay Back" at bounding box center [362, 211] width 9 height 9
radio input "true"
checkbox input "true"
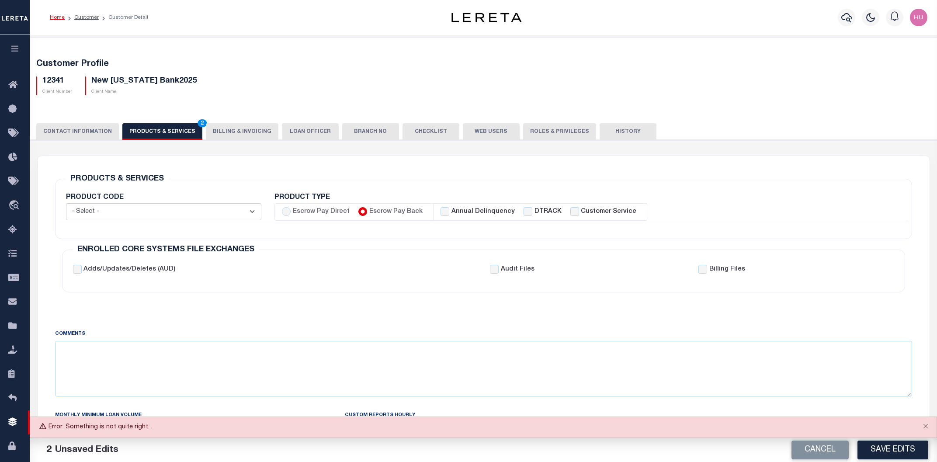
checkbox input "true"
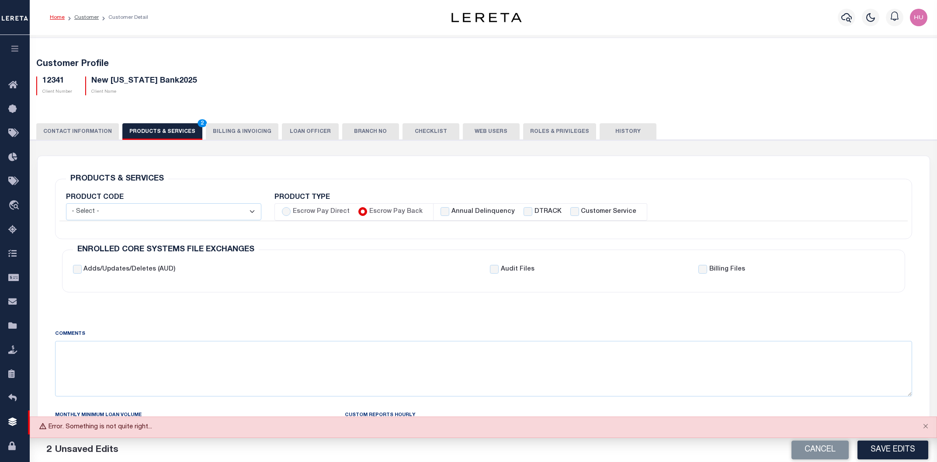
checkbox input "true"
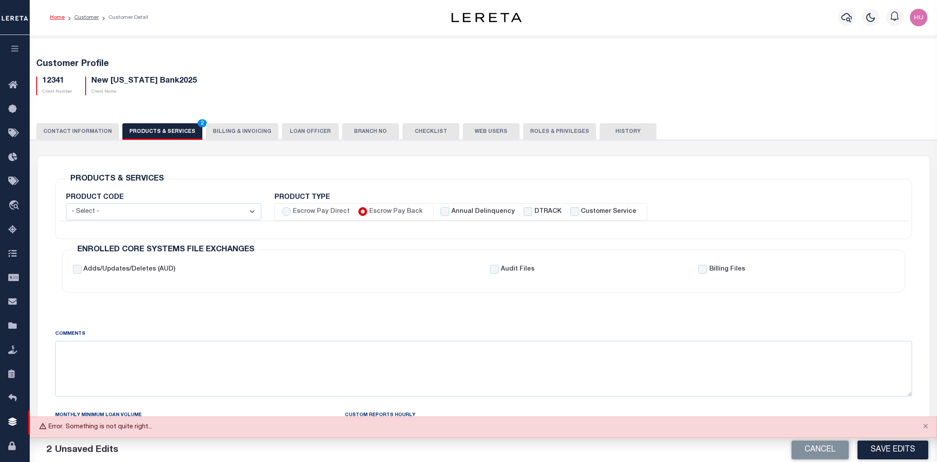
checkbox input "false"
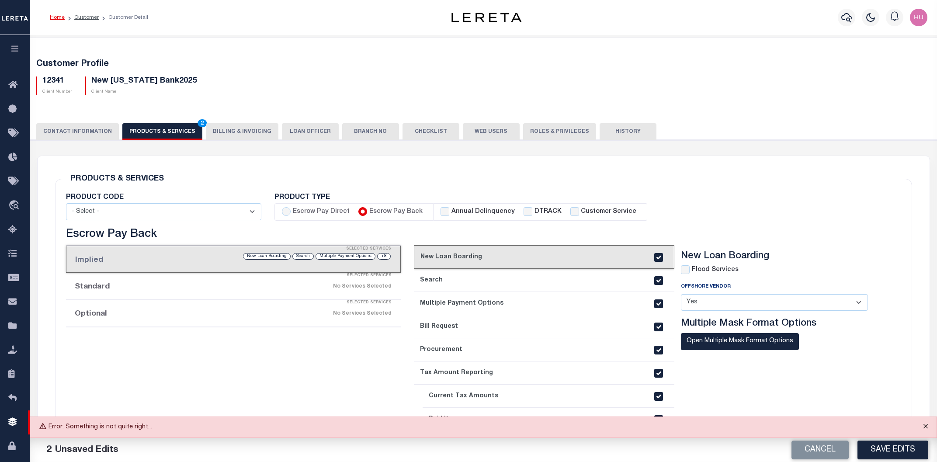
click at [925, 427] on button "Close" at bounding box center [926, 426] width 22 height 19
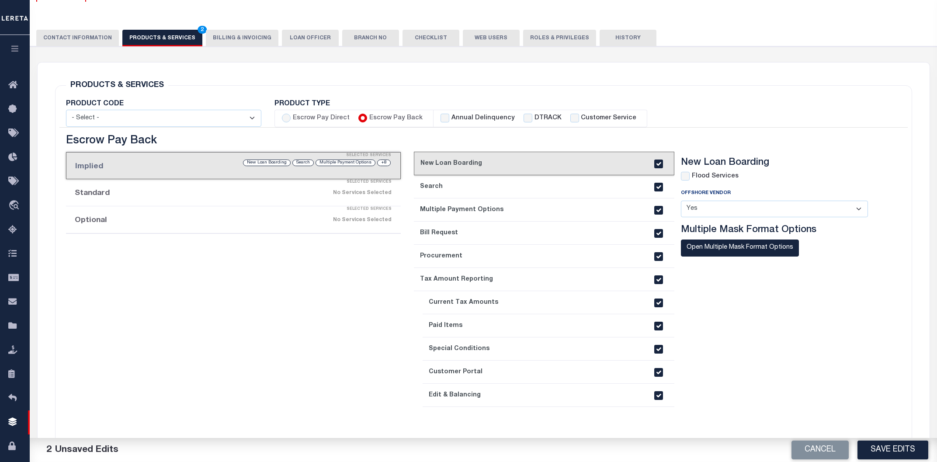
scroll to position [187, 0]
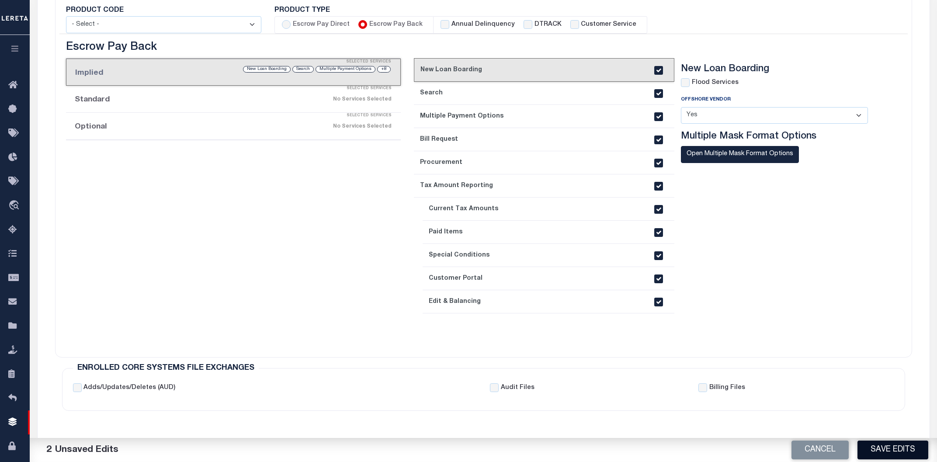
click at [883, 453] on button "Save Edits" at bounding box center [892, 450] width 71 height 19
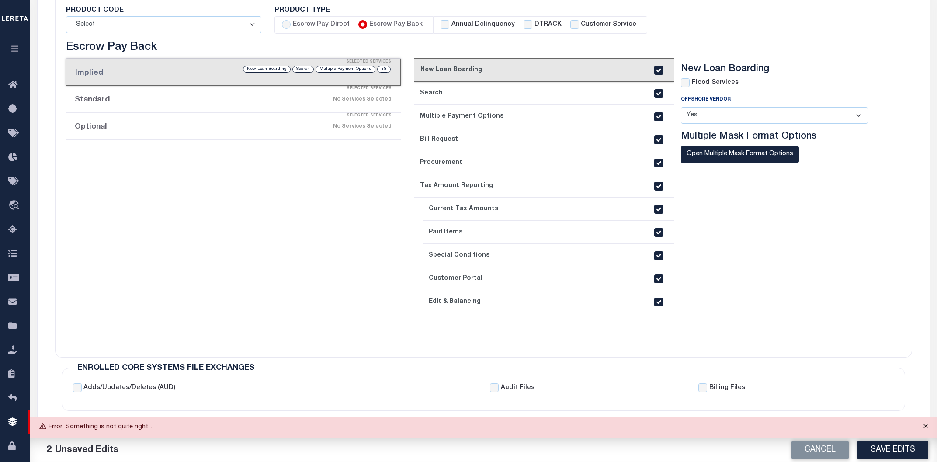
click at [924, 426] on button "Close" at bounding box center [926, 426] width 22 height 19
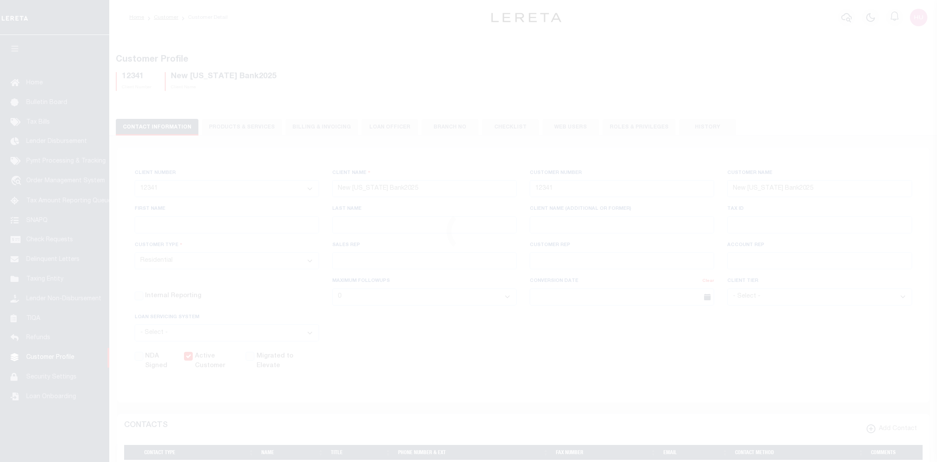
select select "2513"
select select "Residential"
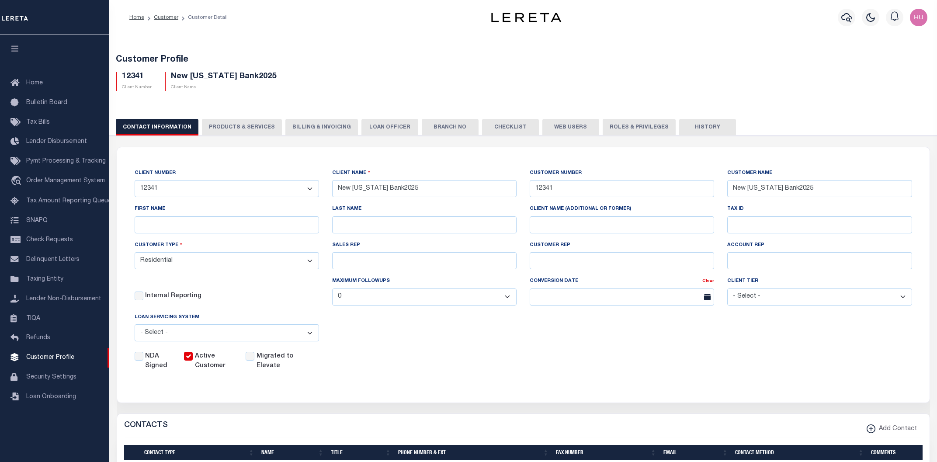
click at [137, 78] on h5 "12341" at bounding box center [137, 77] width 30 height 10
copy h5 "12341"
click at [441, 352] on div "NDA Signed Active Customer Migrated to Elevate" at bounding box center [516, 359] width 791 height 23
click at [253, 127] on button "PRODUCTS & SERVICES" at bounding box center [242, 127] width 80 height 17
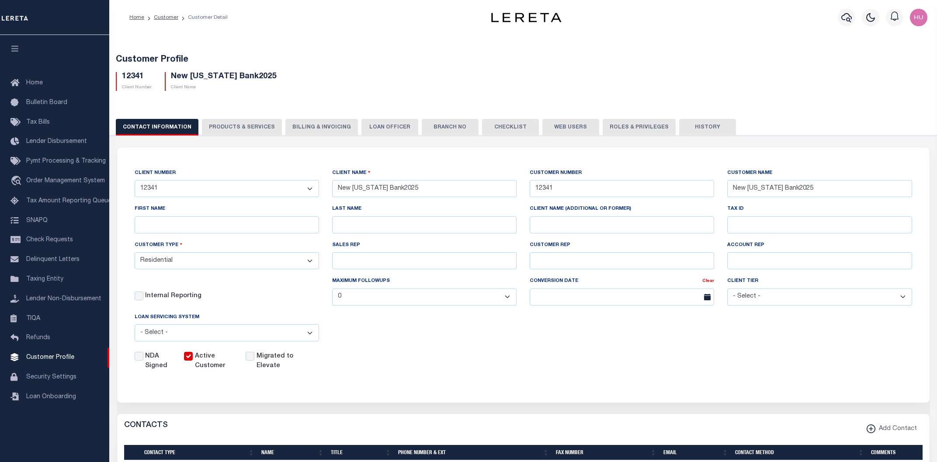
radio input "false"
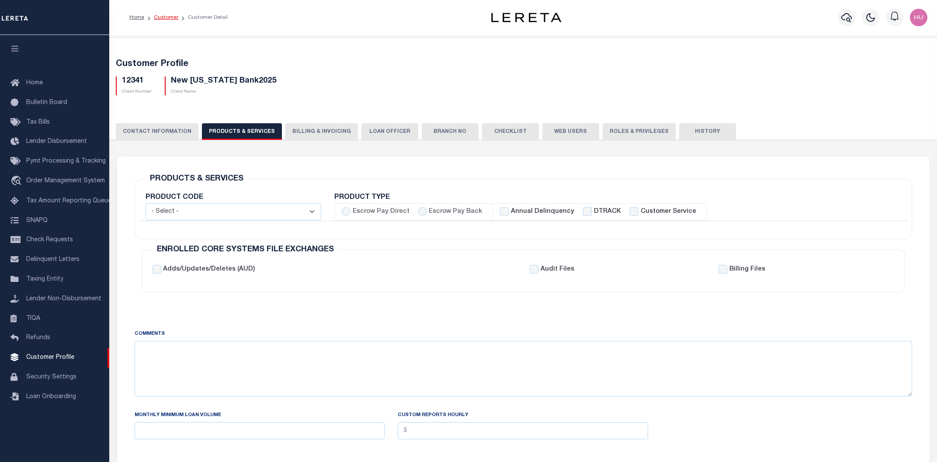
click at [168, 20] on link "Customer" at bounding box center [166, 17] width 24 height 5
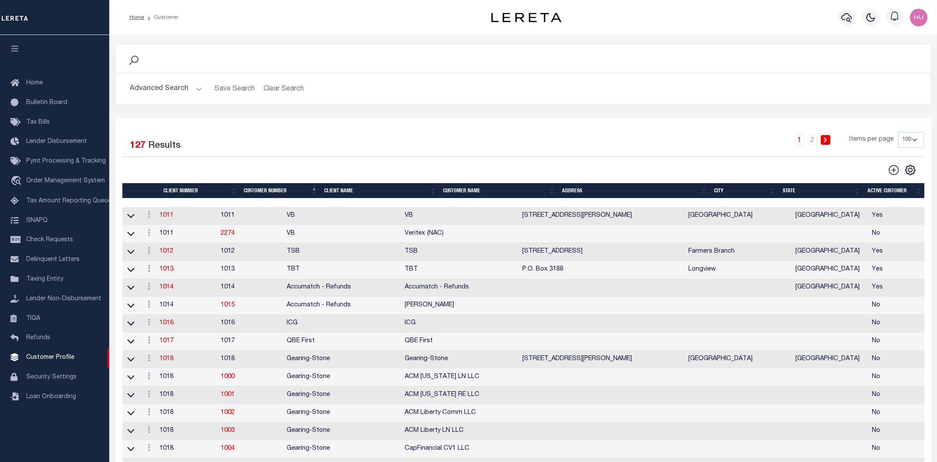
click at [180, 91] on button "Advanced Search" at bounding box center [166, 88] width 73 height 17
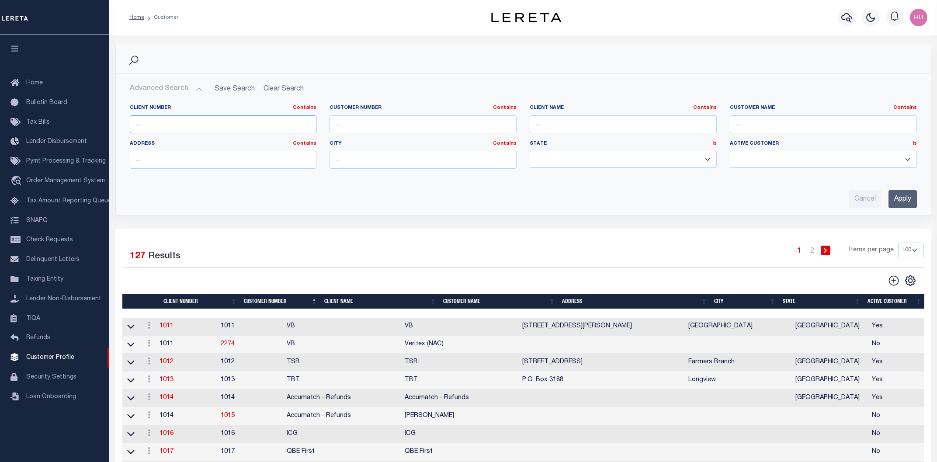
click at [142, 124] on input "text" at bounding box center [223, 124] width 187 height 18
type input "12341"
click at [894, 197] on input "Apply" at bounding box center [902, 199] width 28 height 18
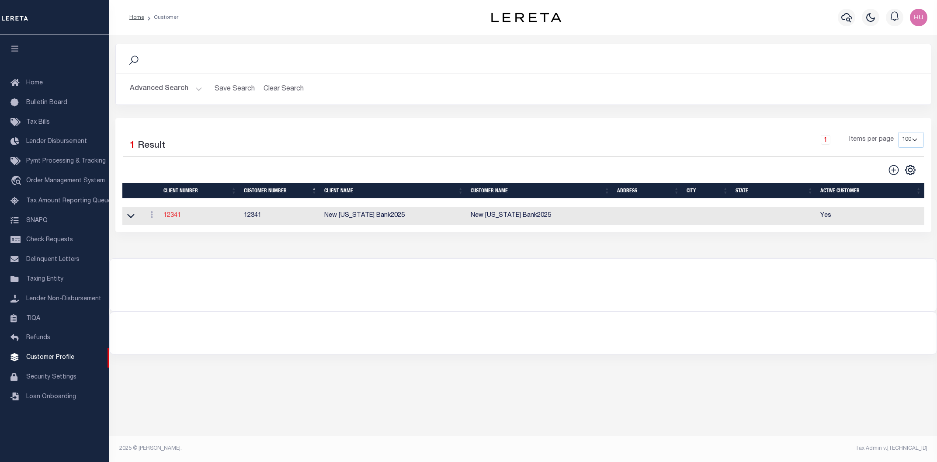
click at [173, 217] on link "12341" at bounding box center [171, 215] width 17 height 6
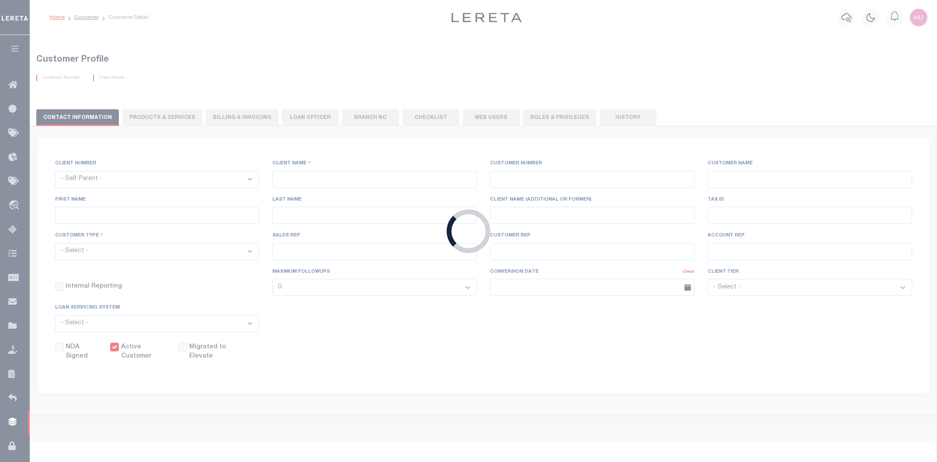
select select "2513"
type input "New [US_STATE] Bank2025"
type input "12341"
type input "New [US_STATE] Bank2025"
select select "Residential"
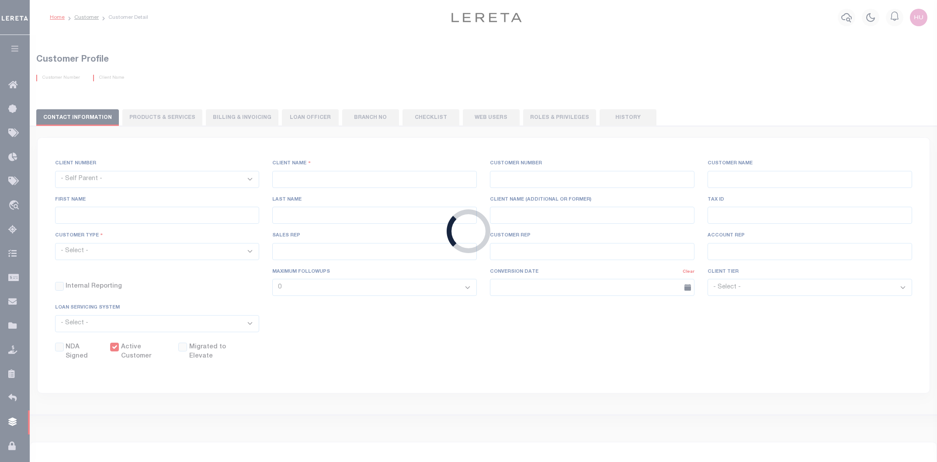
checkbox input "true"
select select
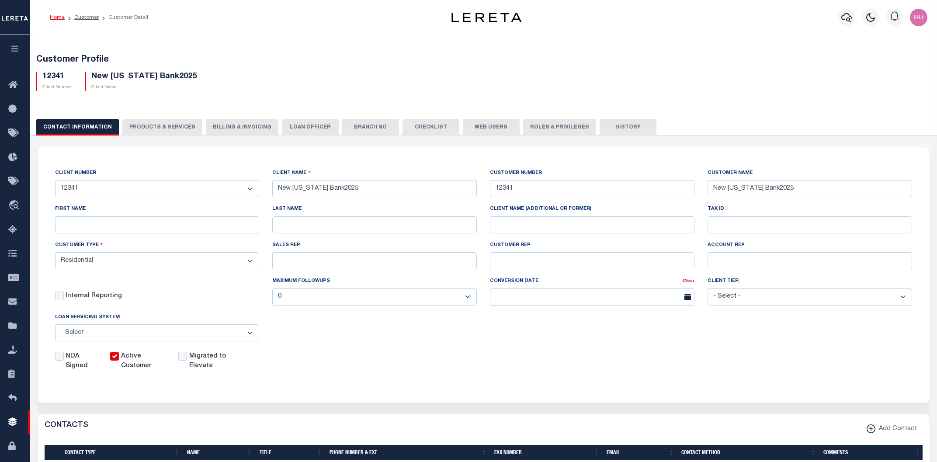
click at [174, 121] on button "PRODUCTS & SERVICES" at bounding box center [162, 127] width 80 height 17
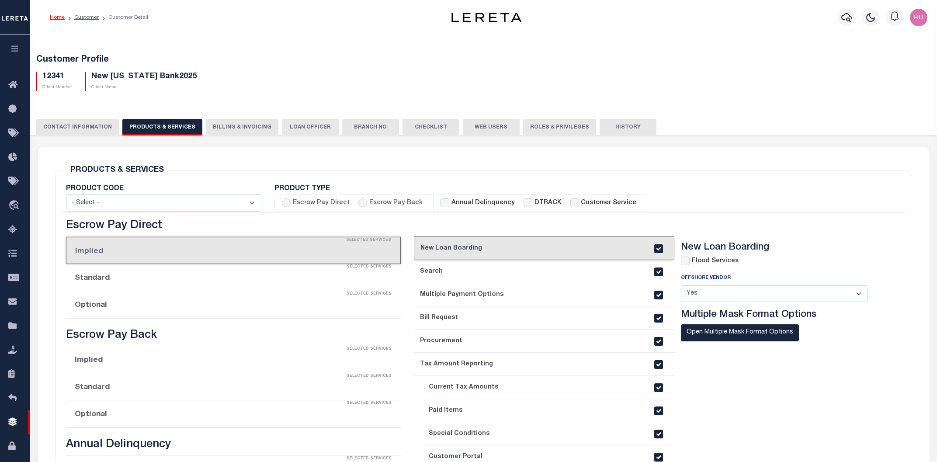
checkbox input "true"
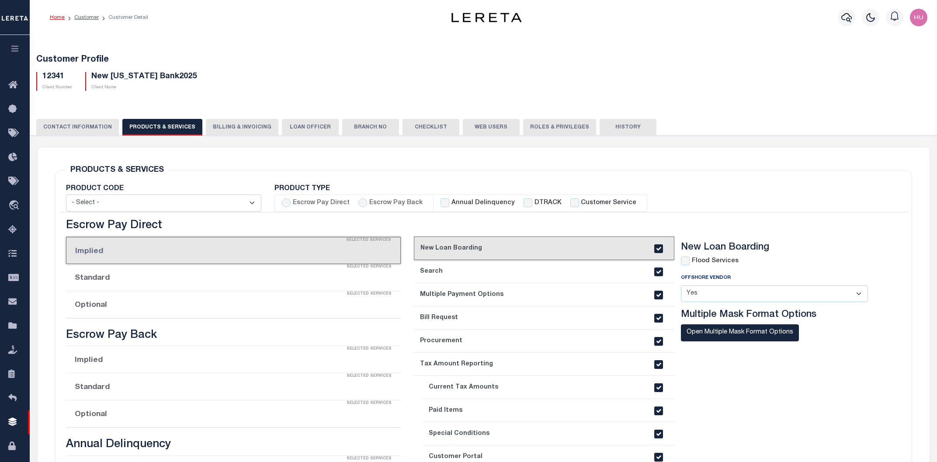
checkbox input "true"
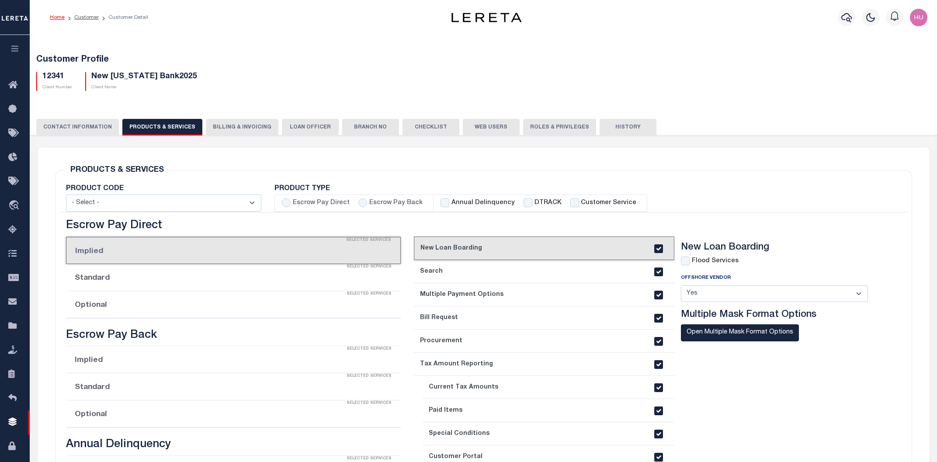
checkbox input "true"
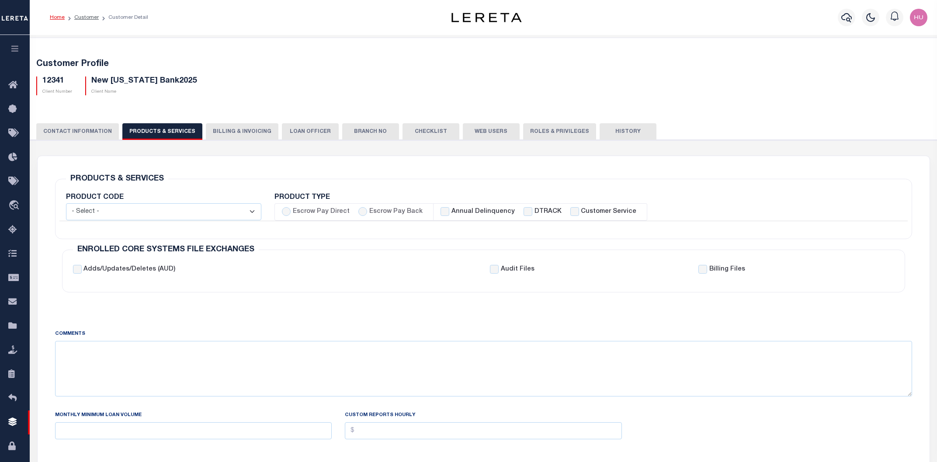
click at [372, 212] on label "Escrow Pay Back" at bounding box center [395, 212] width 53 height 10
click at [367, 212] on input "Escrow Pay Back" at bounding box center [362, 211] width 9 height 9
radio input "true"
checkbox input "true"
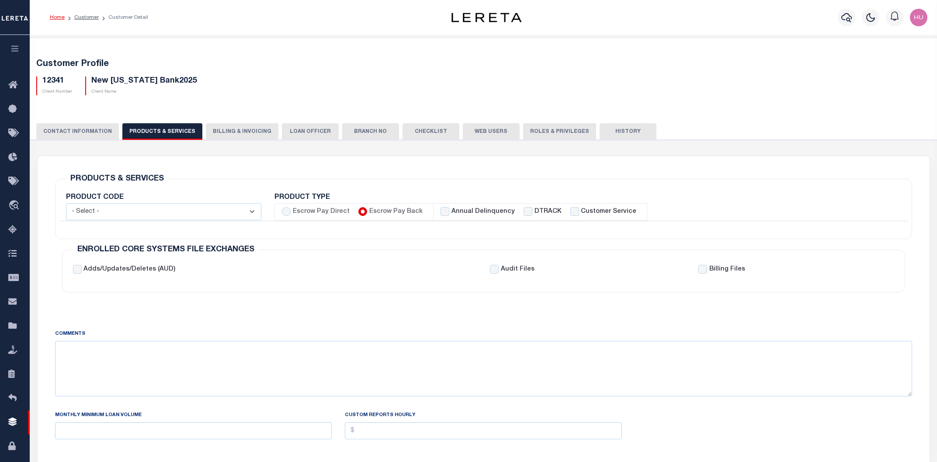
checkbox input "true"
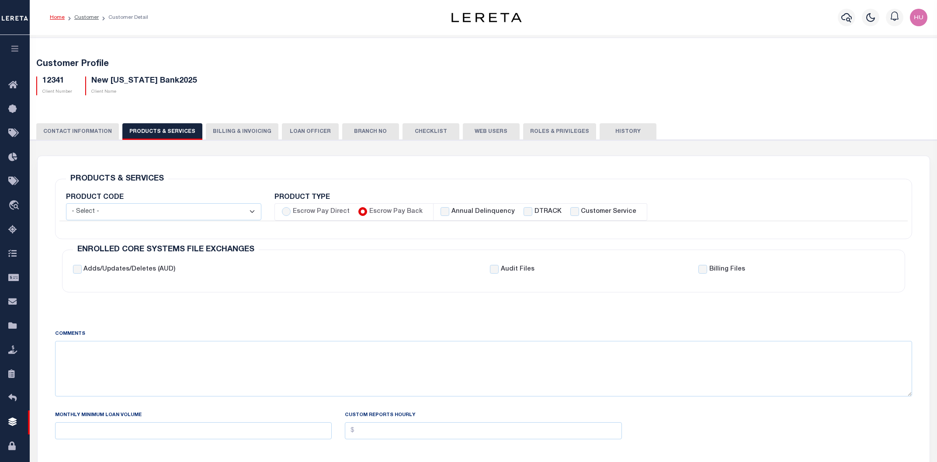
checkbox input "true"
checkbox input "false"
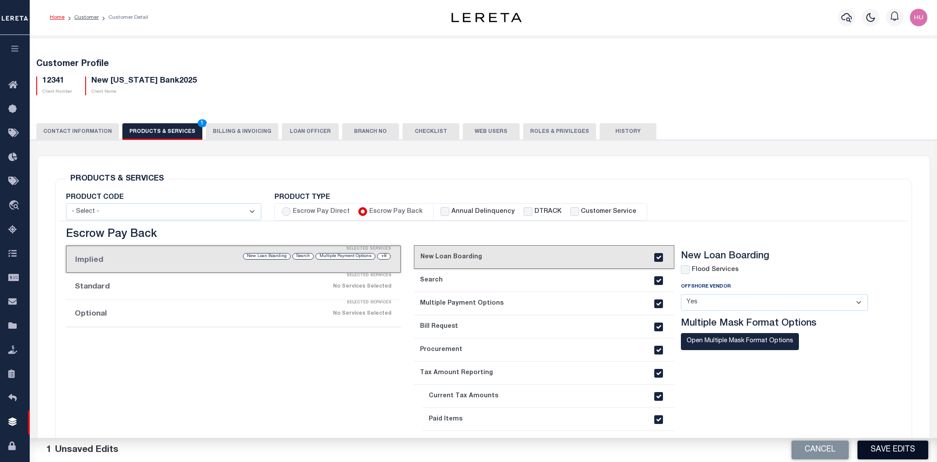
click at [877, 447] on button "Save Edits" at bounding box center [892, 450] width 71 height 19
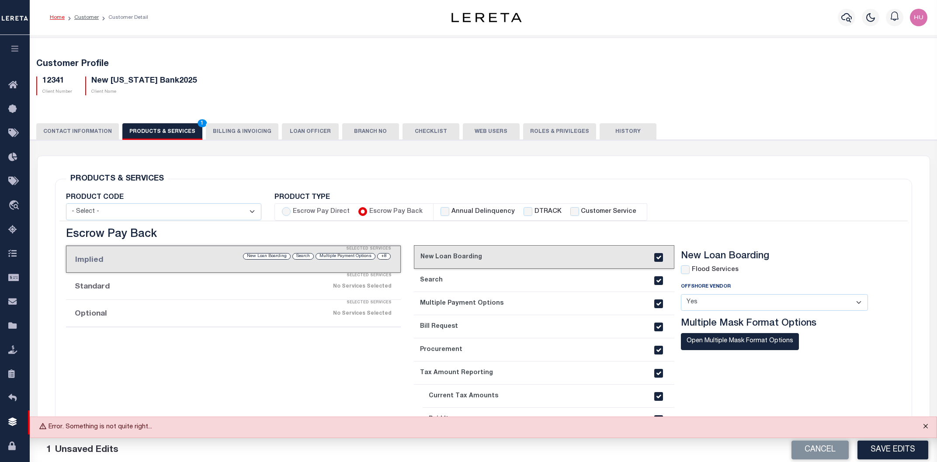
click at [924, 425] on button "Close" at bounding box center [926, 426] width 22 height 19
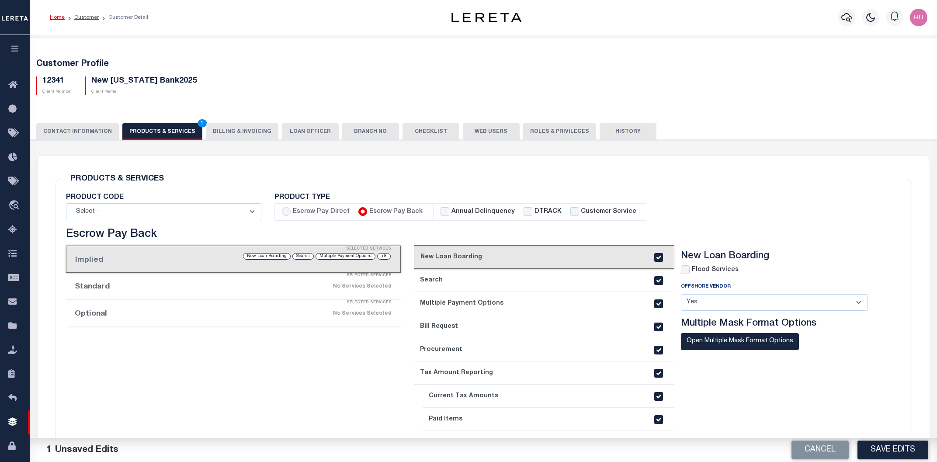
scroll to position [47, 0]
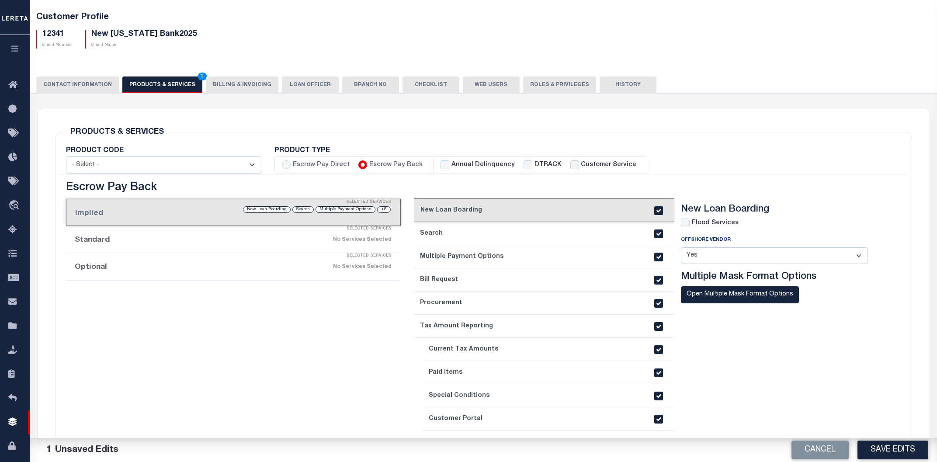
click at [326, 166] on label "Escrow Pay Direct" at bounding box center [321, 165] width 57 height 10
click at [291, 166] on input "Escrow Pay Direct" at bounding box center [286, 164] width 9 height 9
radio input "true"
checkbox input "true"
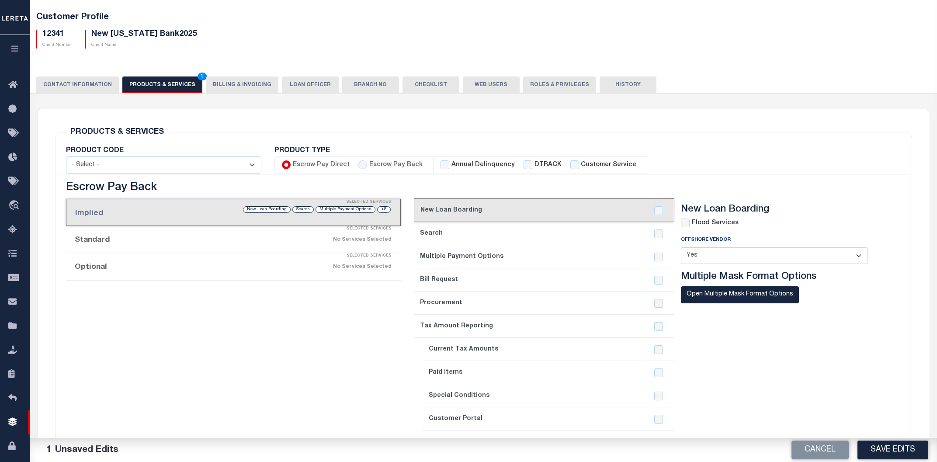
checkbox input "true"
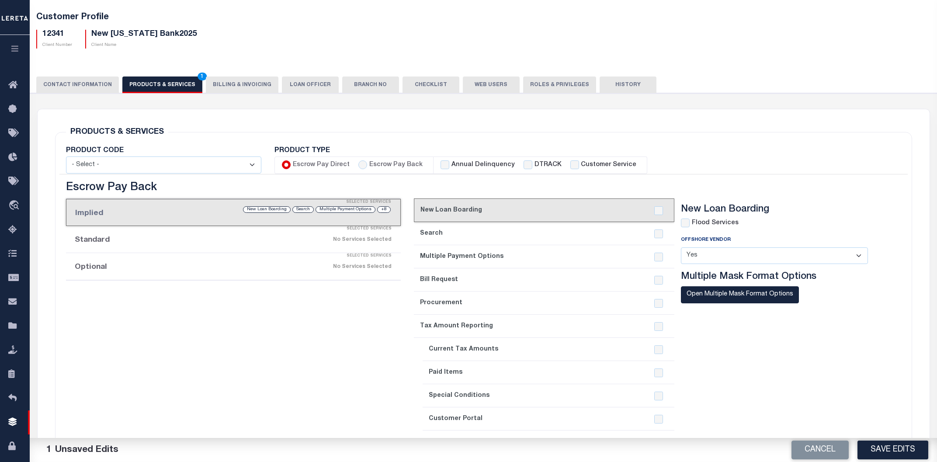
checkbox input "true"
checkbox input "false"
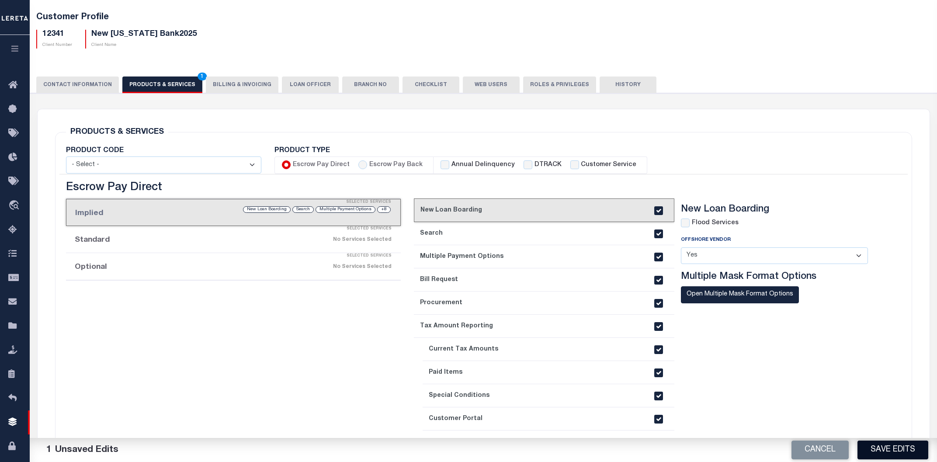
click at [884, 448] on button "Save Edits" at bounding box center [892, 450] width 71 height 19
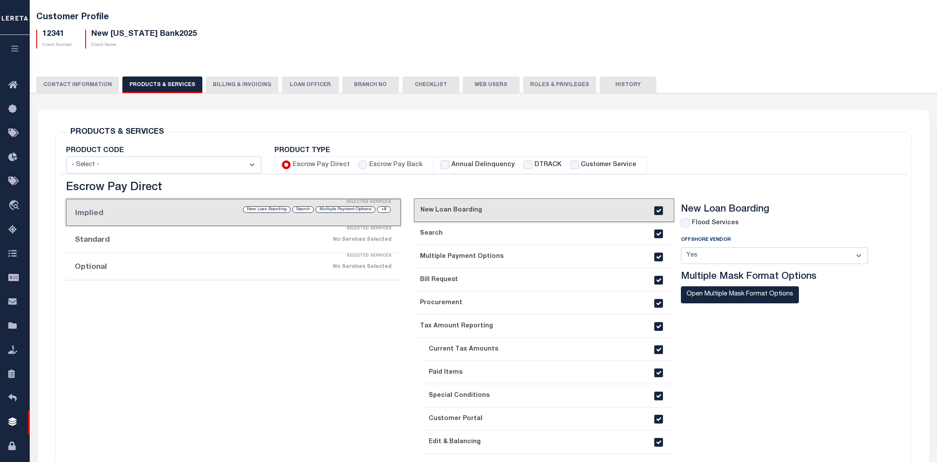
scroll to position [0, 0]
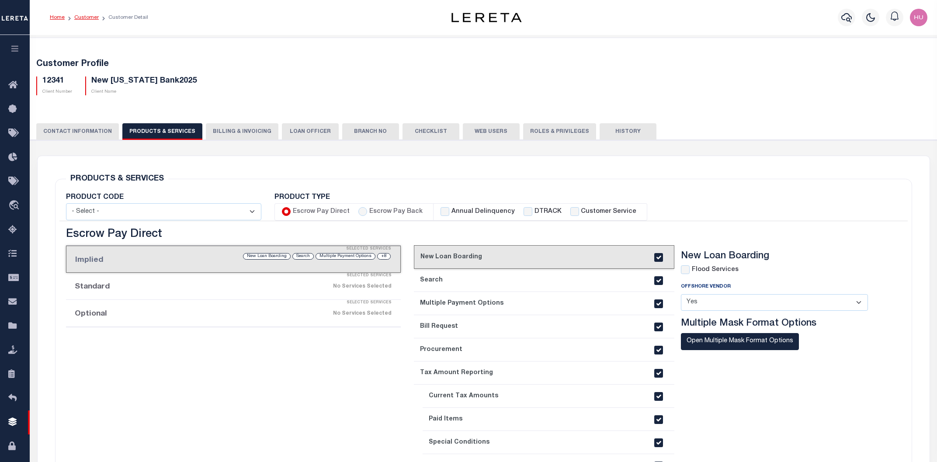
click at [83, 17] on link "Customer" at bounding box center [86, 17] width 24 height 5
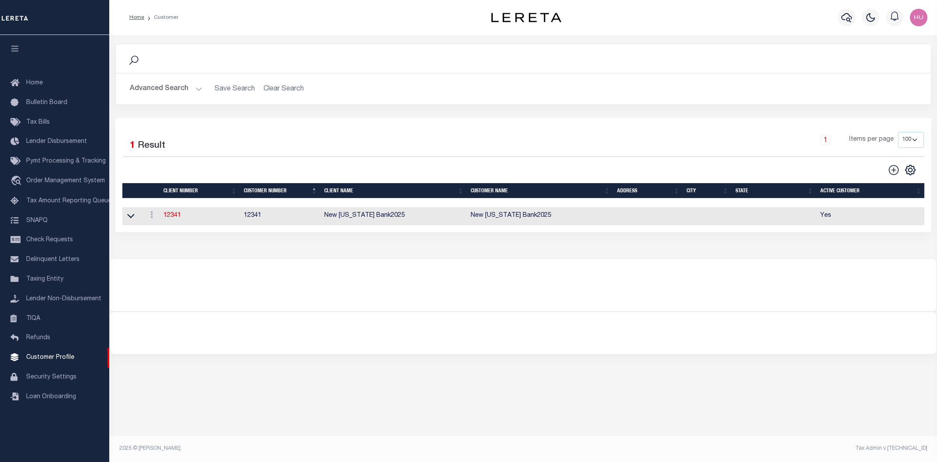
click at [185, 85] on button "Advanced Search" at bounding box center [166, 88] width 73 height 17
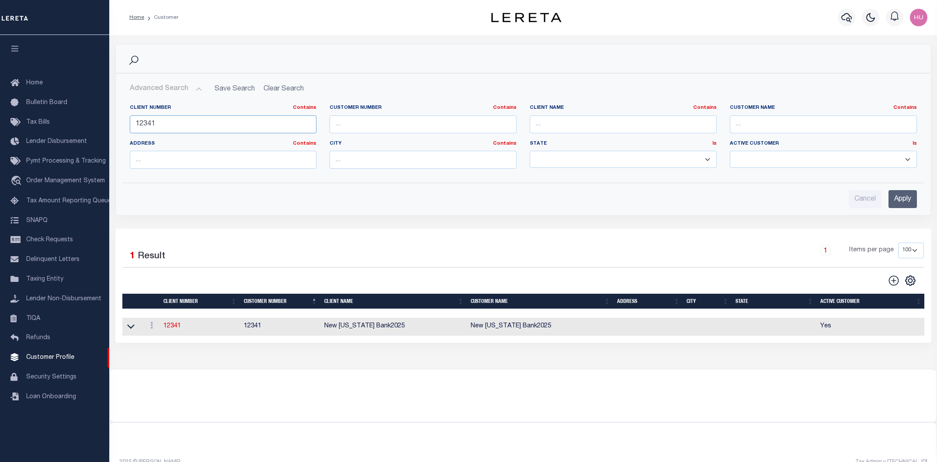
click at [148, 125] on input "12341" at bounding box center [223, 124] width 187 height 18
click at [911, 202] on input "Apply" at bounding box center [902, 199] width 28 height 18
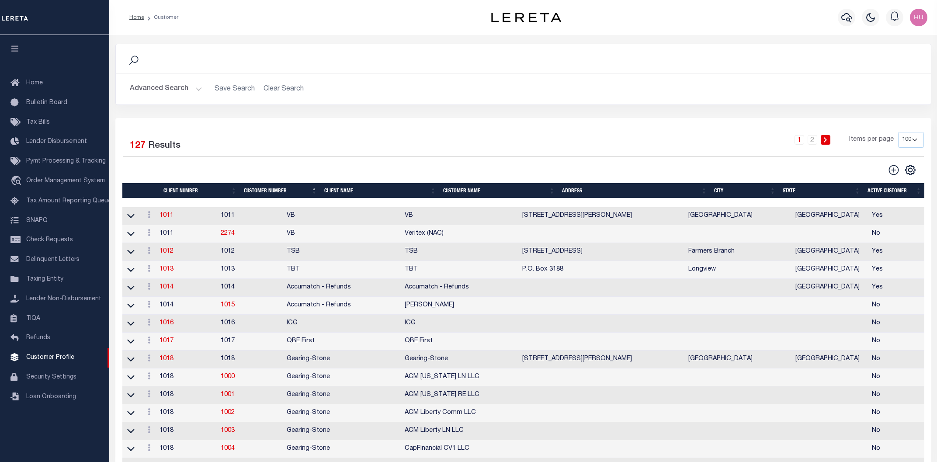
click at [577, 146] on div "1 2 Items per page 100 200 400" at bounding box center [624, 143] width 597 height 23
click at [893, 172] on icon at bounding box center [893, 170] width 10 height 10
type input "0"
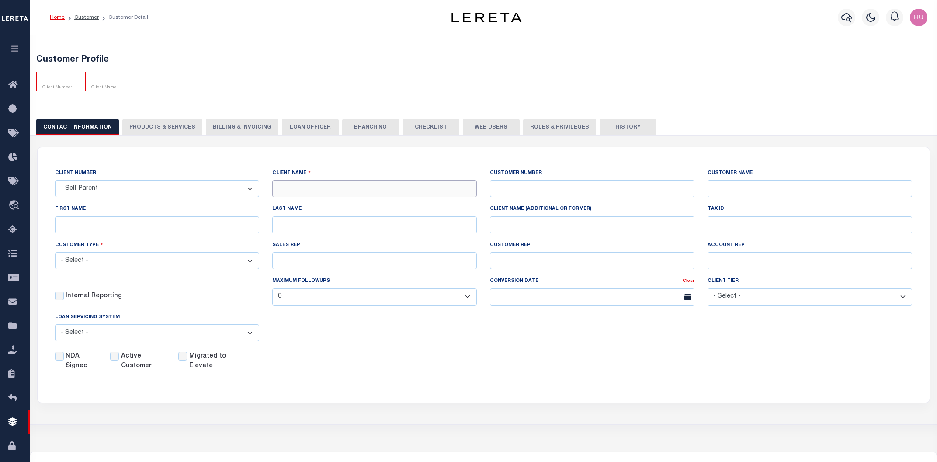
click at [305, 187] on input "text" at bounding box center [374, 188] width 205 height 17
type input "IN [GEOGRAPHIC_DATA]"
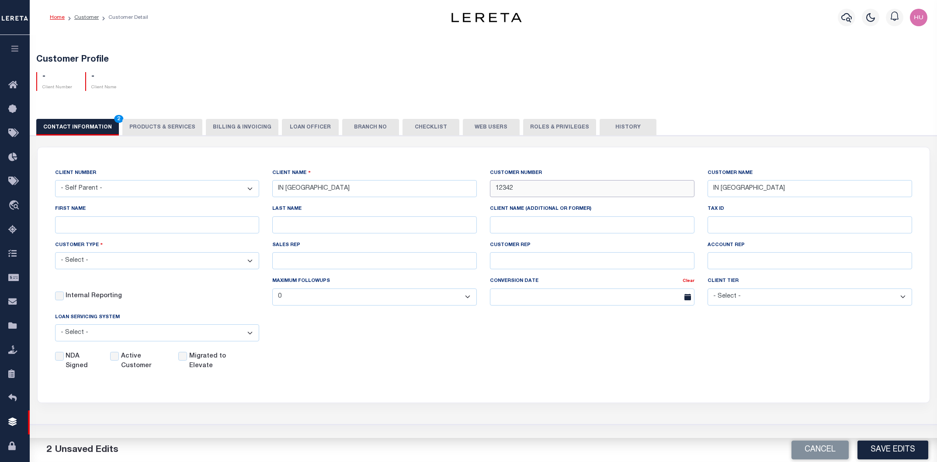
type input "12342"
click at [321, 353] on div "NDA Signed Active Customer Migrated to Elevate" at bounding box center [477, 359] width 870 height 23
click at [55, 252] on select "- Select - Residential Commercial Mixed Portfolio" at bounding box center [157, 260] width 205 height 17
select select "Residential"
click option "Residential" at bounding box center [0, 0] width 0 height 0
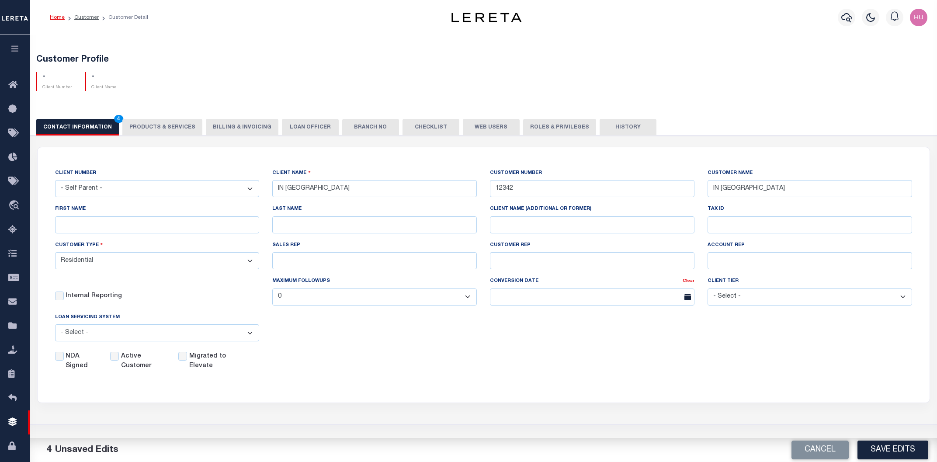
click at [124, 362] on label "Active Customer" at bounding box center [144, 361] width 47 height 19
click at [119, 361] on input "Active Customer" at bounding box center [114, 356] width 9 height 9
checkbox input "true"
click at [414, 335] on div "CLIENT NUMBER - Self Parent - 1011 1012 1013 1014 1016 1017 1018 101814 101862 …" at bounding box center [484, 269] width 870 height 203
click at [896, 448] on button "Save Edits" at bounding box center [892, 450] width 71 height 19
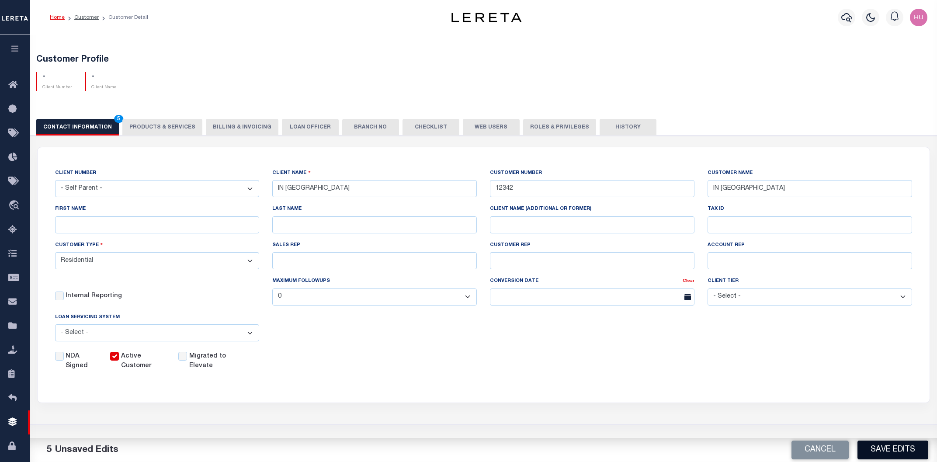
select select
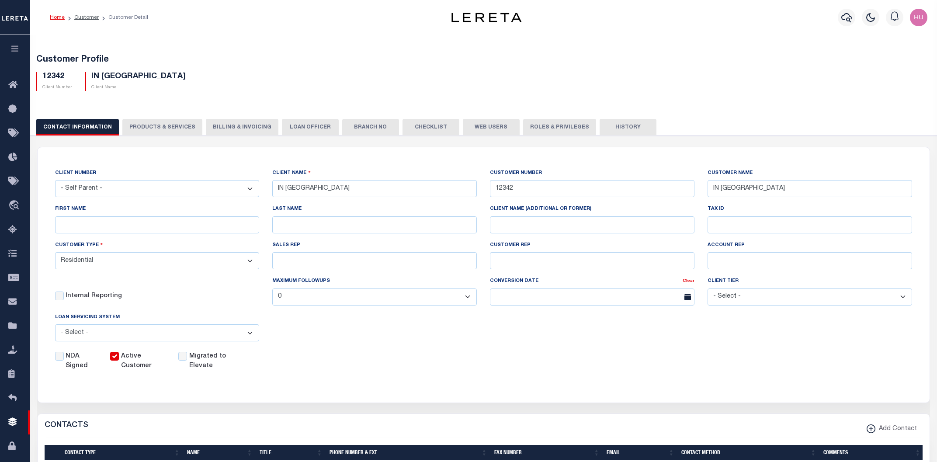
click at [693, 344] on div "CLIENT NUMBER - Self Parent - 1011 1012 1013 1014 1016 1017 1018 101814 101862 …" at bounding box center [484, 269] width 870 height 203
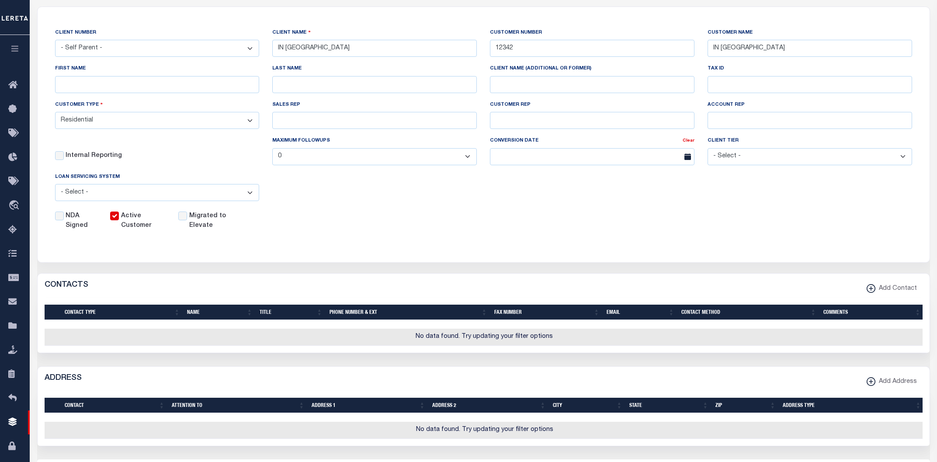
scroll to position [234, 0]
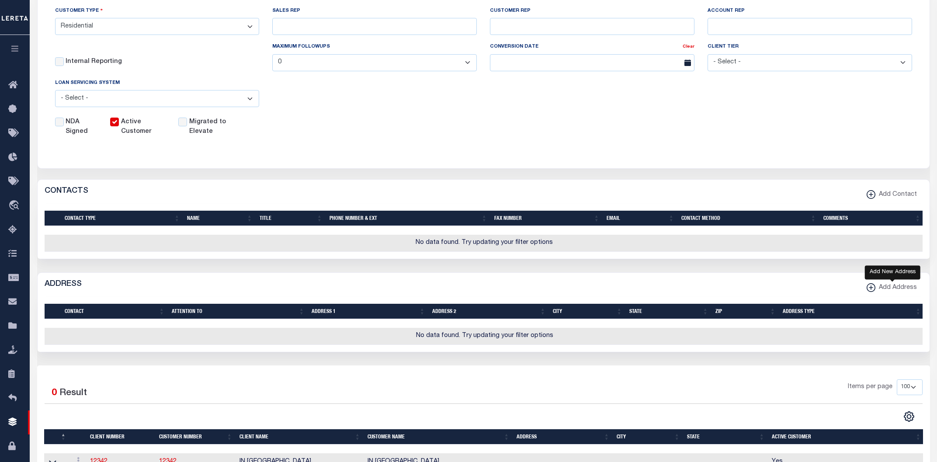
click at [874, 288] on icon "button" at bounding box center [871, 287] width 9 height 9
select select
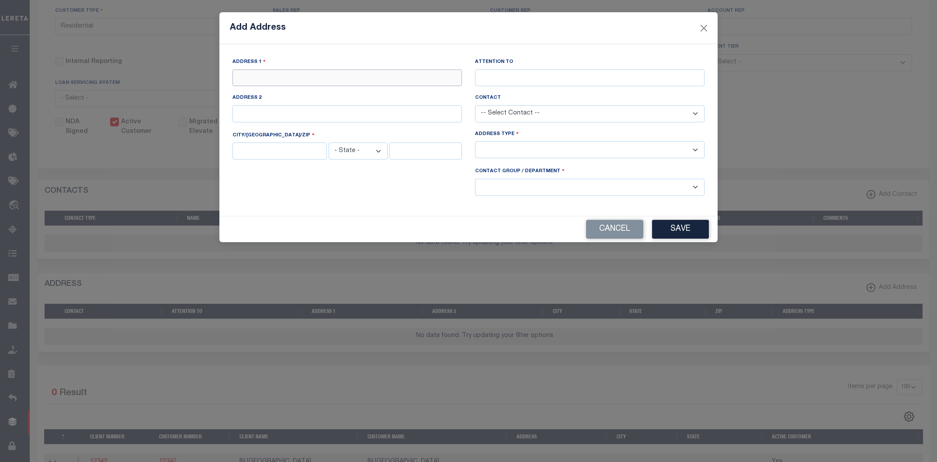
click at [427, 80] on input "text" at bounding box center [346, 77] width 229 height 17
type input "[STREET_ADDRESS]"
click at [591, 77] on input "text" at bounding box center [589, 77] width 229 height 17
type input "[PERSON_NAME]"
click at [305, 156] on input "text" at bounding box center [279, 150] width 94 height 17
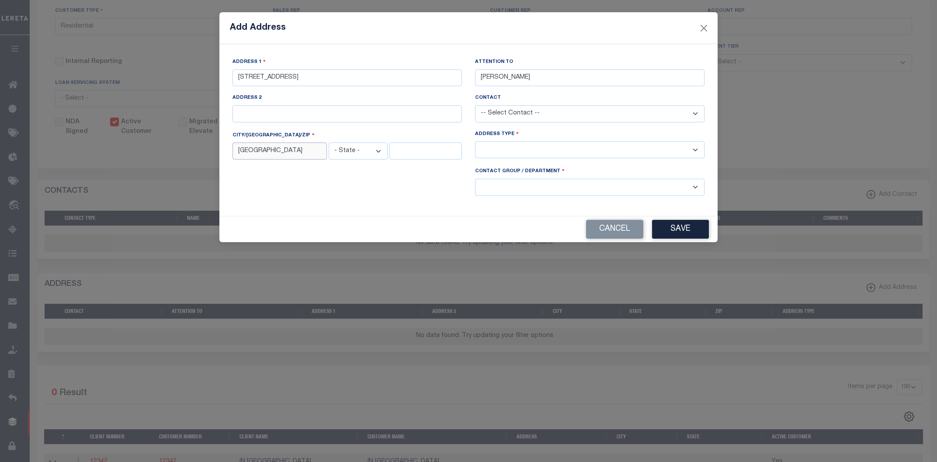
type input "[GEOGRAPHIC_DATA]"
select select "IN"
type input "46001"
click at [475, 141] on select "-- Select Address Type -- Billing Fedex Overnight Lock Box Mailing Address Phys…" at bounding box center [589, 149] width 229 height 17
select select "1"
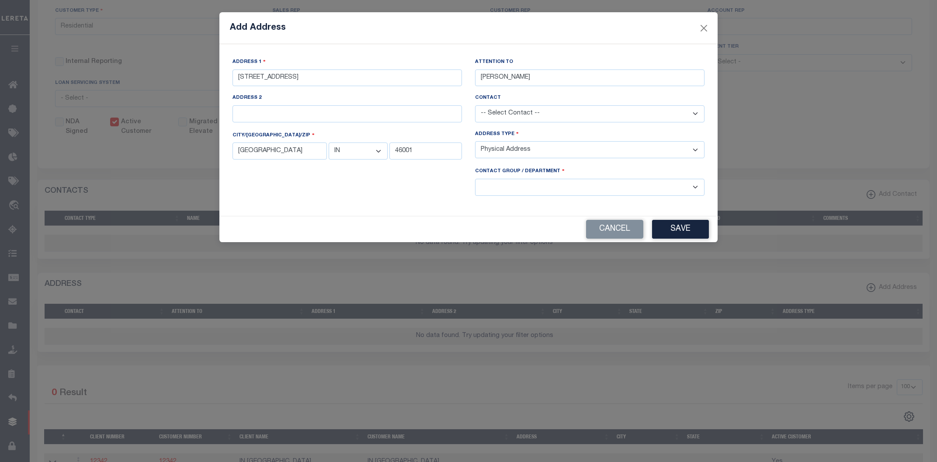
click option "Physical Address" at bounding box center [0, 0] width 0 height 0
click at [475, 179] on select "-- Select Contact Group / Department -- Billing Corporate Delinquncy Escrow Ret…" at bounding box center [589, 187] width 229 height 17
select select "1"
click option "Escrow" at bounding box center [0, 0] width 0 height 0
click at [666, 231] on button "Save" at bounding box center [680, 229] width 57 height 19
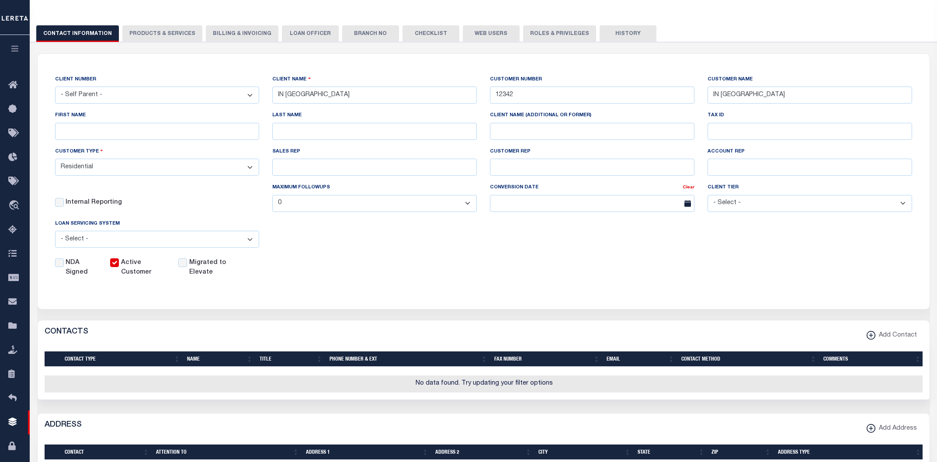
scroll to position [0, 0]
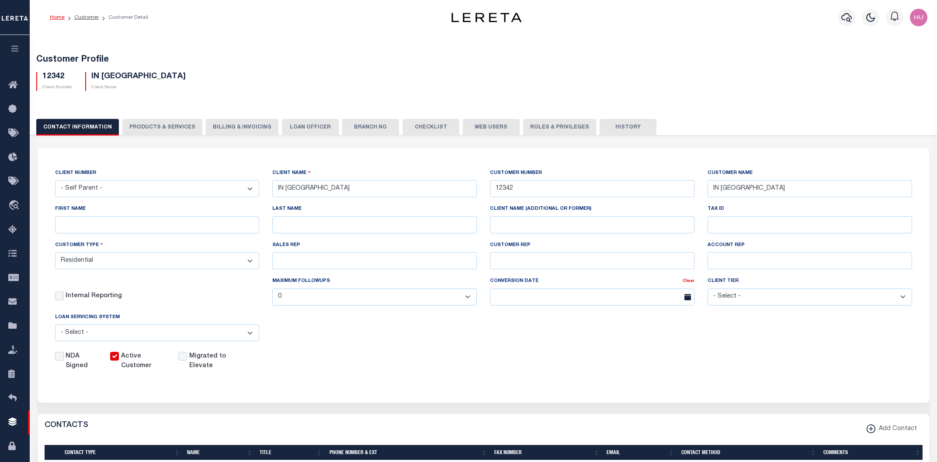
click at [625, 126] on button "History" at bounding box center [628, 127] width 57 height 17
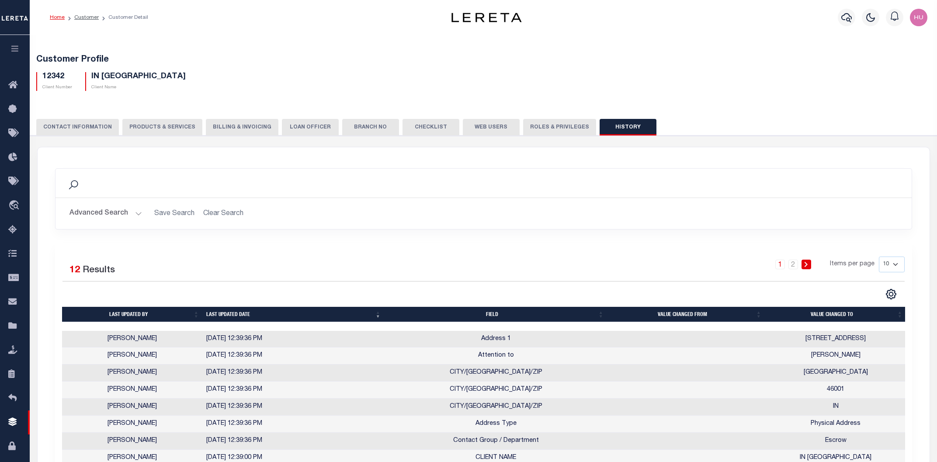
click at [162, 130] on button "PRODUCTS & SERVICES" at bounding box center [162, 127] width 80 height 17
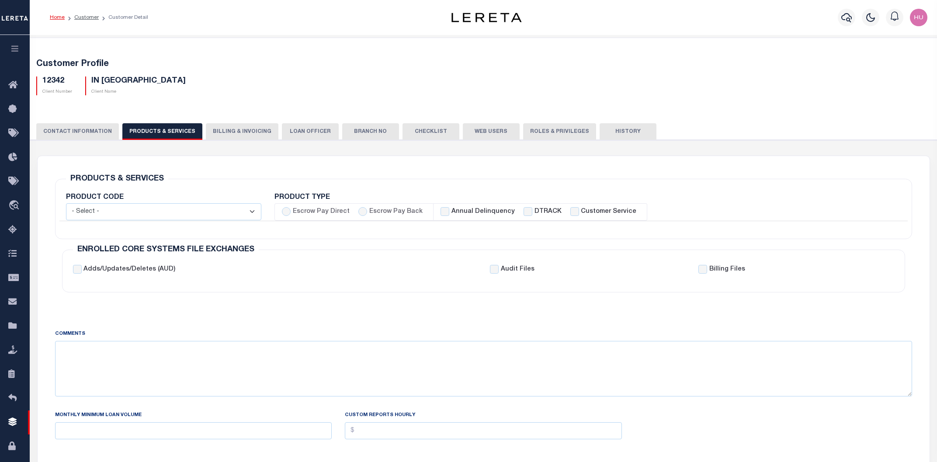
click at [373, 212] on label "Escrow Pay Back" at bounding box center [395, 212] width 53 height 10
click at [367, 212] on input "Escrow Pay Back" at bounding box center [362, 211] width 9 height 9
radio input "true"
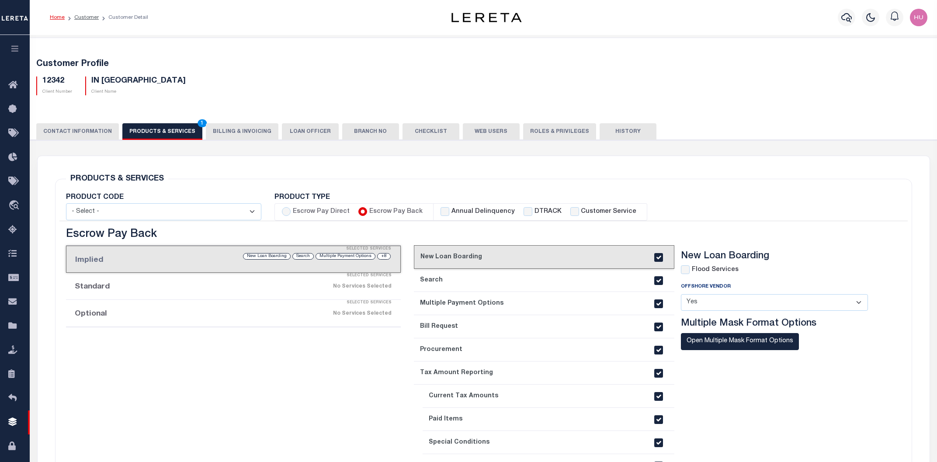
checkbox input "true"
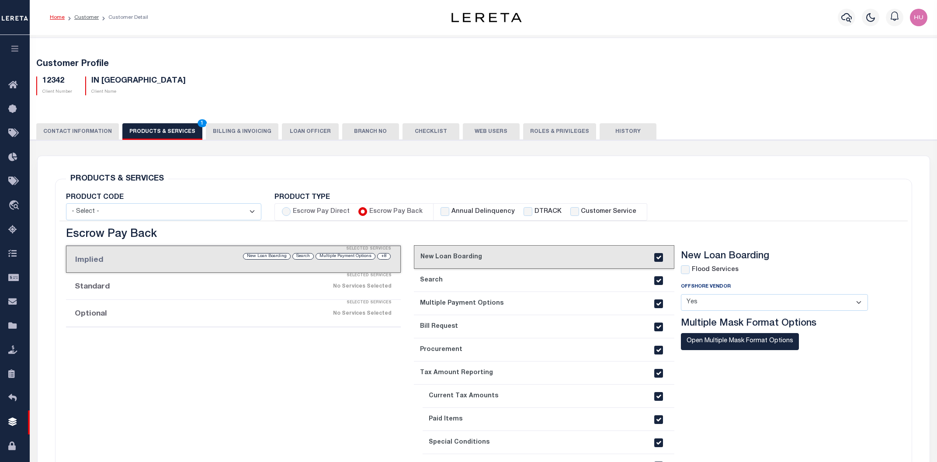
checkbox input "true"
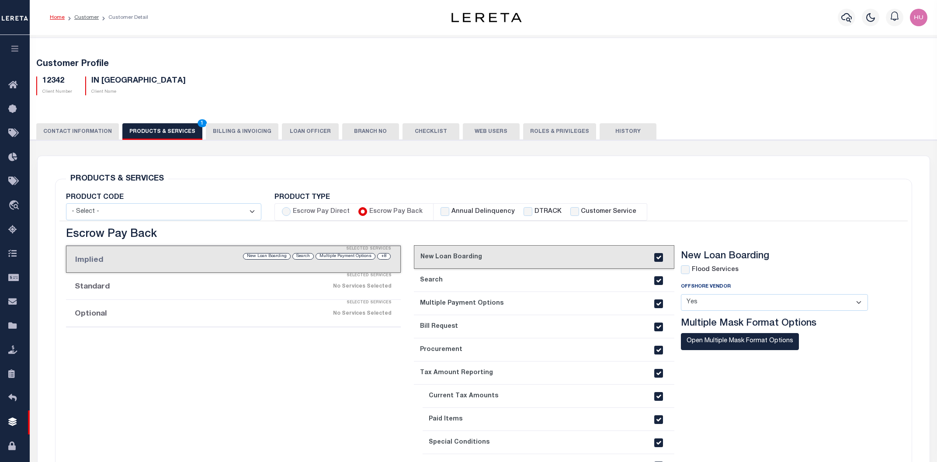
checkbox input "true"
checkbox input "false"
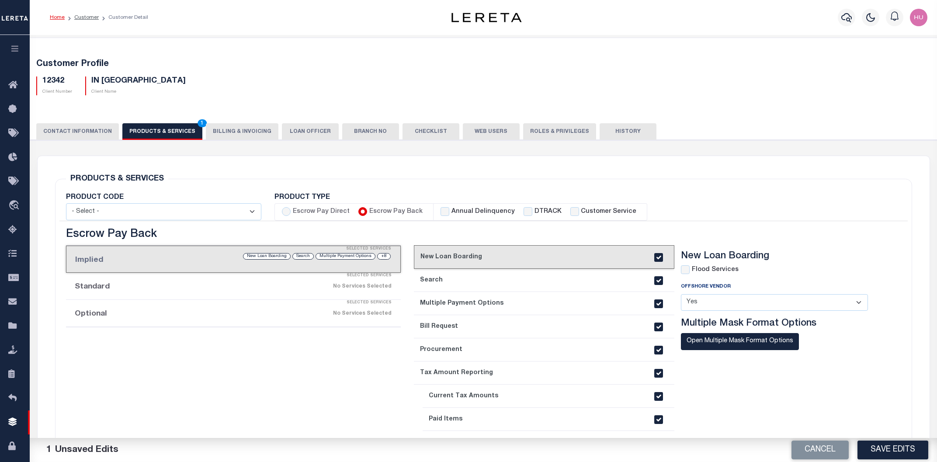
scroll to position [47, 0]
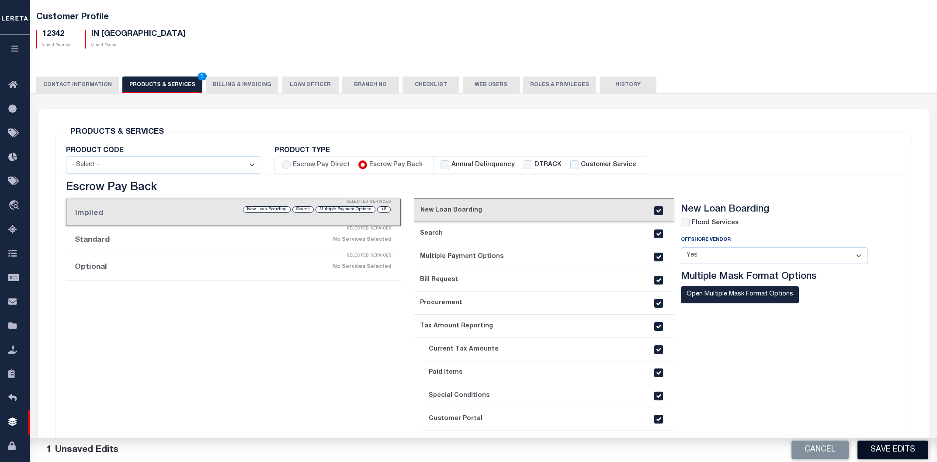
click at [877, 446] on button "Save Edits" at bounding box center [892, 450] width 71 height 19
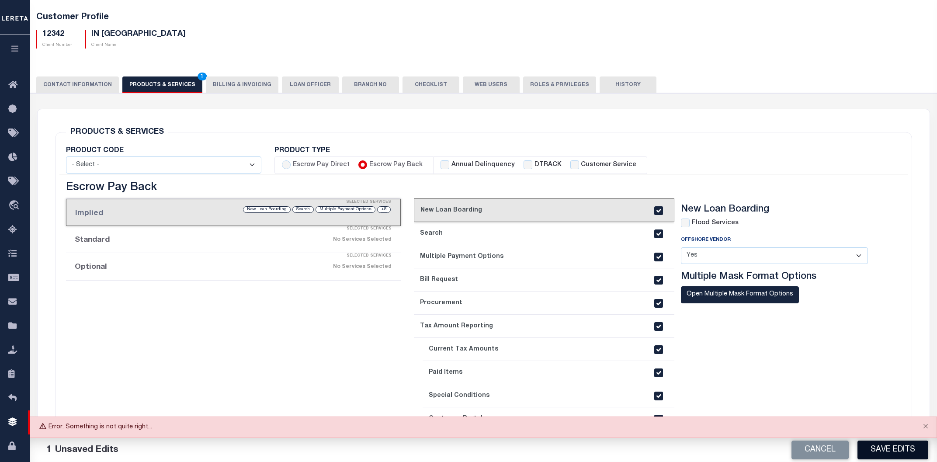
click at [877, 443] on button "Save Edits" at bounding box center [892, 450] width 71 height 19
click at [275, 260] on div "Selected Services" at bounding box center [242, 255] width 335 height 17
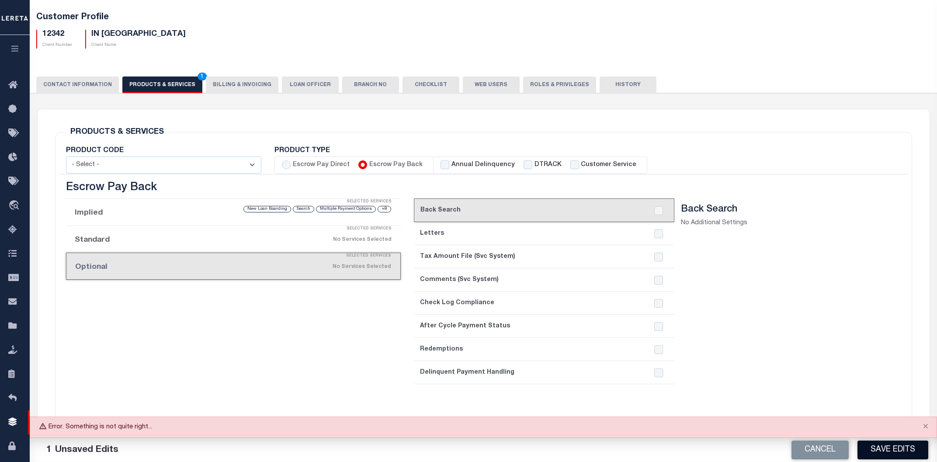
click at [885, 457] on button "Save Edits" at bounding box center [892, 450] width 71 height 19
click at [926, 425] on button "Close" at bounding box center [926, 426] width 22 height 19
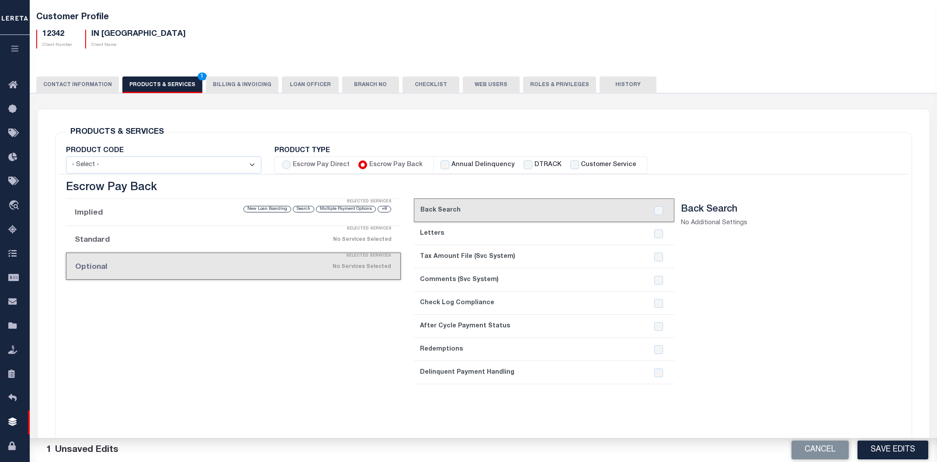
scroll to position [0, 0]
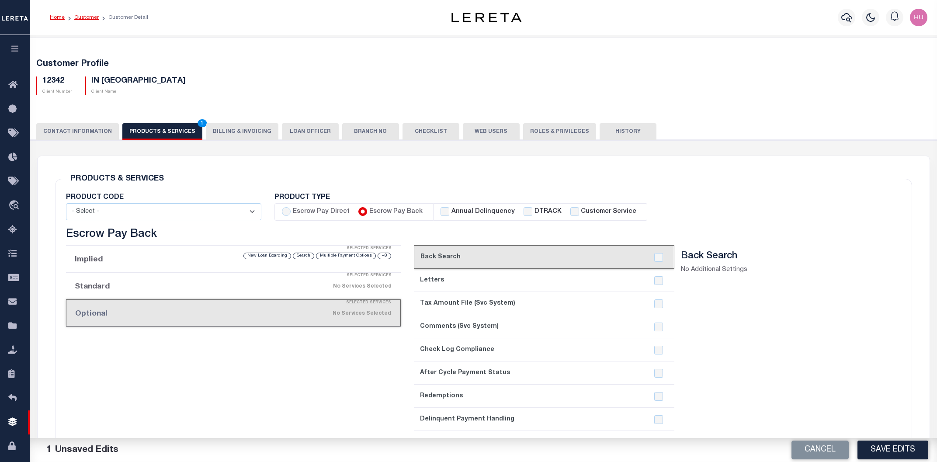
click at [83, 16] on link "Customer" at bounding box center [86, 17] width 24 height 5
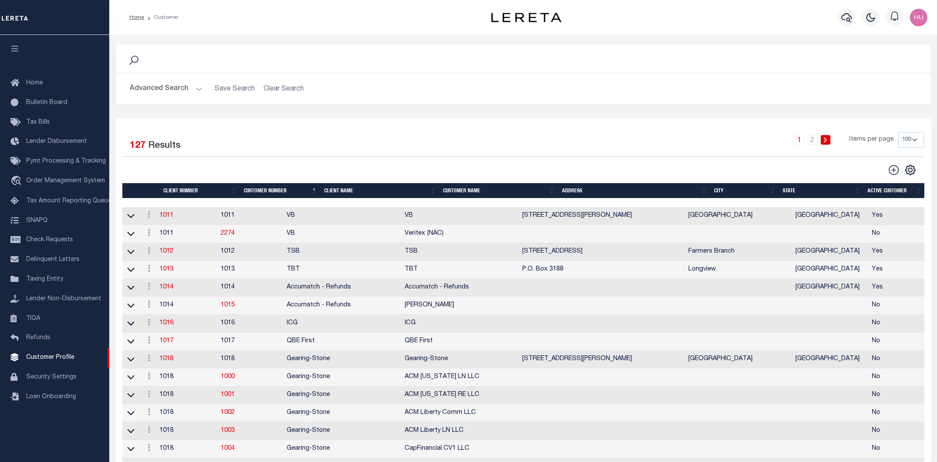
click at [164, 92] on button "Advanced Search" at bounding box center [166, 88] width 73 height 17
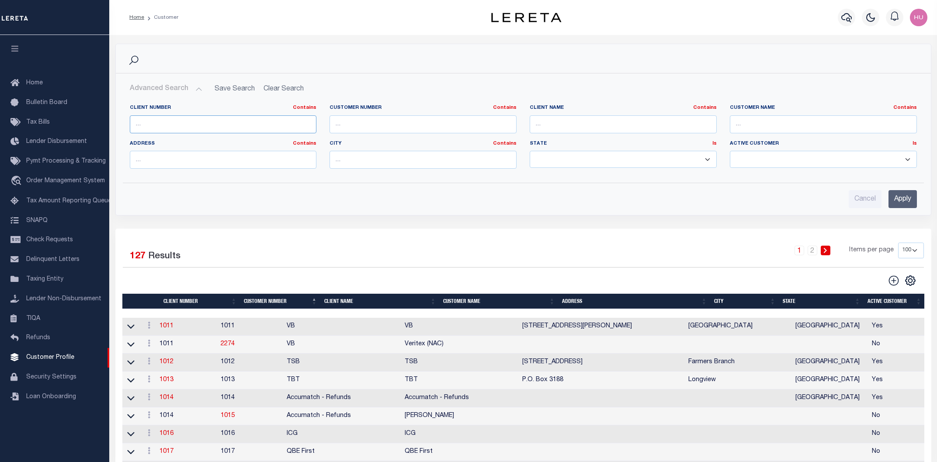
click at [145, 122] on input "text" at bounding box center [223, 124] width 187 height 18
type input "12342"
click at [907, 200] on input "Apply" at bounding box center [902, 199] width 28 height 18
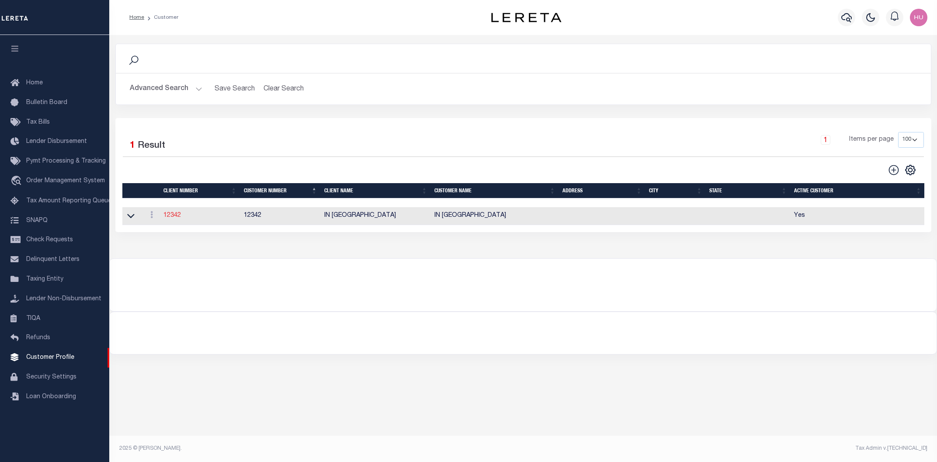
click at [172, 217] on link "12342" at bounding box center [171, 215] width 17 height 6
select select "2514"
type input "IN [GEOGRAPHIC_DATA]"
type input "12342"
type input "IN [GEOGRAPHIC_DATA]"
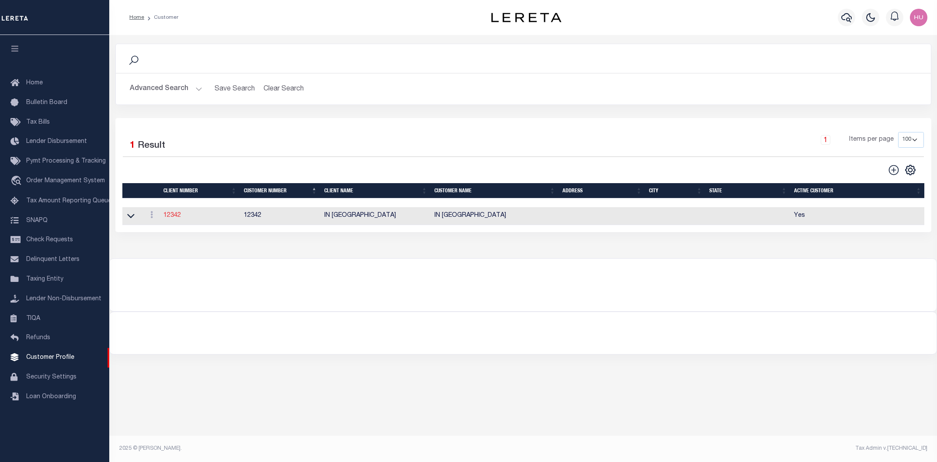
select select "Residential"
checkbox input "true"
select select
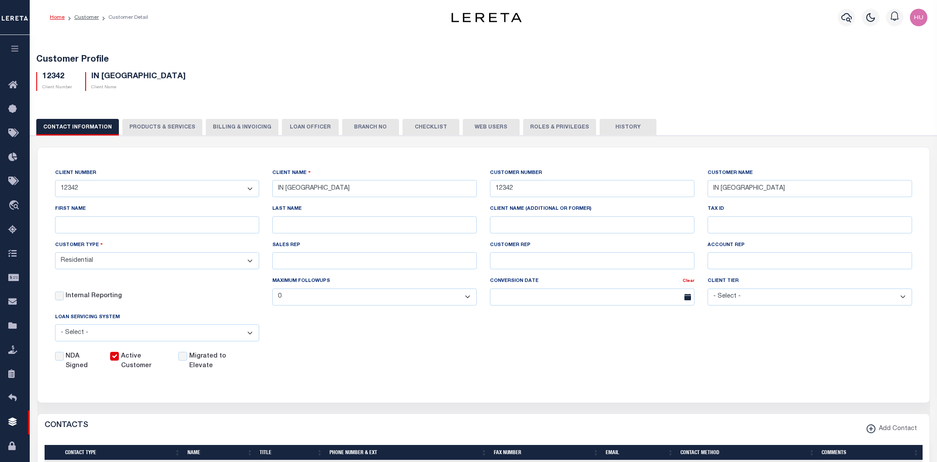
click at [177, 124] on button "PRODUCTS & SERVICES" at bounding box center [162, 127] width 80 height 17
checkbox input "true"
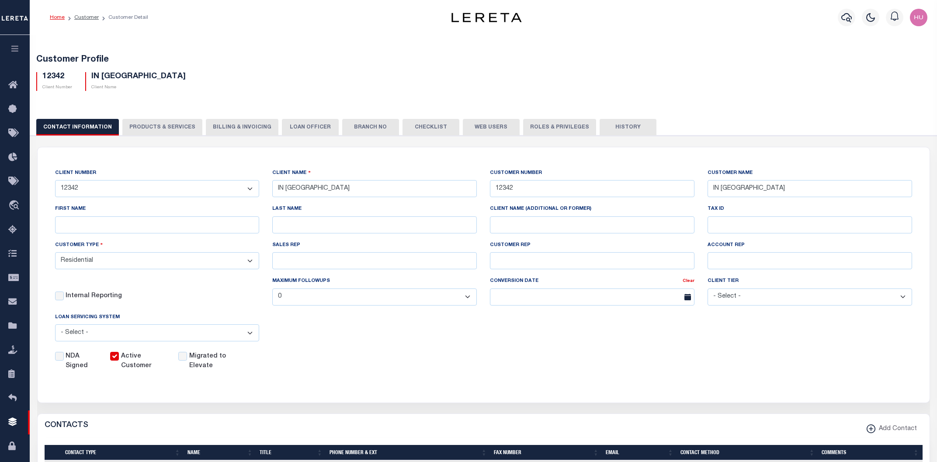
checkbox input "true"
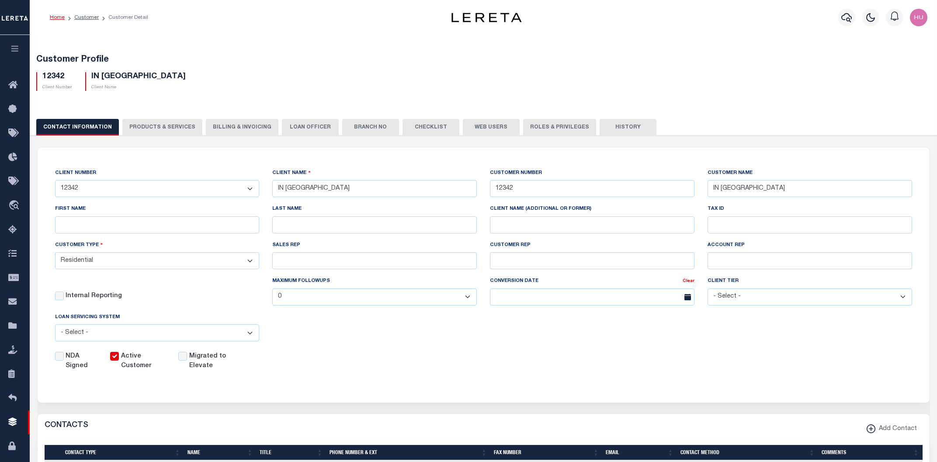
checkbox input "true"
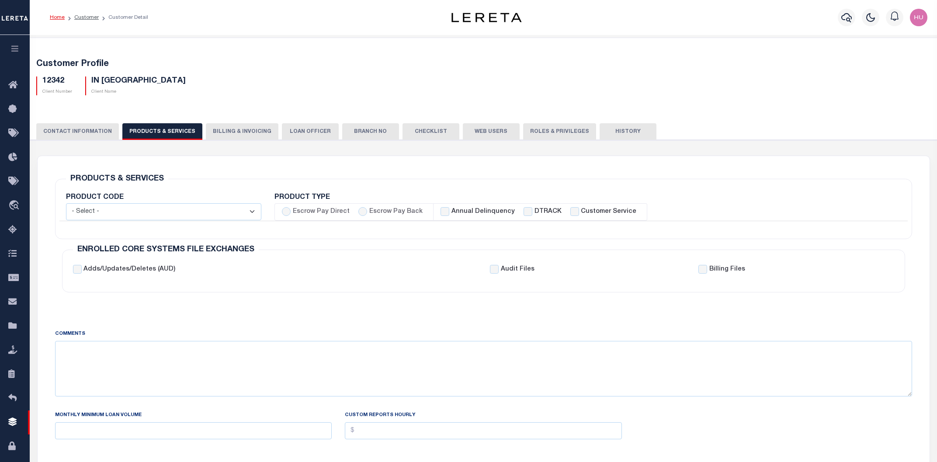
click at [401, 211] on label "Escrow Pay Back" at bounding box center [395, 212] width 53 height 10
click at [367, 211] on input "Escrow Pay Back" at bounding box center [362, 211] width 9 height 9
radio input "true"
checkbox input "true"
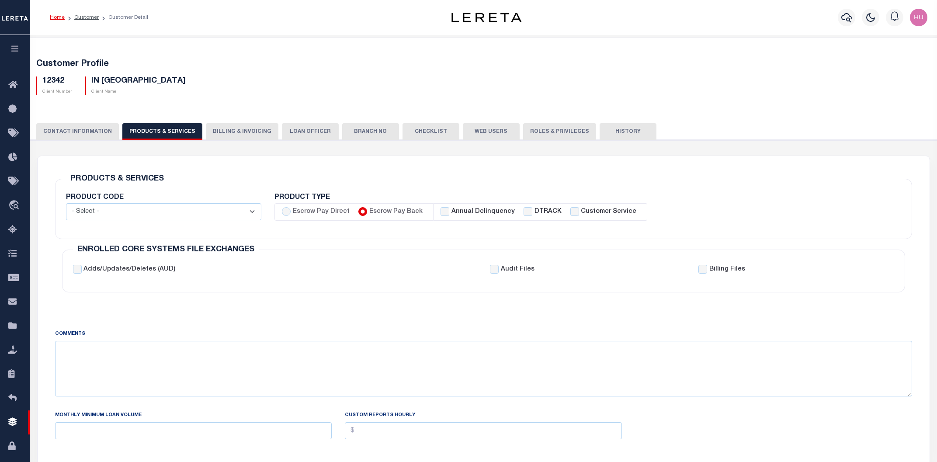
checkbox input "true"
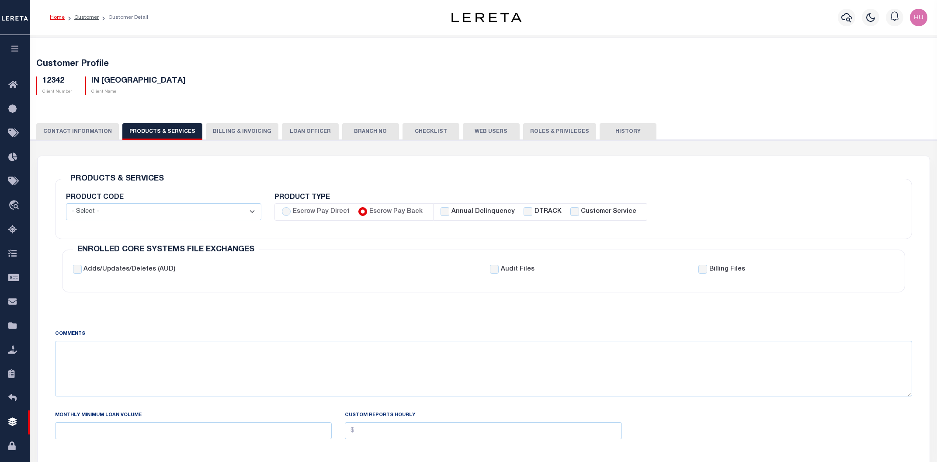
checkbox input "true"
checkbox input "false"
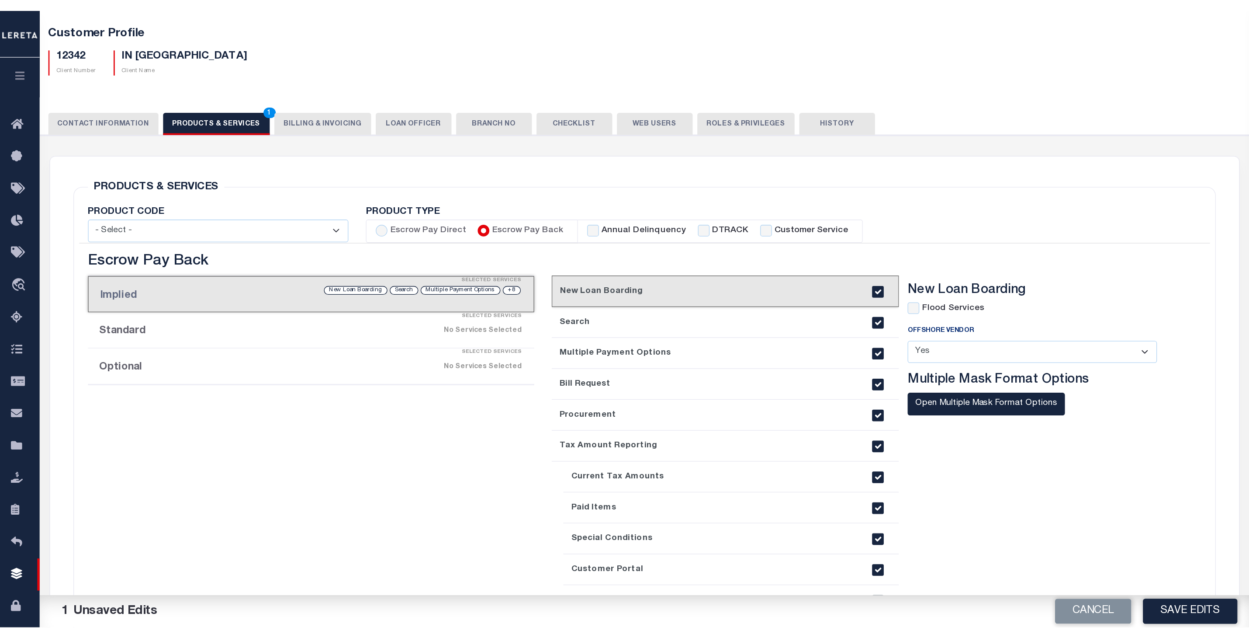
scroll to position [94, 0]
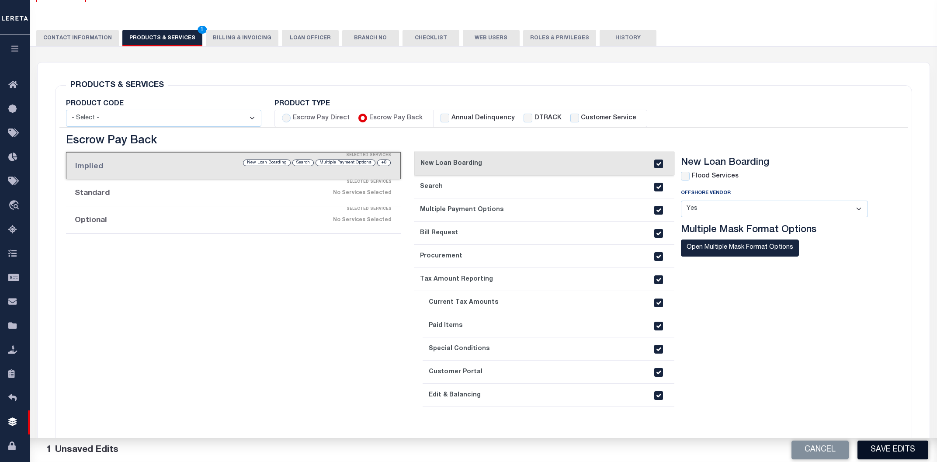
click at [879, 445] on button "Save Edits" at bounding box center [892, 450] width 71 height 19
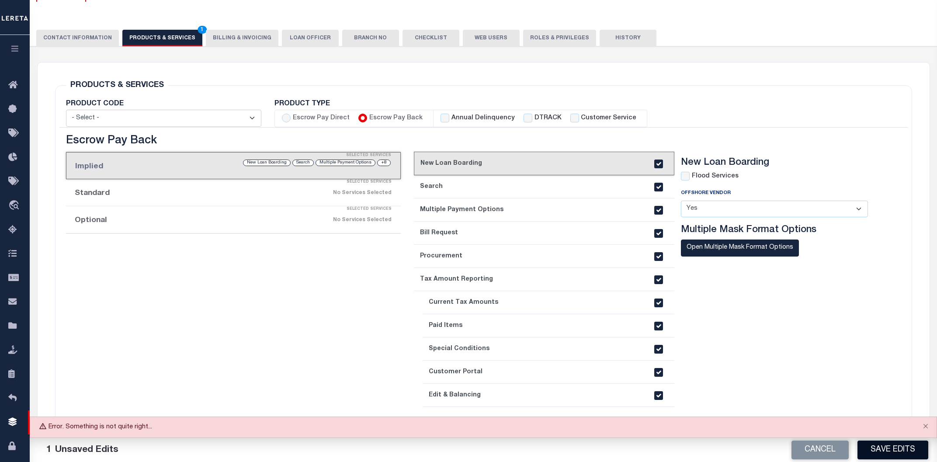
click at [879, 445] on button "Save Edits" at bounding box center [892, 450] width 71 height 19
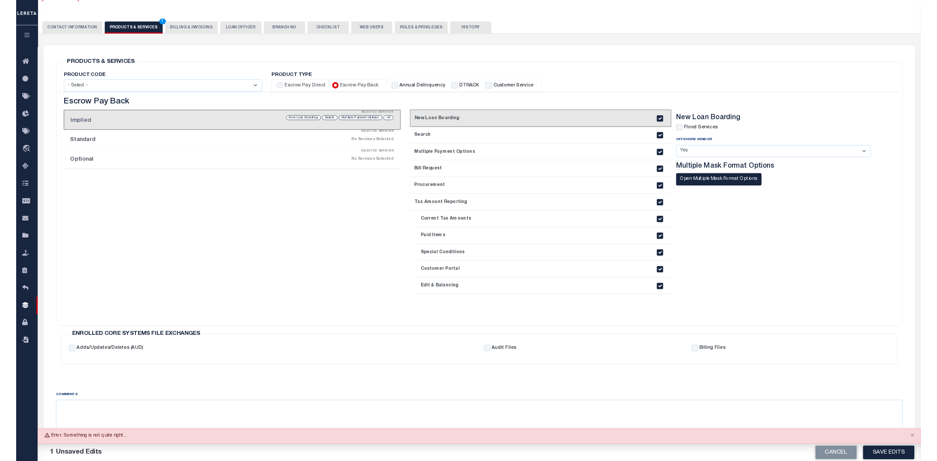
scroll to position [0, 0]
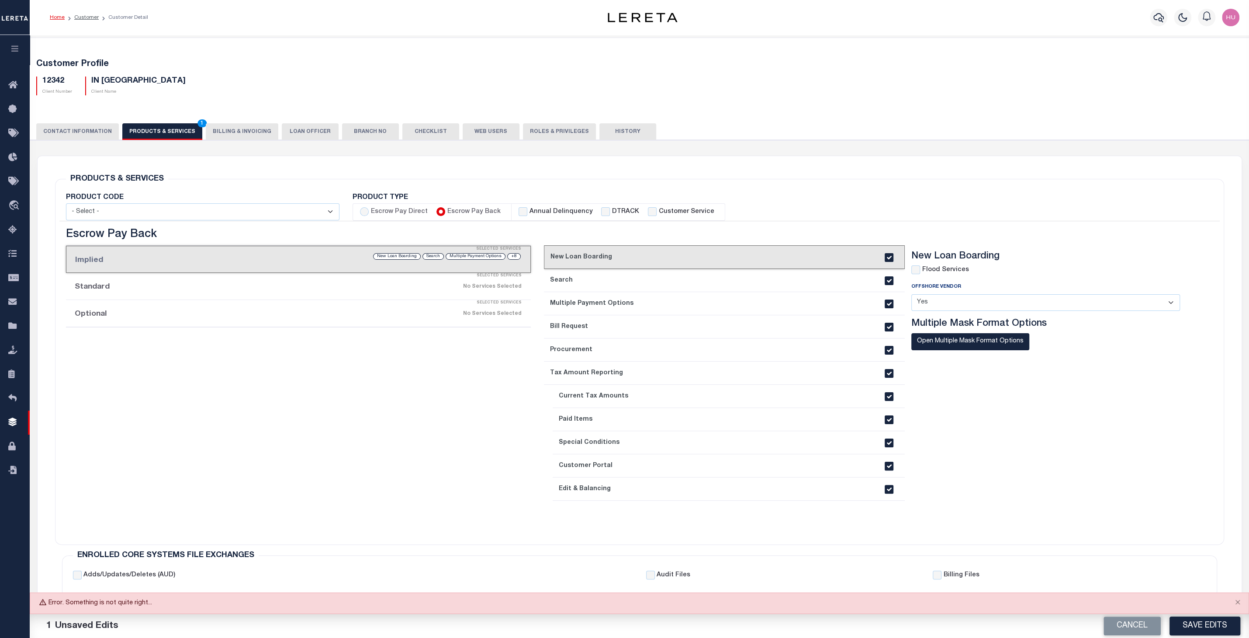
click at [79, 128] on button "CONTACT INFORMATION" at bounding box center [77, 131] width 83 height 17
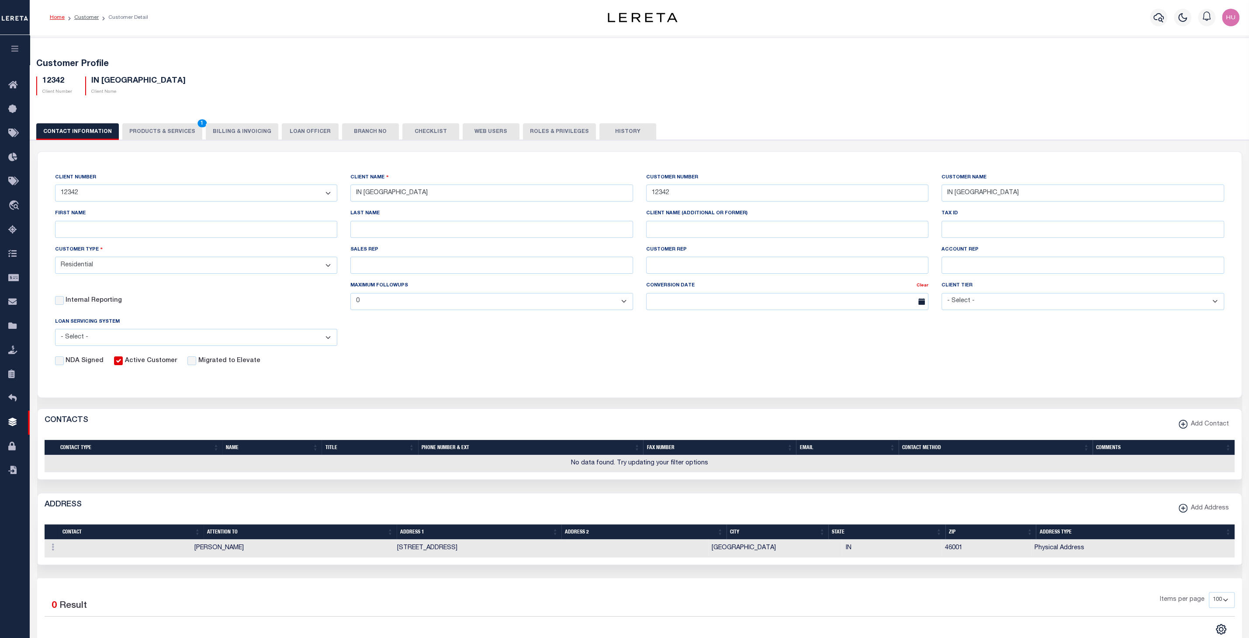
click at [167, 128] on button "PRODUCTS & SERVICES 1" at bounding box center [162, 131] width 80 height 17
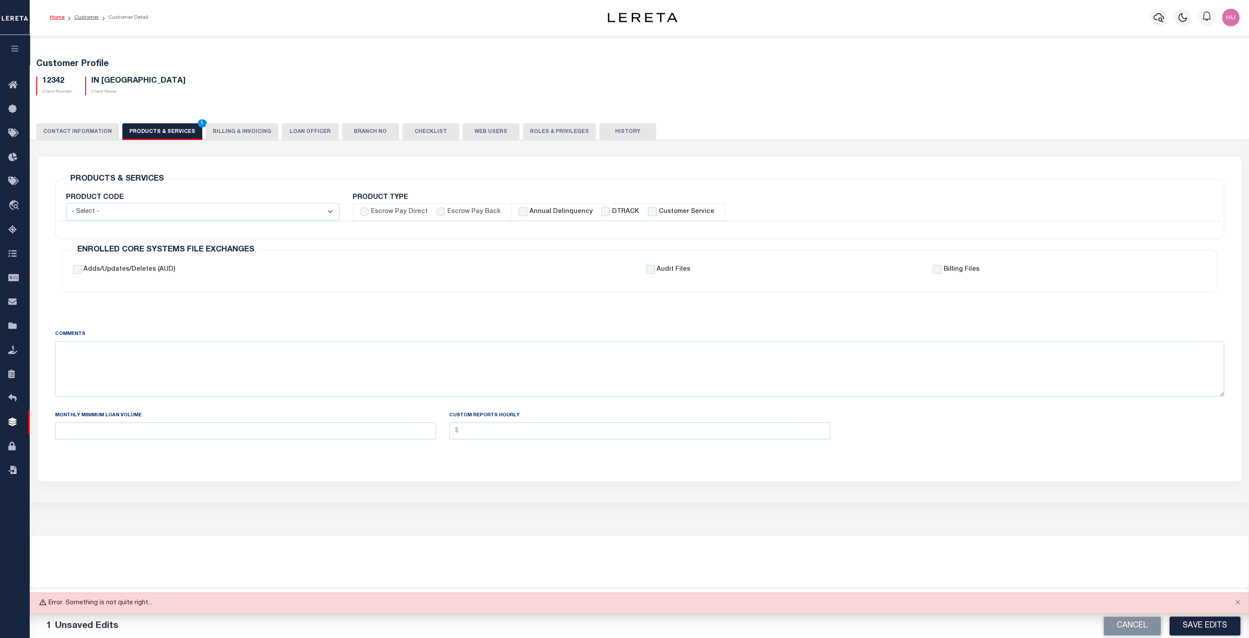
click at [937, 461] on div "Cancel Save Edits" at bounding box center [945, 626] width 610 height 24
click at [937, 461] on button "Save Edits" at bounding box center [1205, 625] width 71 height 19
click at [937, 461] on button "Close" at bounding box center [1238, 602] width 22 height 19
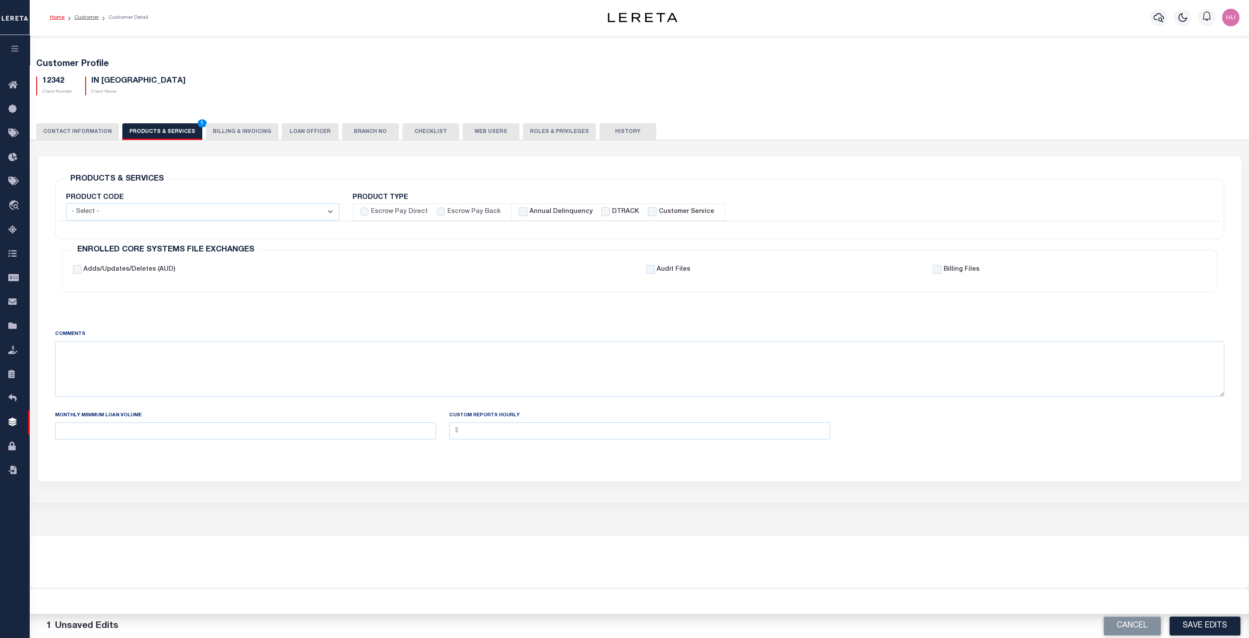
click at [937, 461] on button "Save Edits" at bounding box center [1205, 625] width 71 height 19
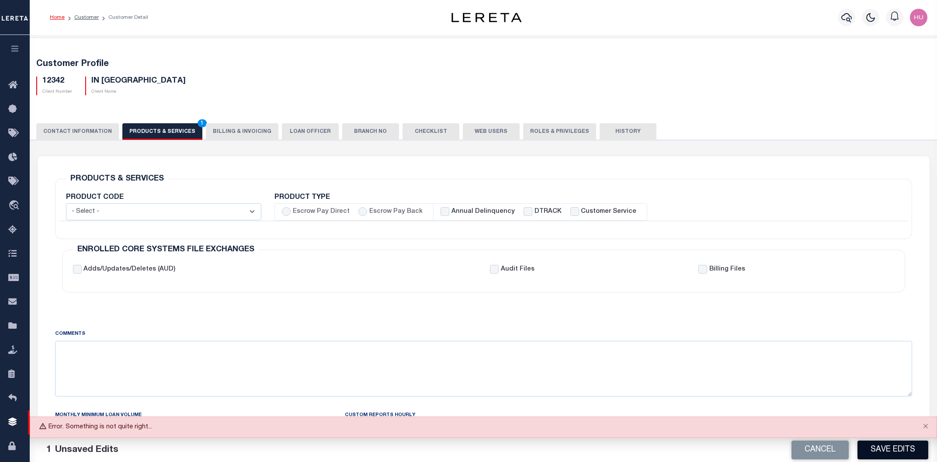
click at [880, 451] on button "Save Edits" at bounding box center [892, 450] width 71 height 19
drag, startPoint x: 396, startPoint y: 209, endPoint x: 401, endPoint y: 213, distance: 6.2
click at [396, 209] on label "Escrow Pay Back" at bounding box center [395, 212] width 53 height 10
click at [367, 209] on input "Escrow Pay Back" at bounding box center [362, 211] width 9 height 9
radio input "true"
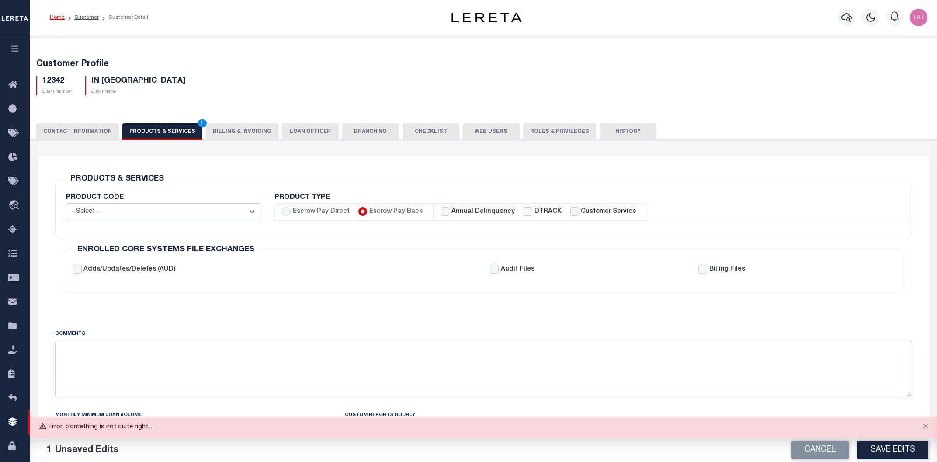
checkbox input "true"
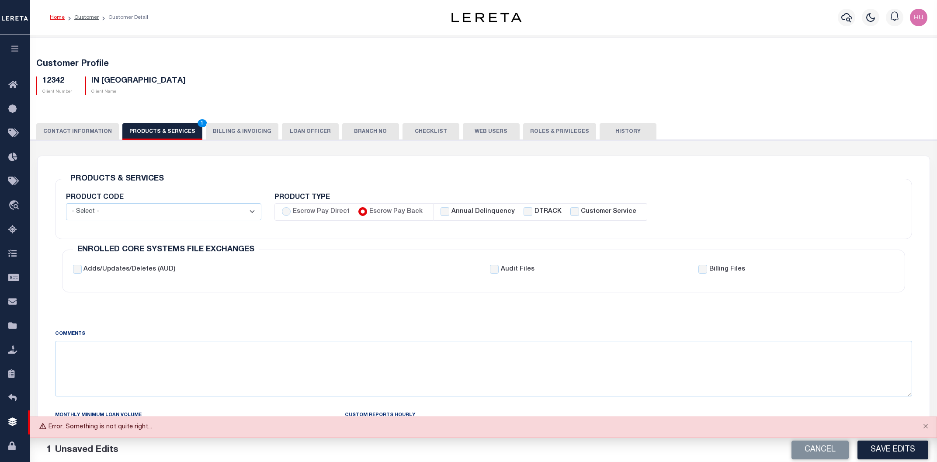
checkbox input "true"
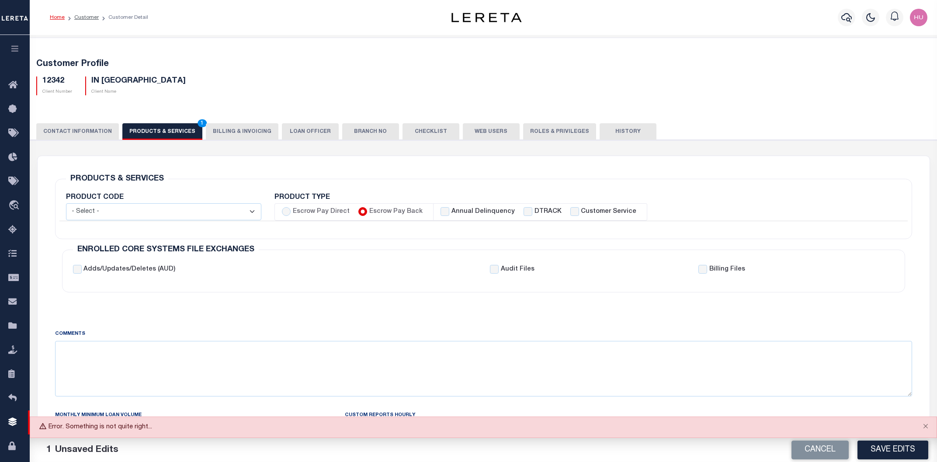
checkbox input "true"
checkbox input "false"
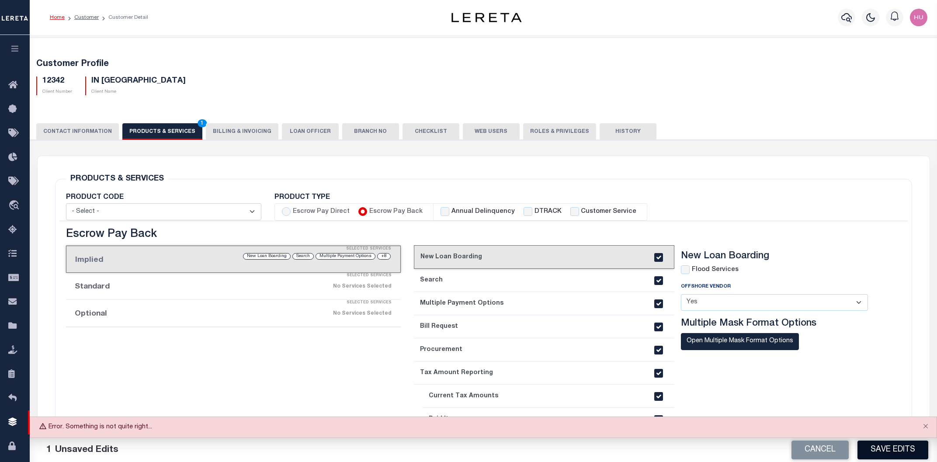
click at [893, 454] on button "Save Edits" at bounding box center [892, 450] width 71 height 19
click at [893, 453] on button "Save Edits" at bounding box center [892, 450] width 71 height 19
click at [898, 449] on button "Save Edits" at bounding box center [892, 450] width 71 height 19
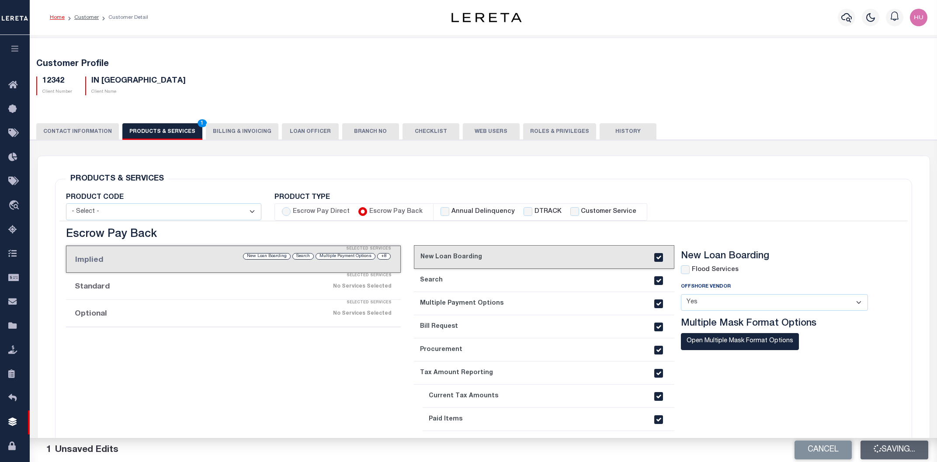
click at [898, 449] on button "Saving..." at bounding box center [894, 450] width 68 height 19
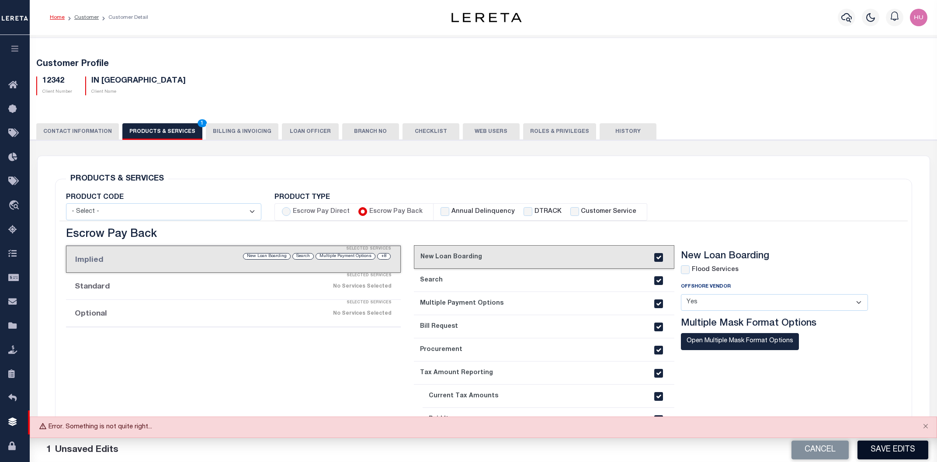
click at [898, 449] on button "Save Edits" at bounding box center [892, 450] width 71 height 19
click at [898, 449] on div "Cancel Save Edits" at bounding box center [710, 450] width 454 height 24
click at [898, 449] on button "Save Edits" at bounding box center [892, 450] width 71 height 19
click at [924, 427] on button "Close" at bounding box center [926, 426] width 22 height 19
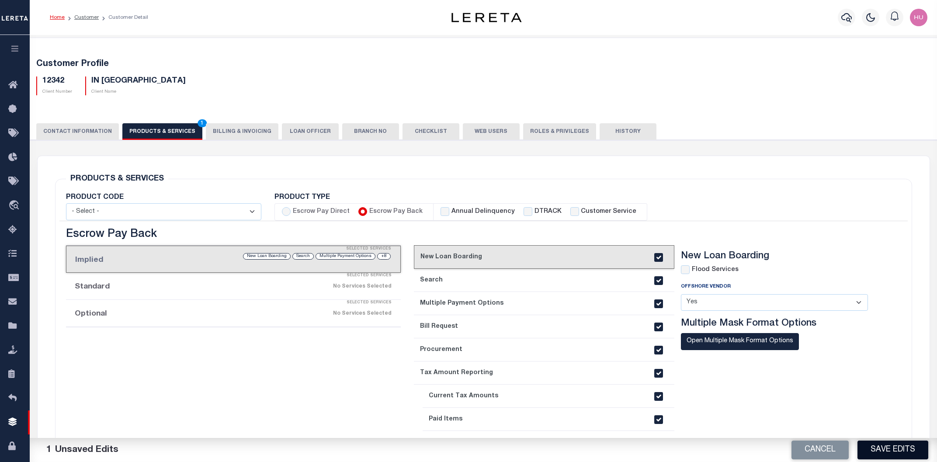
click at [888, 448] on button "Save Edits" at bounding box center [892, 450] width 71 height 19
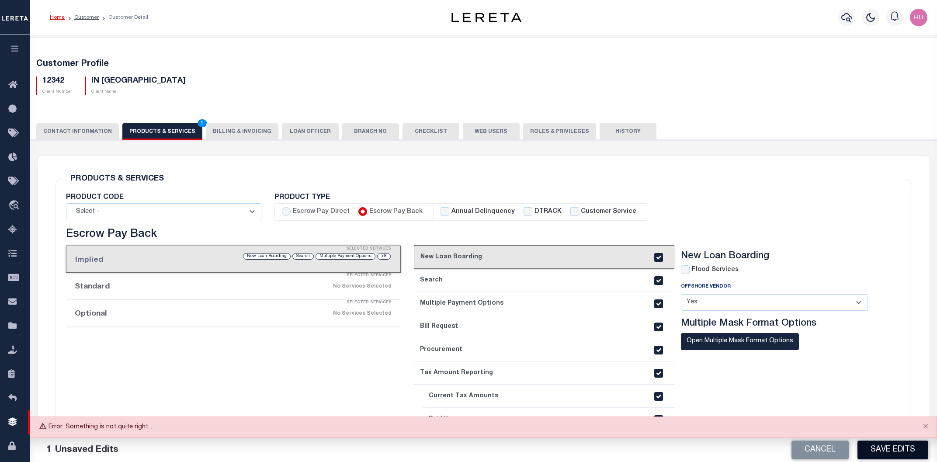
click at [888, 448] on button "Save Edits" at bounding box center [892, 450] width 71 height 19
click at [890, 453] on button "Save Edits" at bounding box center [892, 450] width 71 height 19
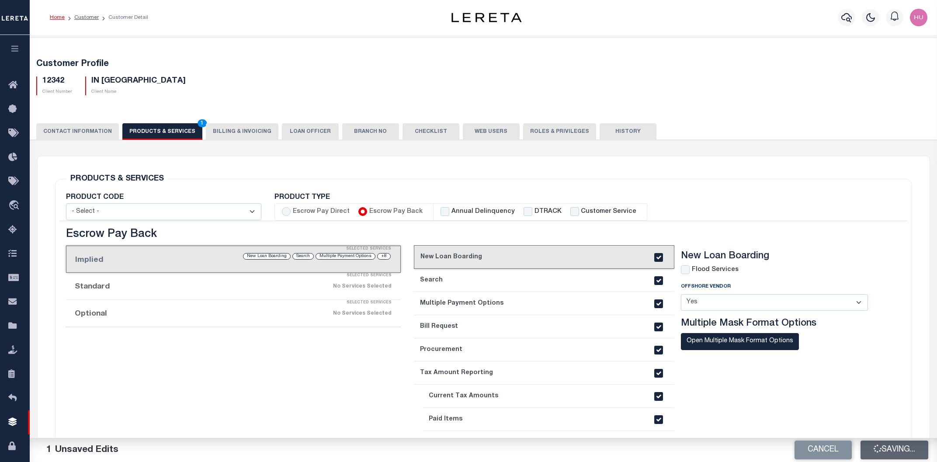
click at [890, 453] on div "Cancel Saving..." at bounding box center [710, 450] width 454 height 24
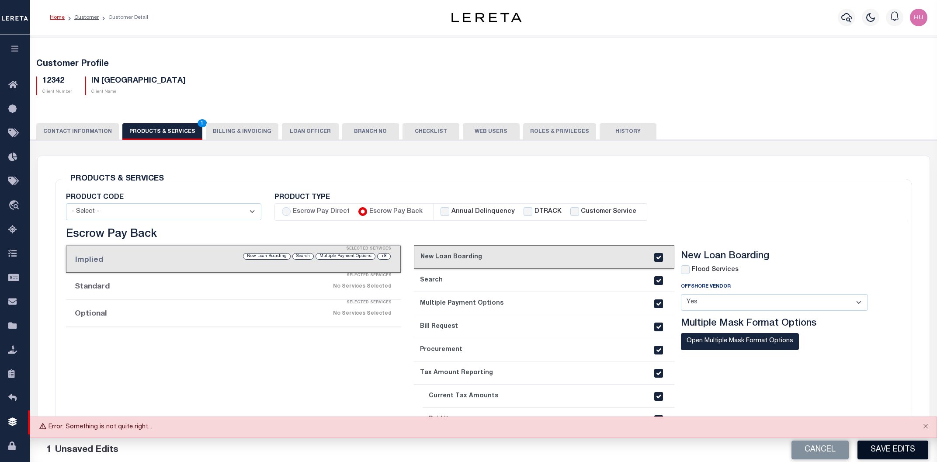
click at [890, 453] on button "Save Edits" at bounding box center [892, 450] width 71 height 19
click at [899, 449] on button "Save Edits" at bounding box center [892, 450] width 71 height 19
click at [898, 449] on button "Save Edits" at bounding box center [892, 450] width 71 height 19
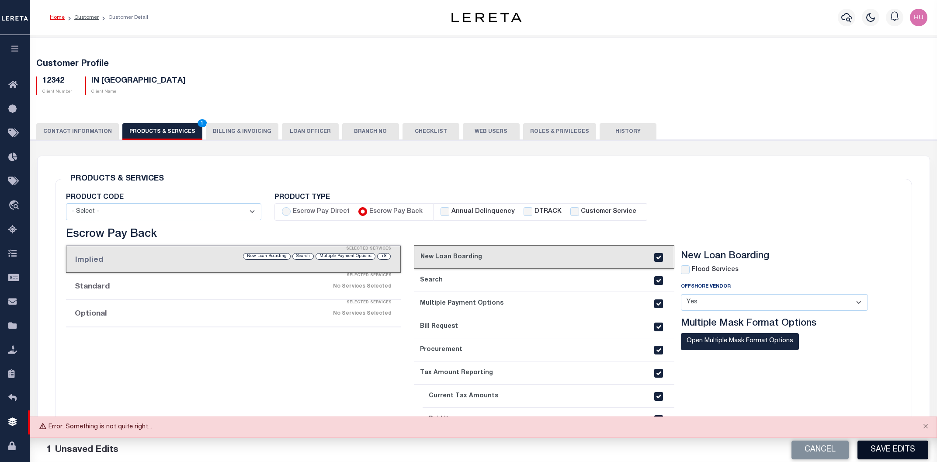
click at [886, 449] on button "Save Edits" at bounding box center [892, 450] width 71 height 19
click at [886, 448] on button "Save Edits" at bounding box center [892, 450] width 71 height 19
click at [361, 43] on div "Customer Profile 12342 Client Number IN New Bank Client Name 1" at bounding box center [483, 424] width 916 height 772
